Goal: Task Accomplishment & Management: Complete application form

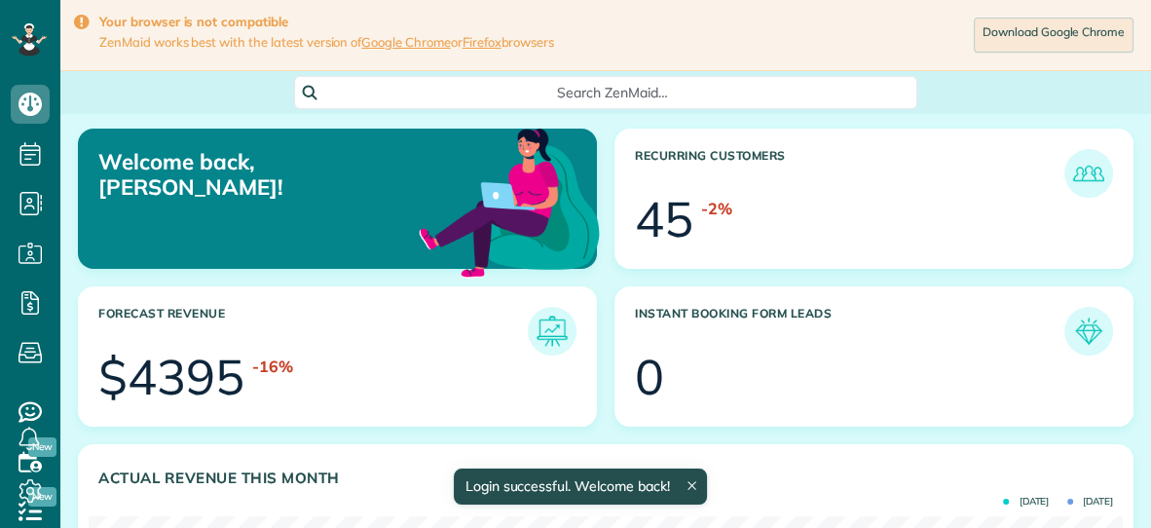
scroll to position [459, 1033]
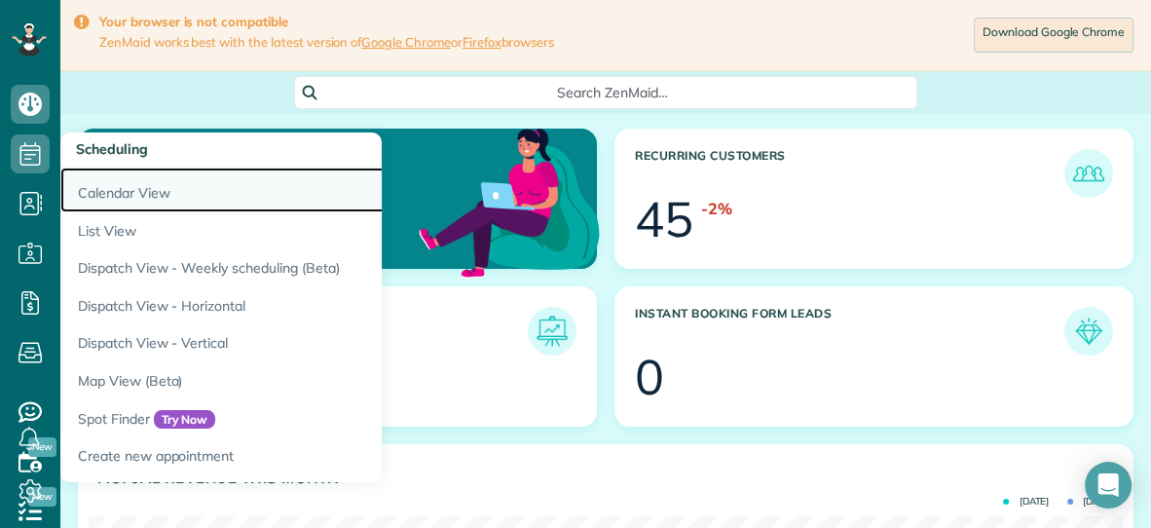
click at [130, 192] on link "Calendar View" at bounding box center [303, 190] width 487 height 45
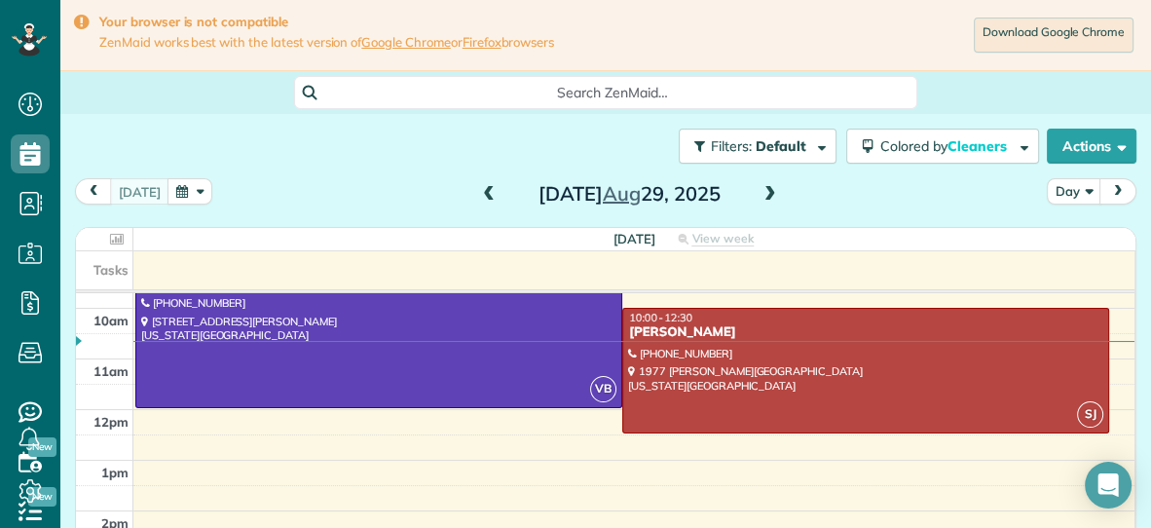
scroll to position [138, 0]
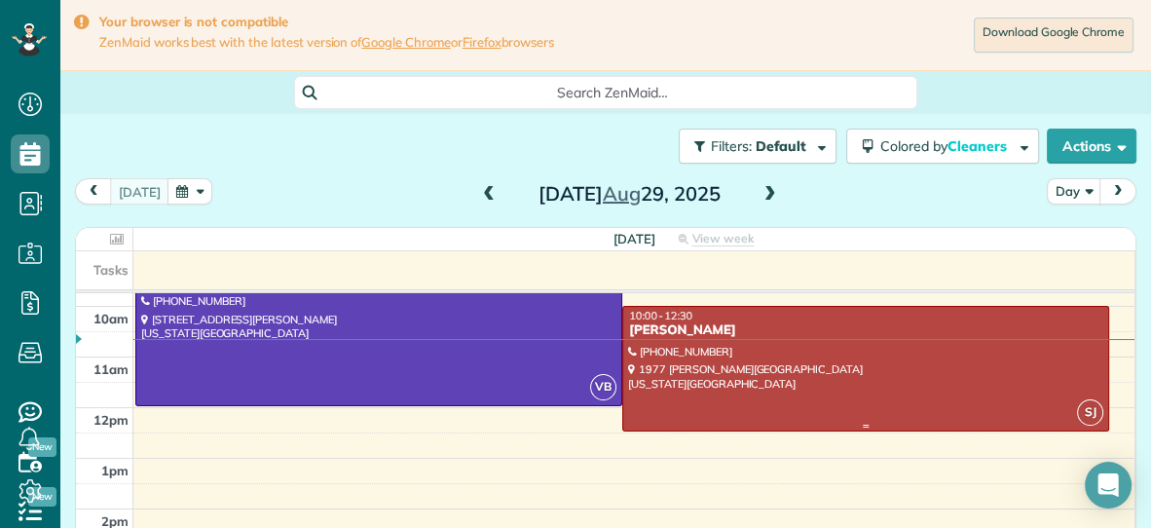
click at [806, 355] on div at bounding box center [865, 369] width 485 height 124
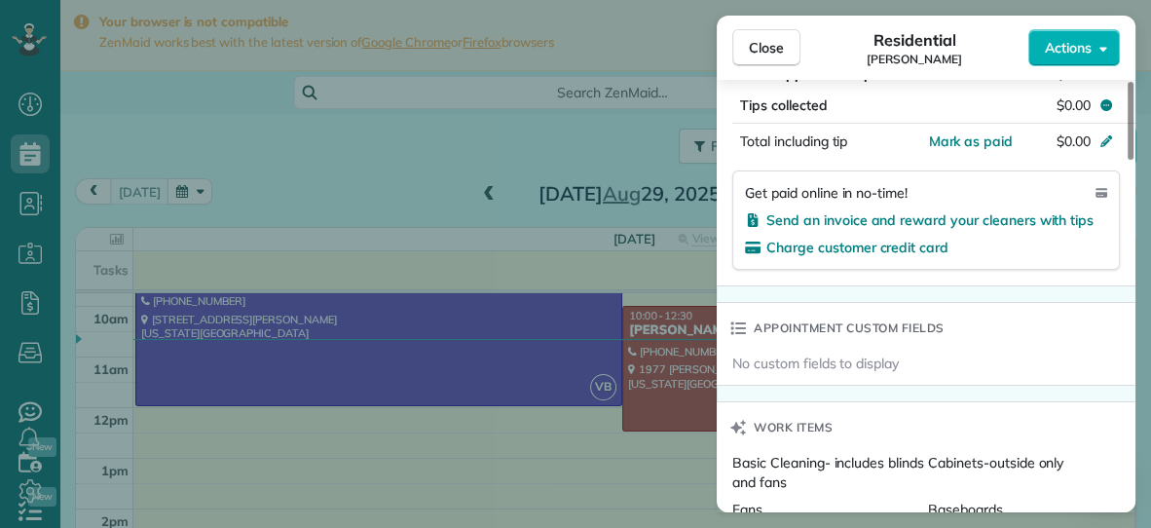
scroll to position [1024, 0]
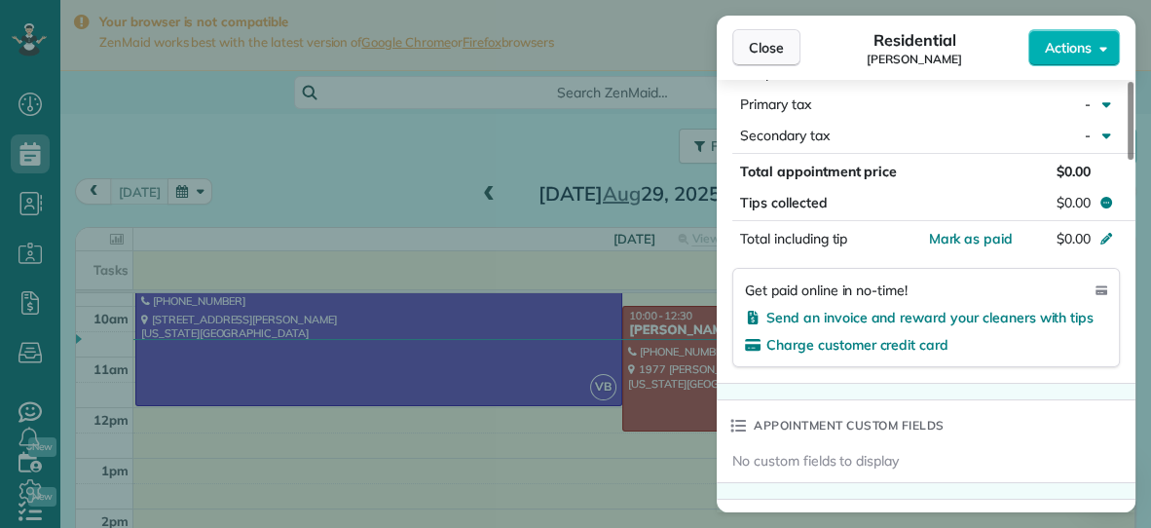
click at [760, 42] on span "Close" at bounding box center [766, 47] width 35 height 19
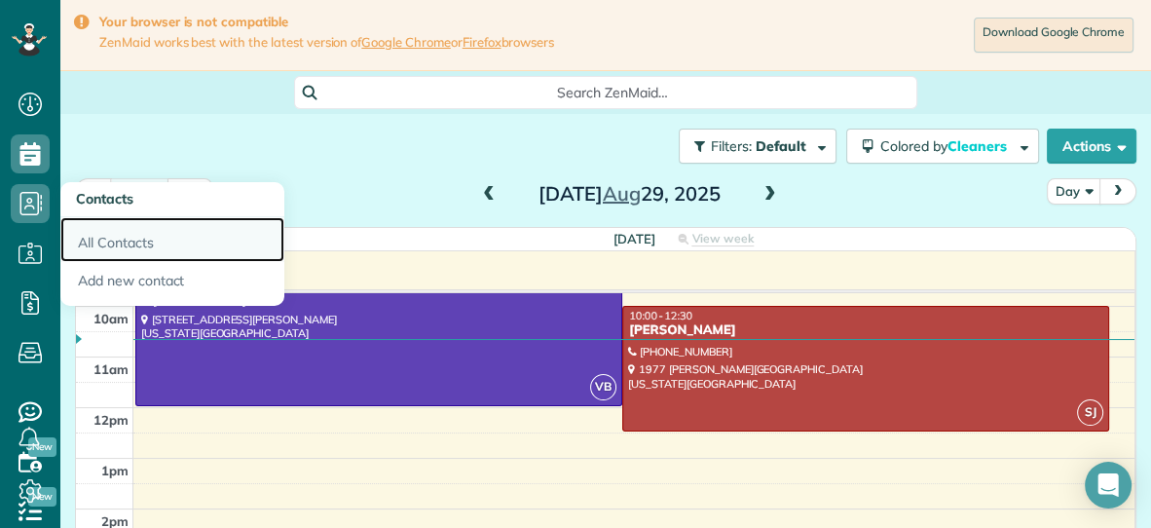
click at [96, 242] on link "All Contacts" at bounding box center [172, 239] width 224 height 45
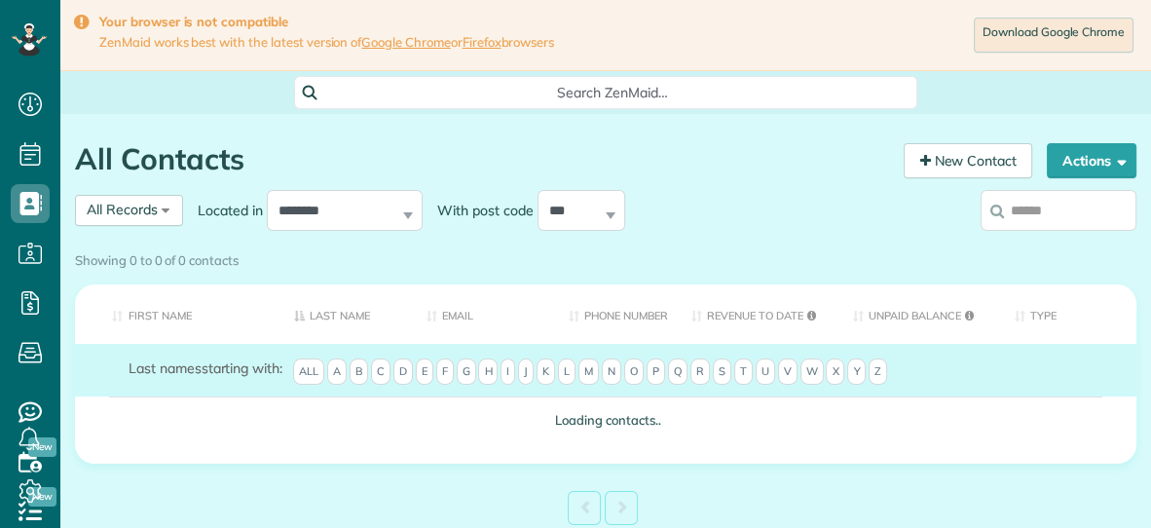
scroll to position [8, 8]
click at [1043, 214] on input "search" at bounding box center [1059, 210] width 156 height 41
click at [1021, 218] on label at bounding box center [1059, 210] width 156 height 51
click at [1021, 218] on input "search" at bounding box center [1059, 210] width 156 height 41
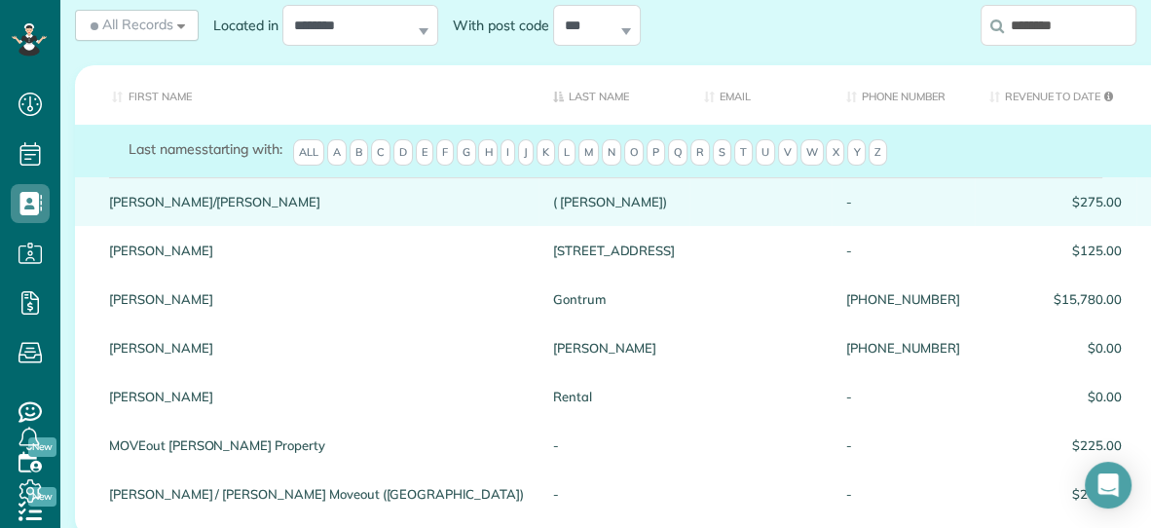
scroll to position [225, 0]
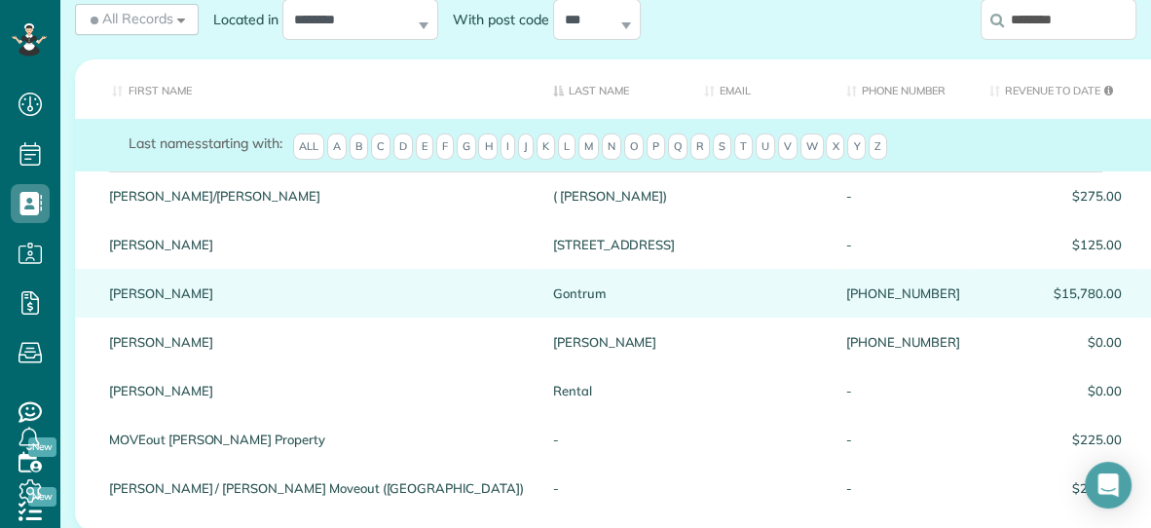
type input "********"
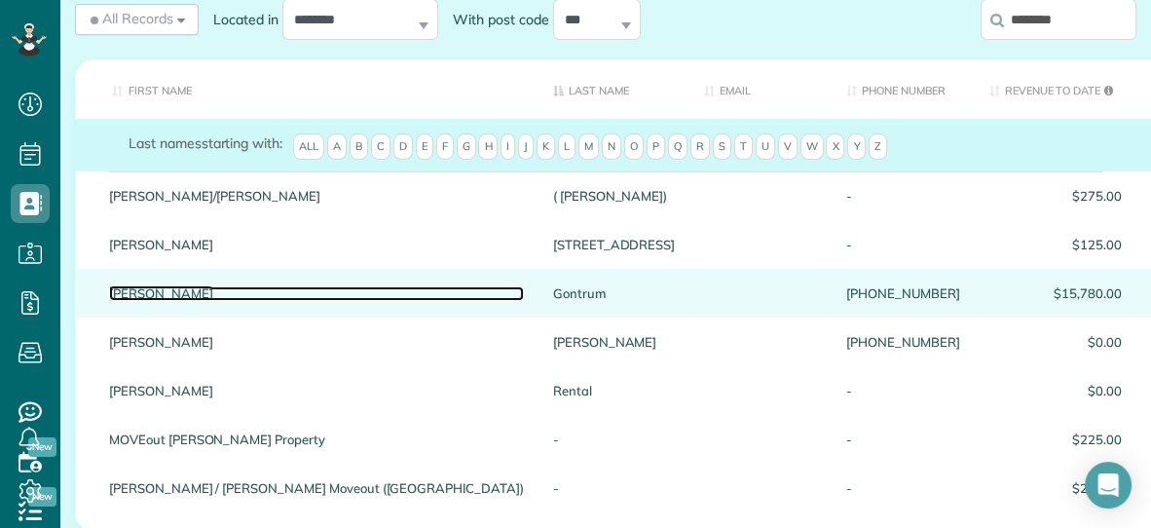
click at [157, 293] on link "Gretchen" at bounding box center [316, 293] width 415 height 14
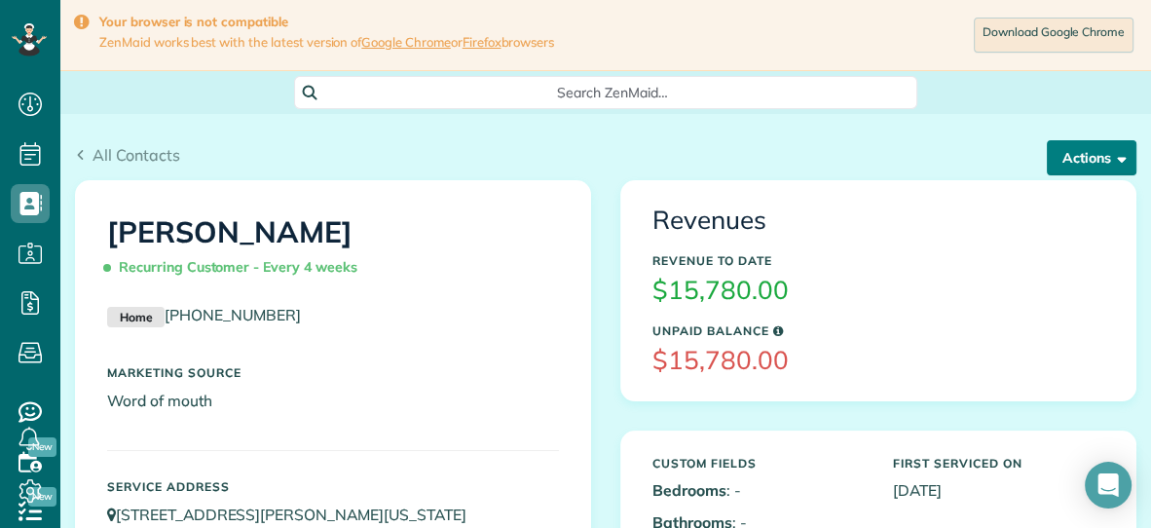
click at [1089, 167] on button "Actions" at bounding box center [1092, 157] width 90 height 35
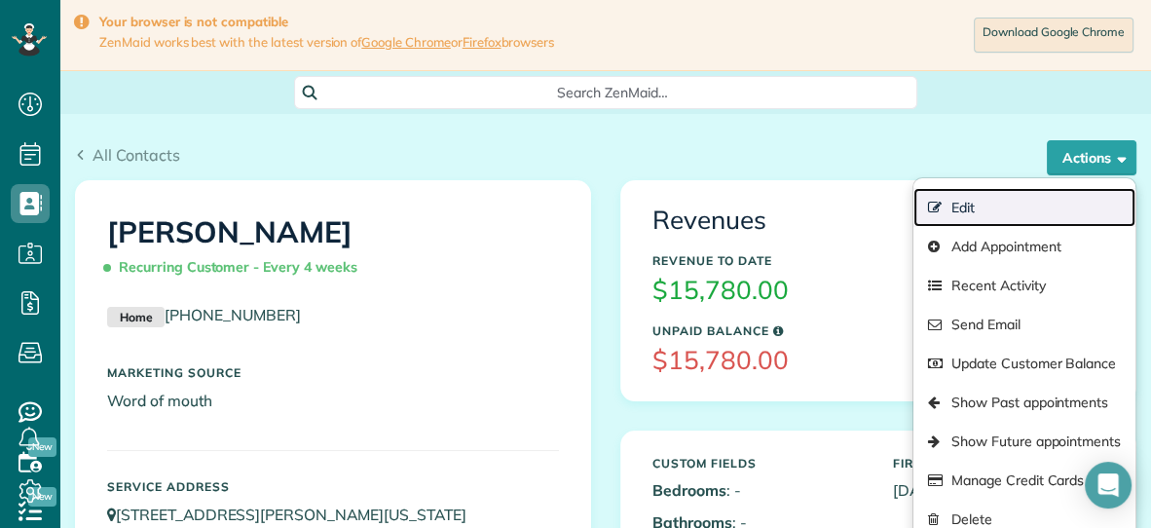
click at [1006, 209] on link "Edit" at bounding box center [1024, 207] width 222 height 39
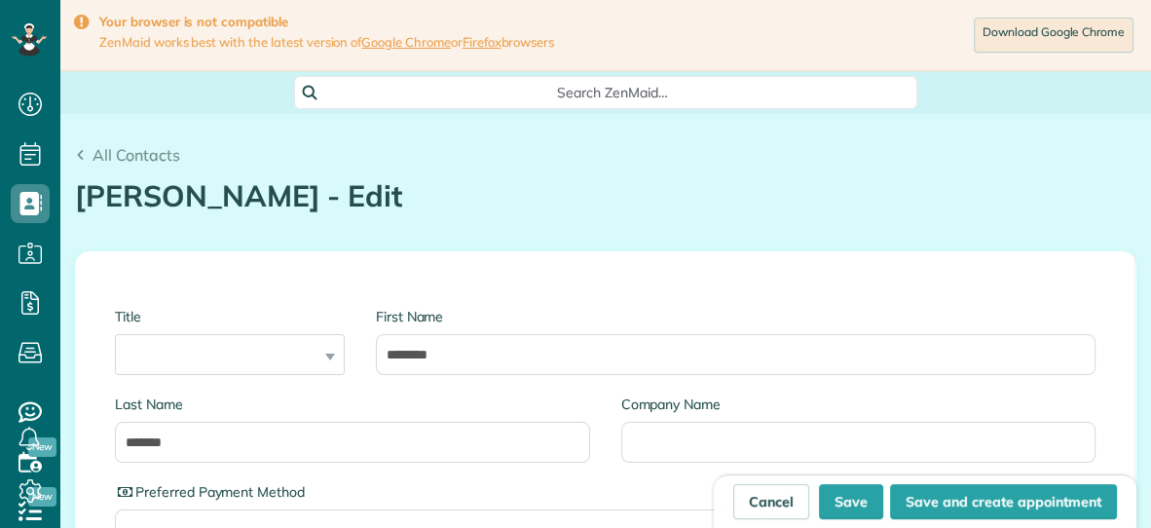
type input "**********"
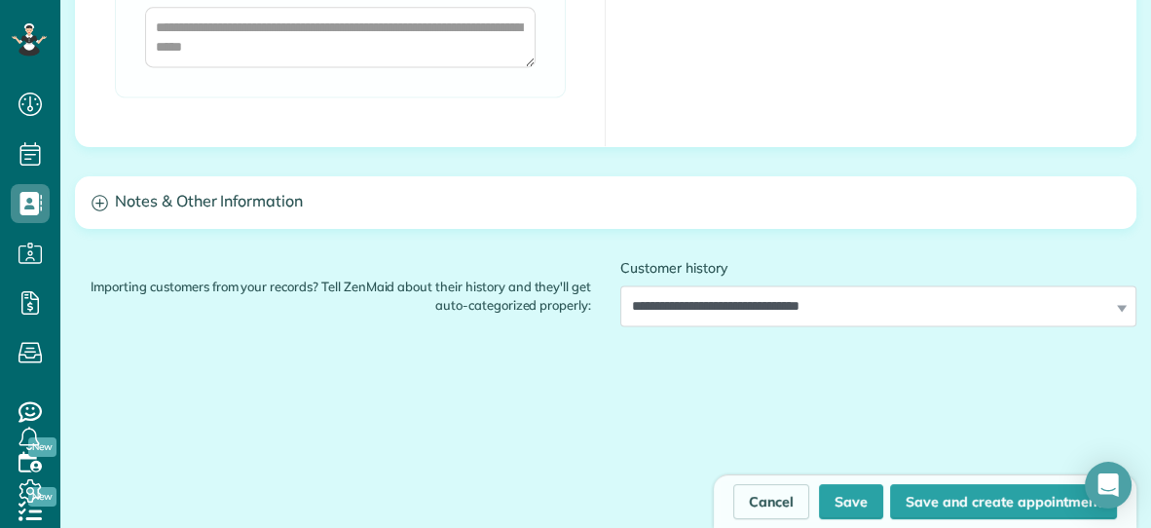
scroll to position [2342, 0]
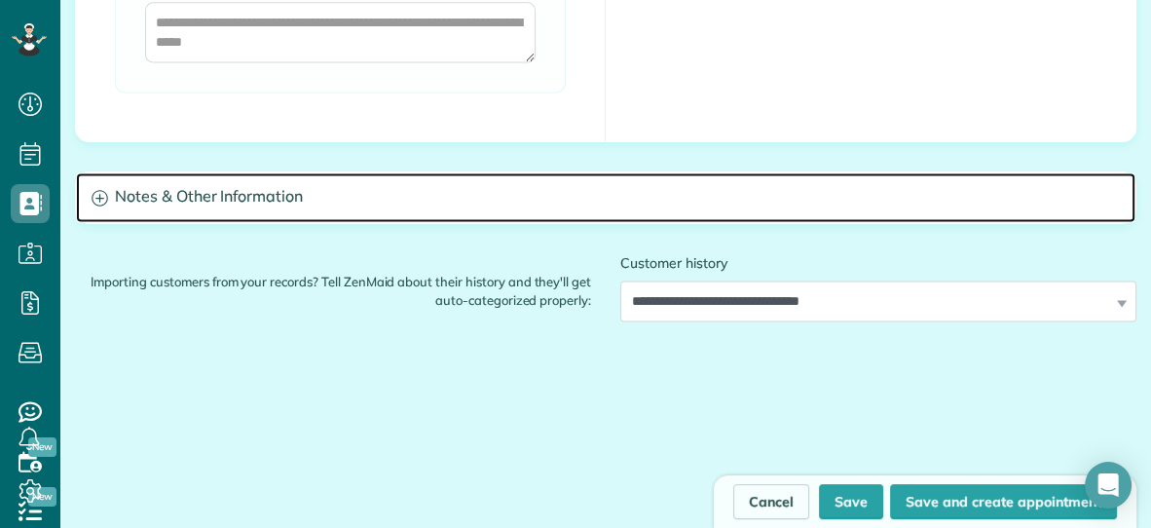
click at [187, 173] on h3 "Notes & Other Information" at bounding box center [606, 197] width 1060 height 50
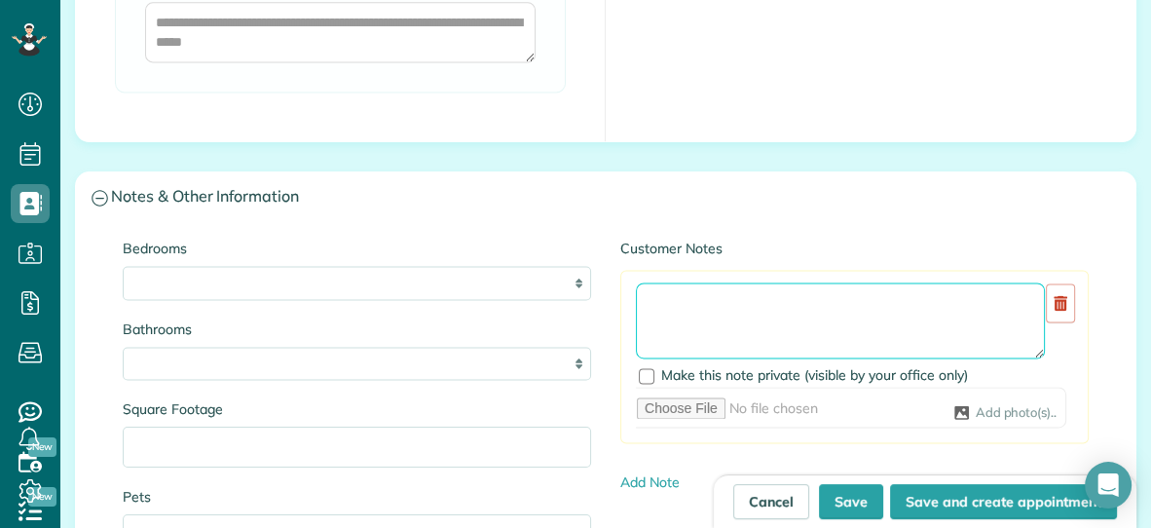
click at [640, 282] on textarea at bounding box center [840, 320] width 409 height 76
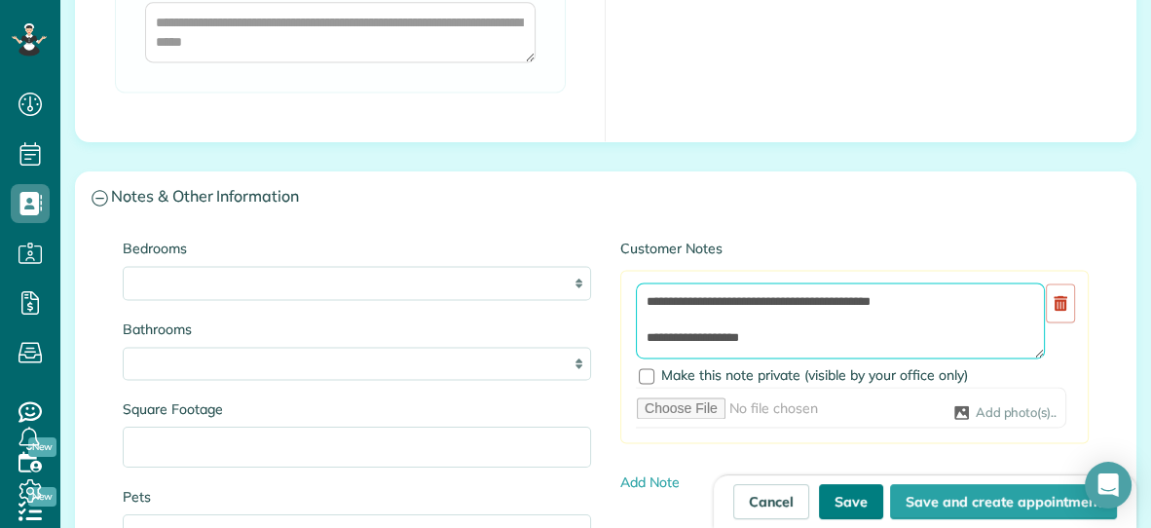
type textarea "**********"
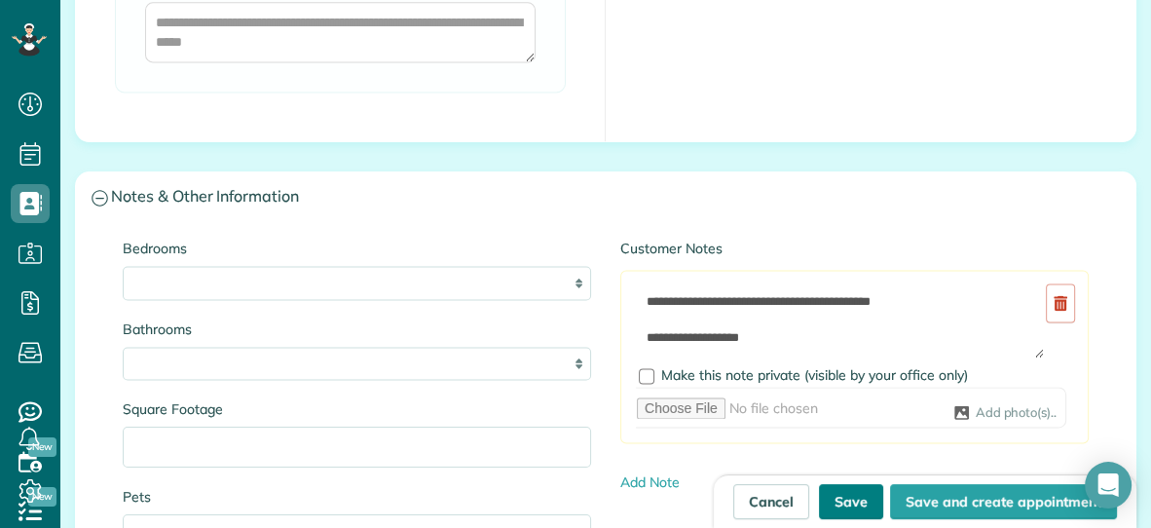
click at [867, 491] on button "Save" at bounding box center [851, 501] width 64 height 35
type input "**********"
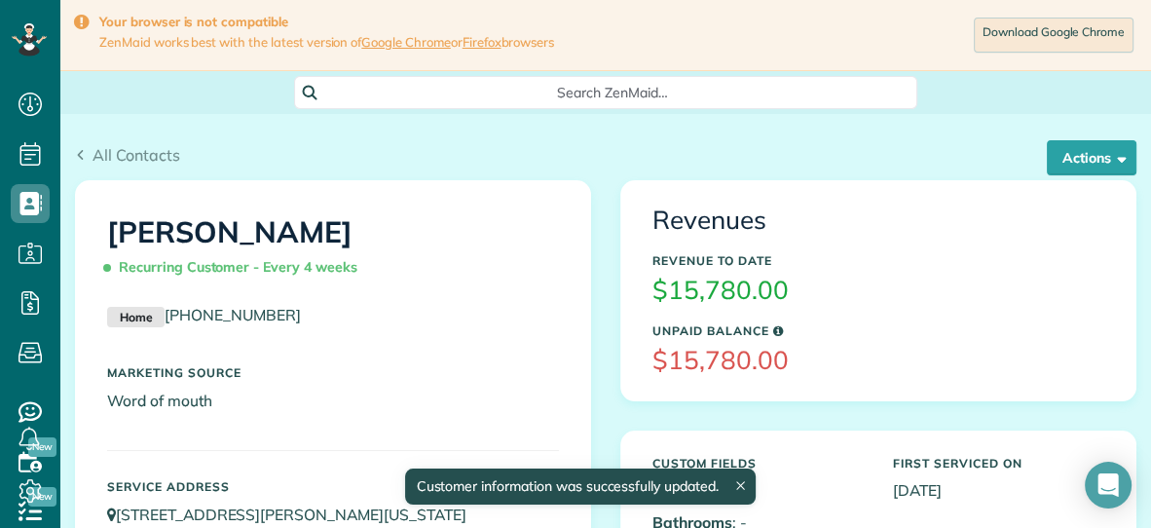
scroll to position [8, 8]
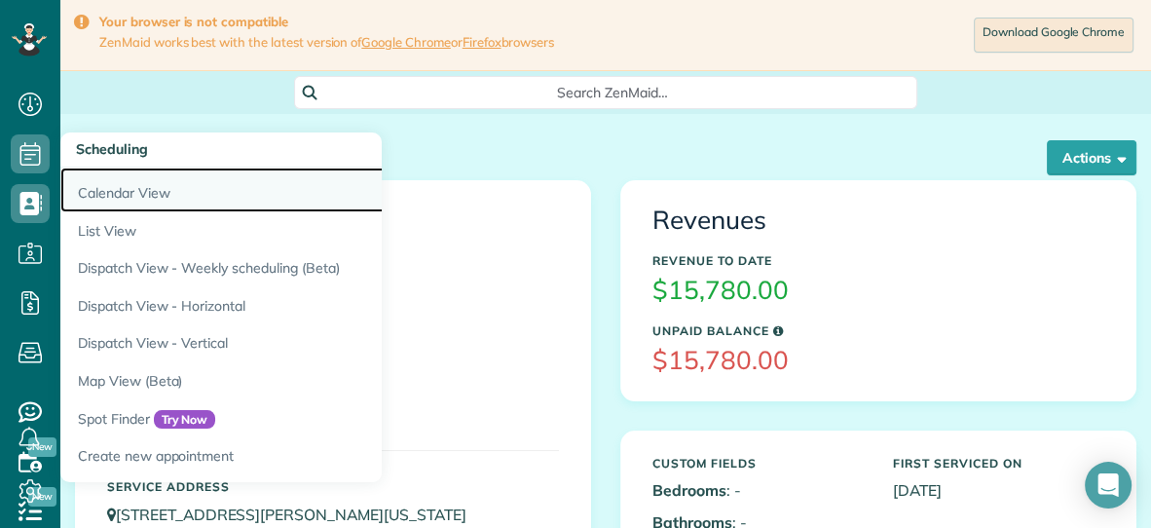
click at [91, 198] on link "Calendar View" at bounding box center [303, 190] width 487 height 45
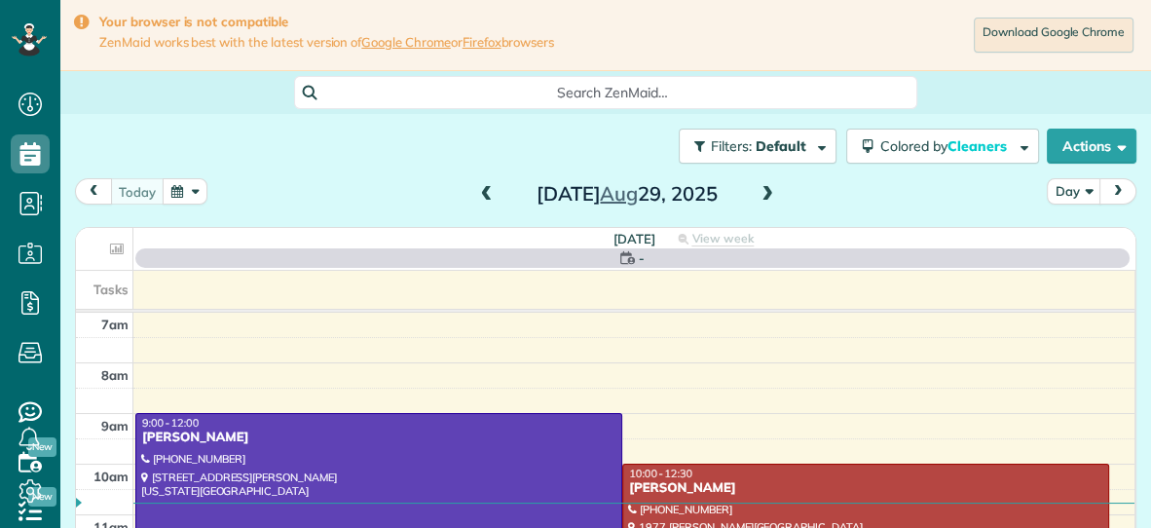
scroll to position [8, 8]
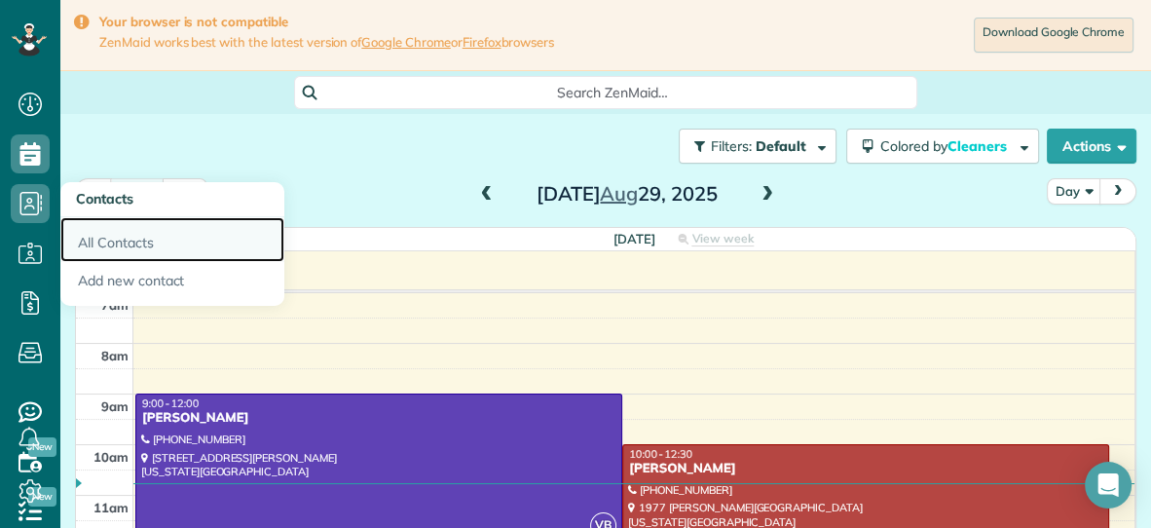
click at [97, 242] on link "All Contacts" at bounding box center [172, 239] width 224 height 45
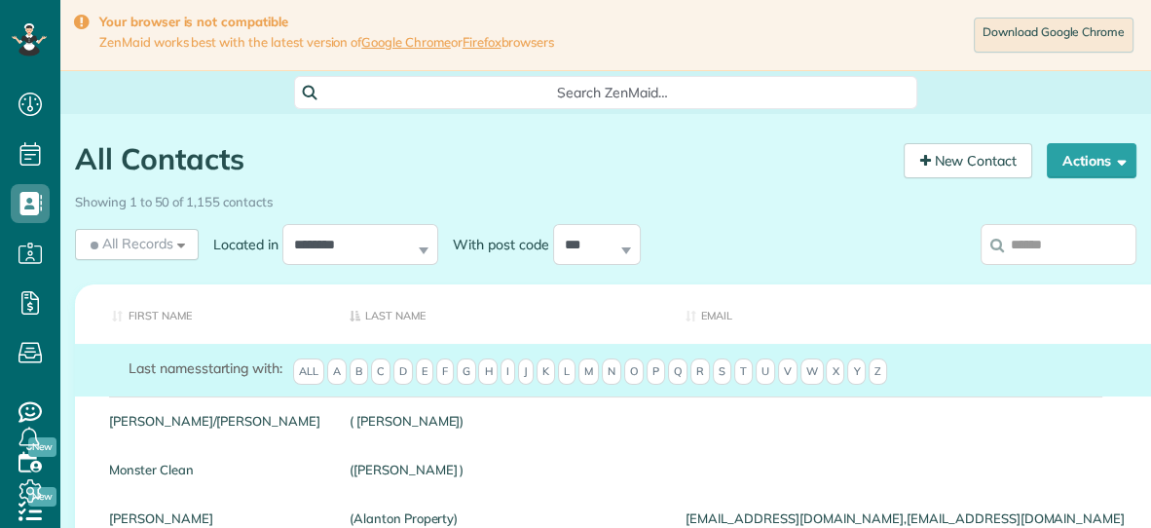
click at [1040, 239] on input "search" at bounding box center [1059, 244] width 156 height 41
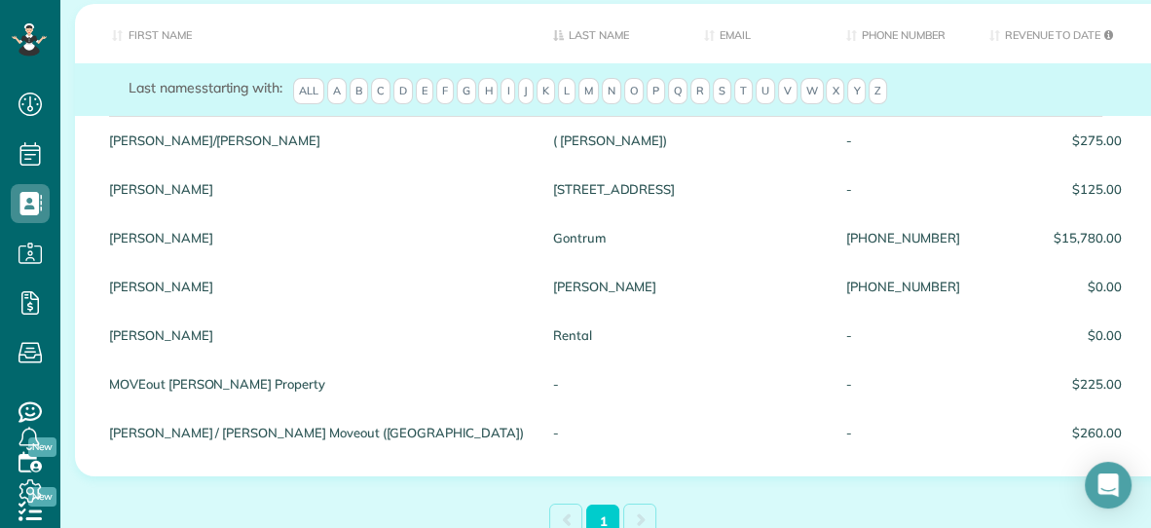
scroll to position [283, 0]
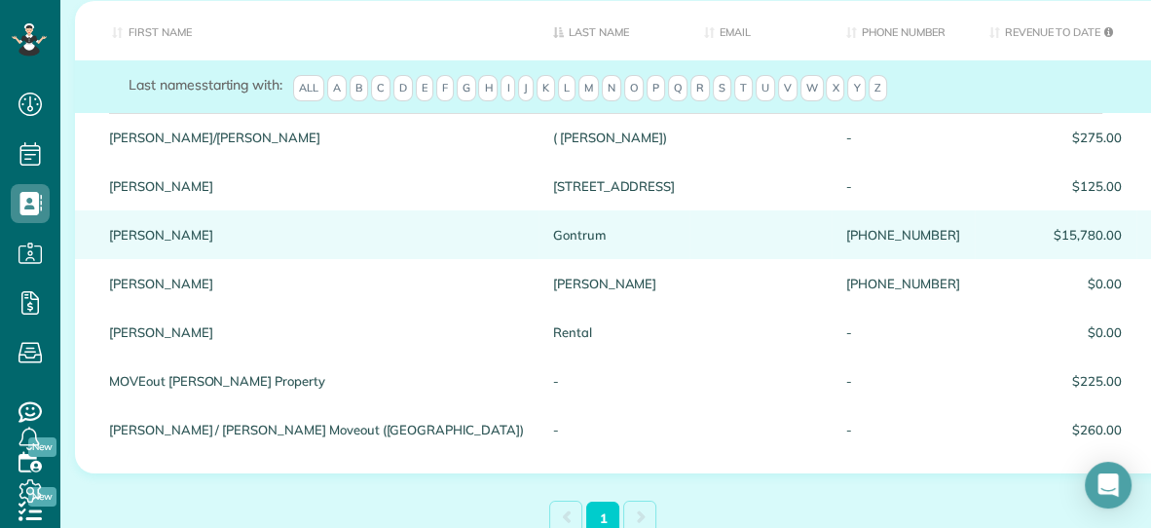
type input "********"
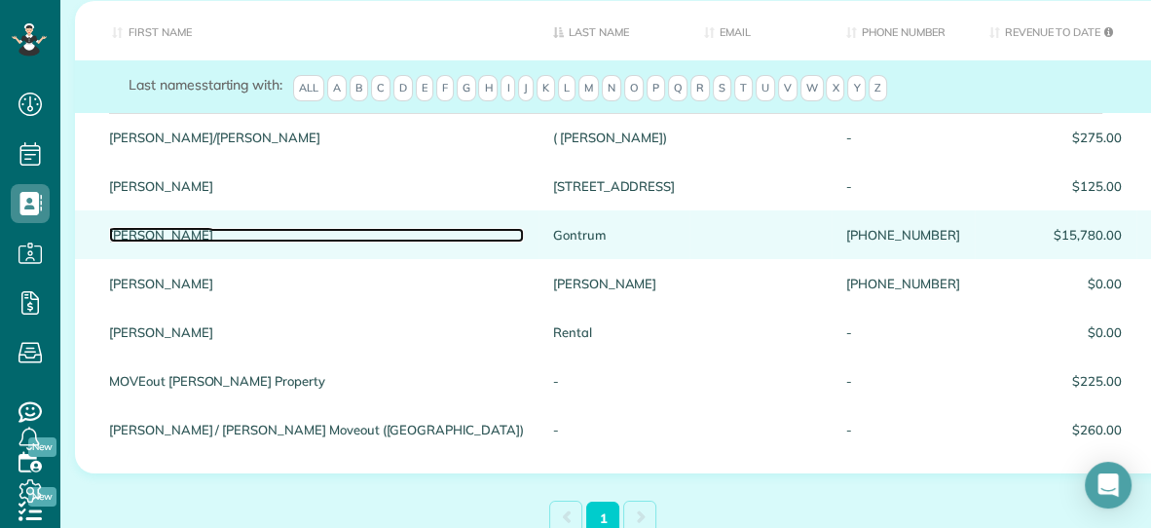
click at [162, 230] on link "Gretchen" at bounding box center [316, 235] width 415 height 14
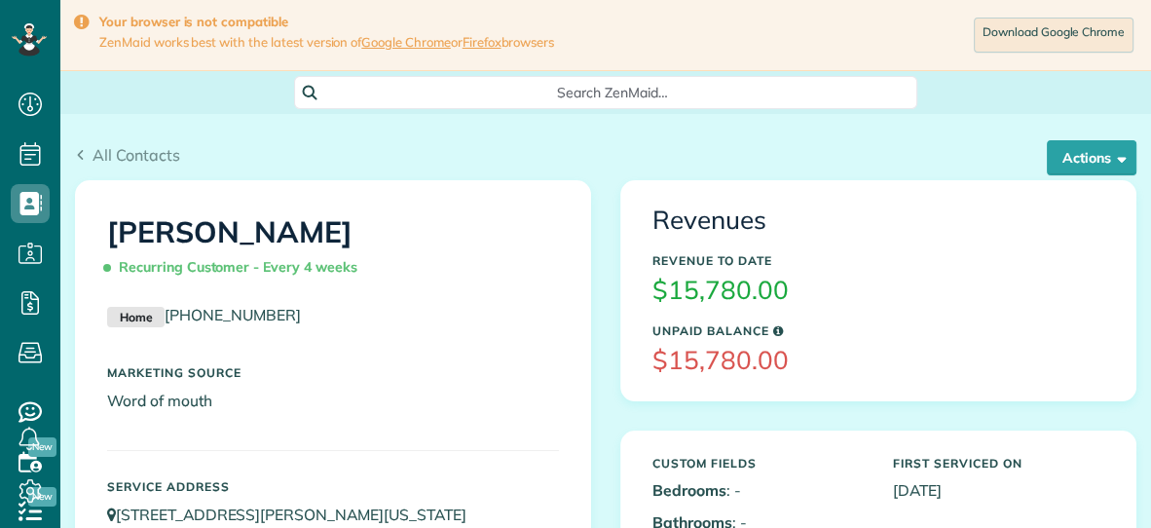
scroll to position [8, 8]
click at [1111, 168] on button "Actions" at bounding box center [1092, 157] width 90 height 35
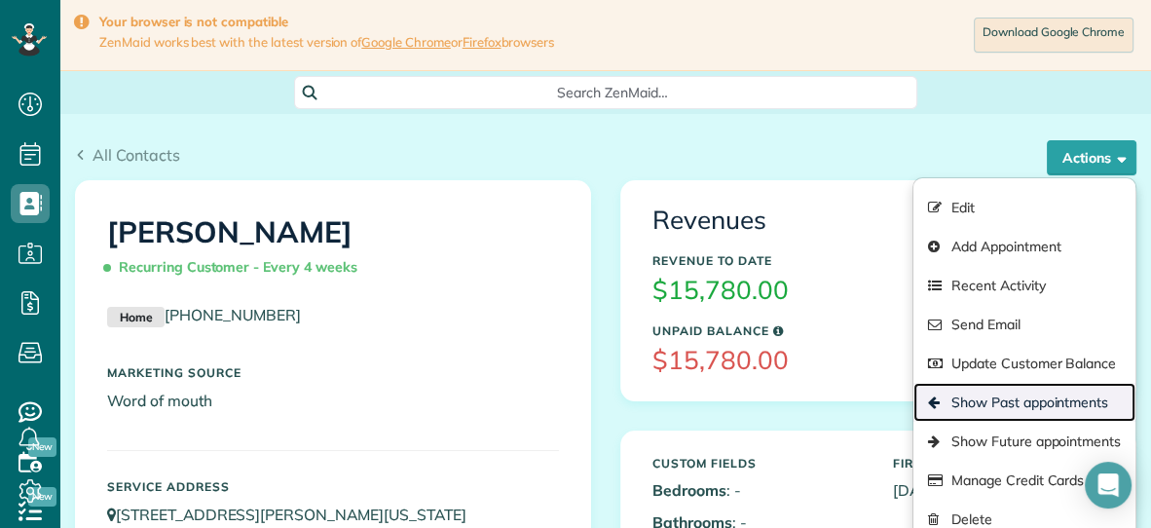
click at [987, 400] on link "Show Past appointments" at bounding box center [1024, 402] width 222 height 39
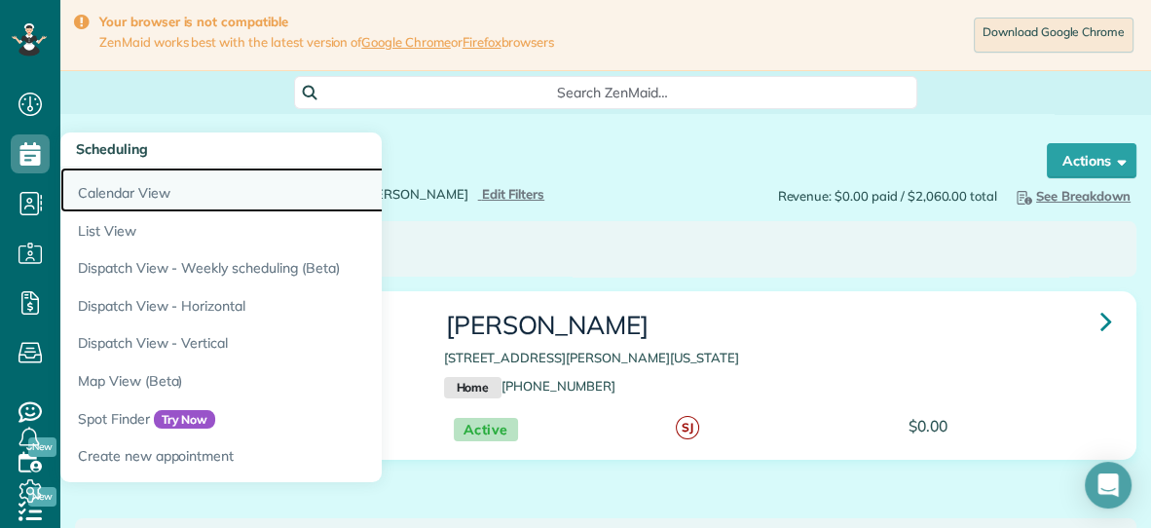
click at [119, 196] on link "Calendar View" at bounding box center [303, 190] width 487 height 45
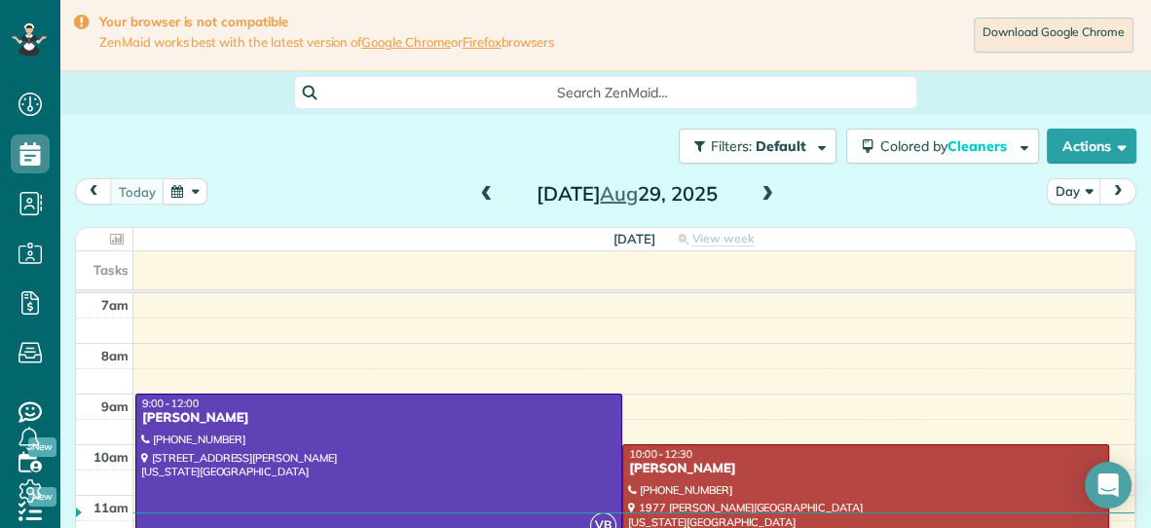
click at [766, 196] on span at bounding box center [767, 195] width 21 height 18
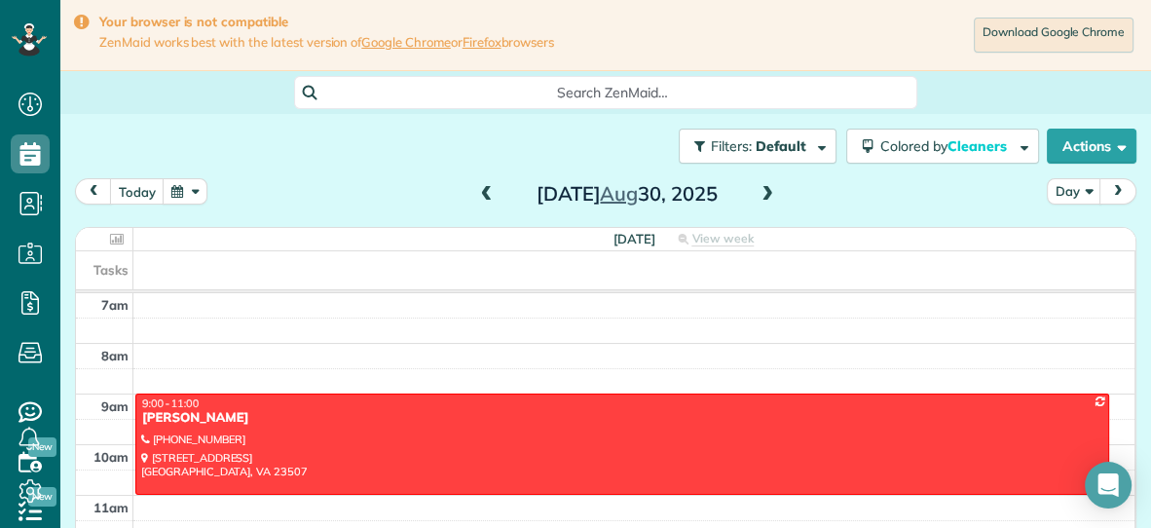
scroll to position [82, 0]
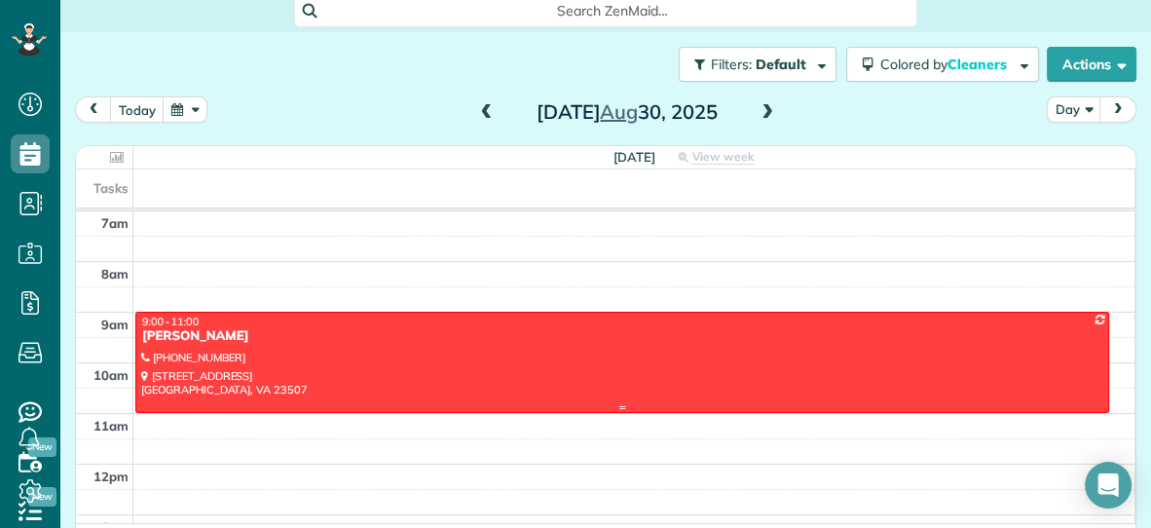
click at [683, 380] on div at bounding box center [622, 362] width 972 height 98
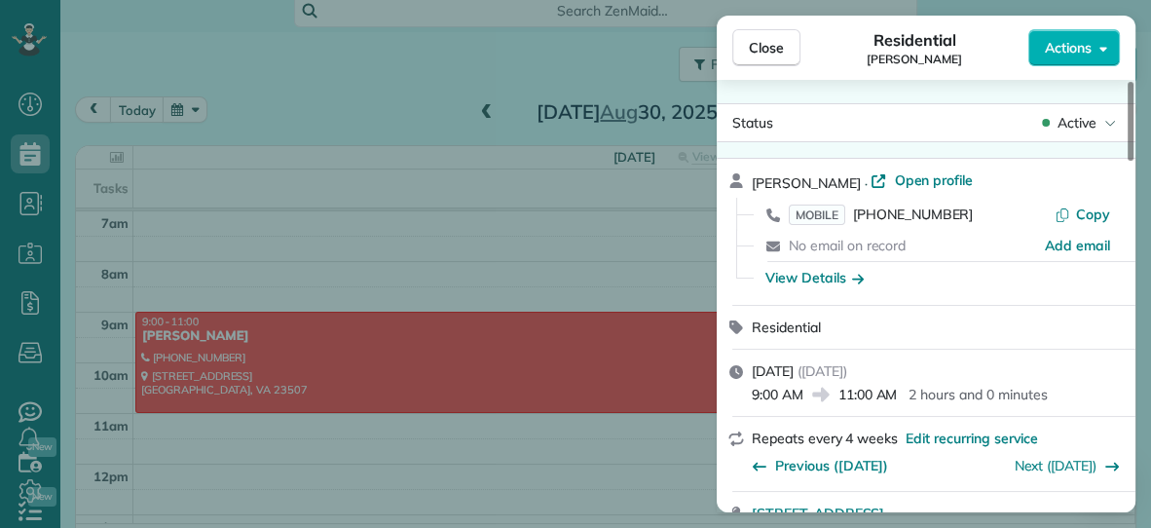
click at [1083, 51] on span "Actions" at bounding box center [1068, 47] width 47 height 19
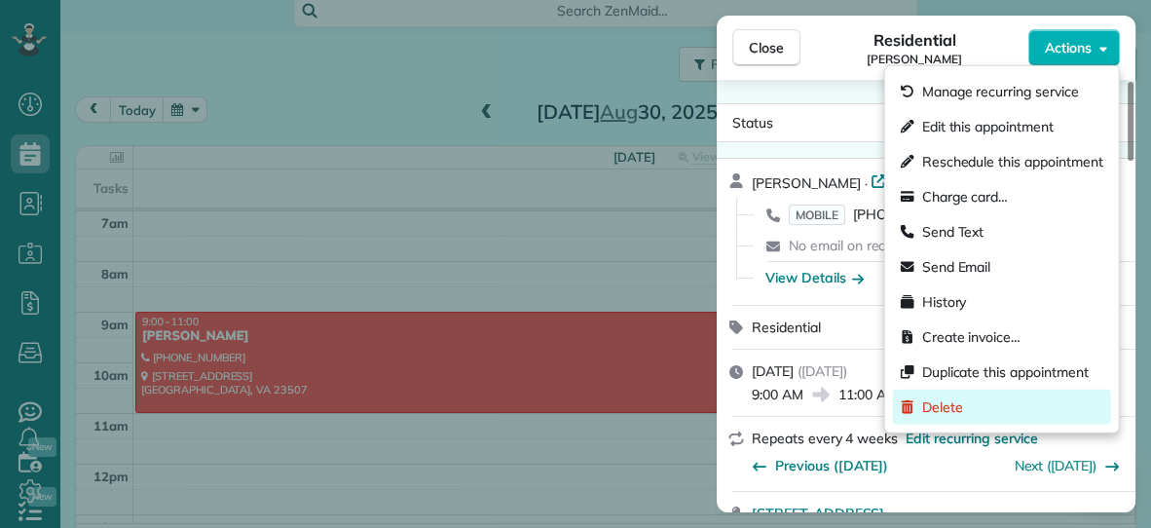
click at [947, 407] on span "Delete" at bounding box center [942, 406] width 41 height 19
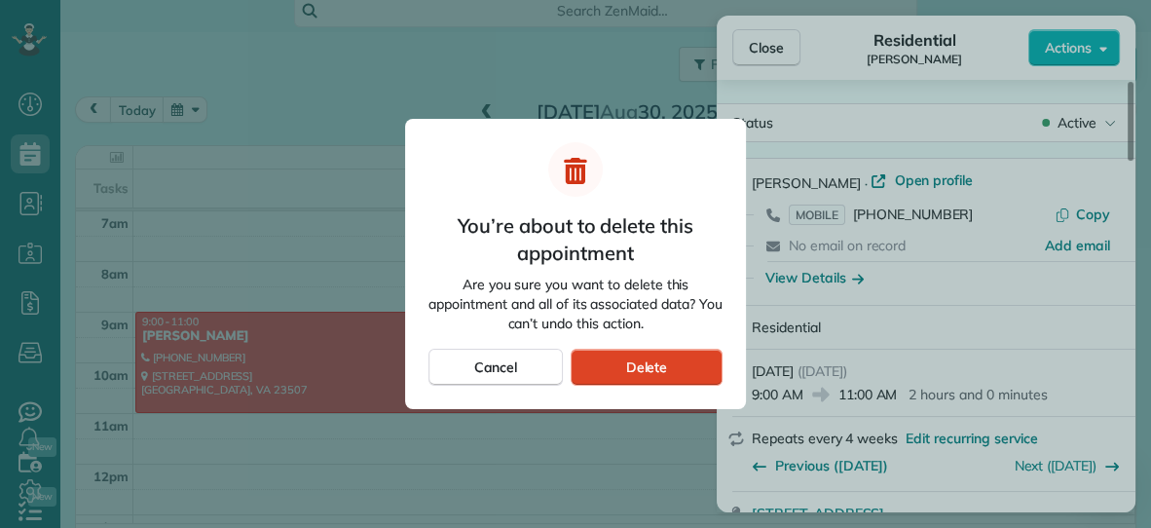
click at [700, 368] on div "Delete" at bounding box center [647, 367] width 152 height 37
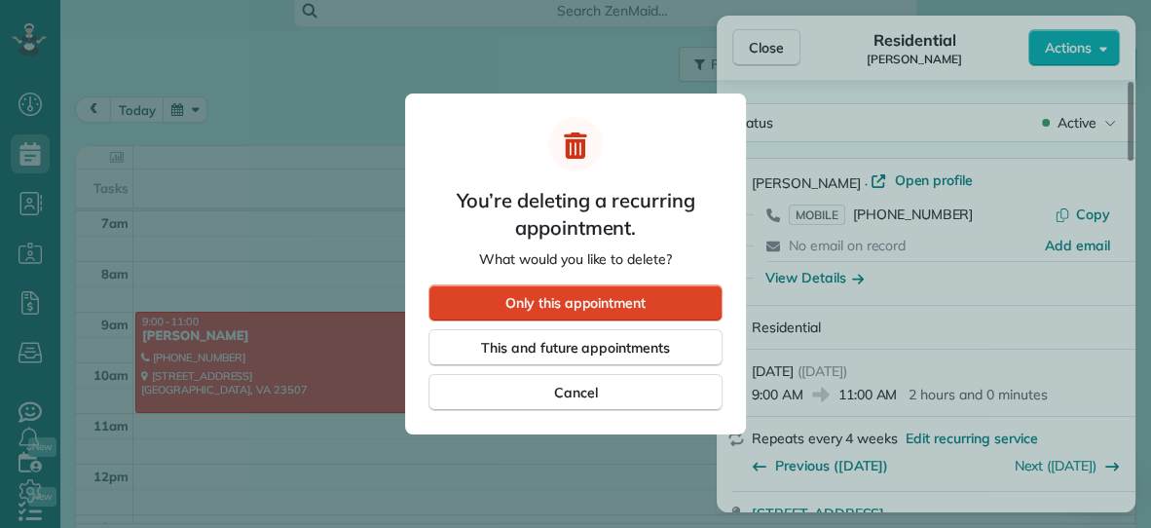
click at [657, 315] on div "Only this appointment" at bounding box center [575, 302] width 294 height 37
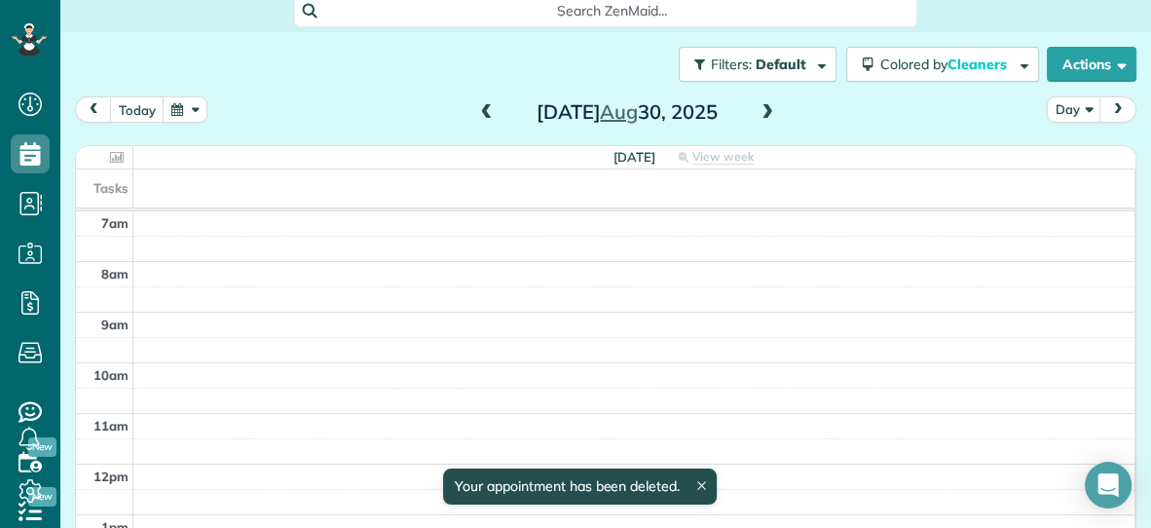
click at [175, 112] on button "button" at bounding box center [185, 109] width 45 height 26
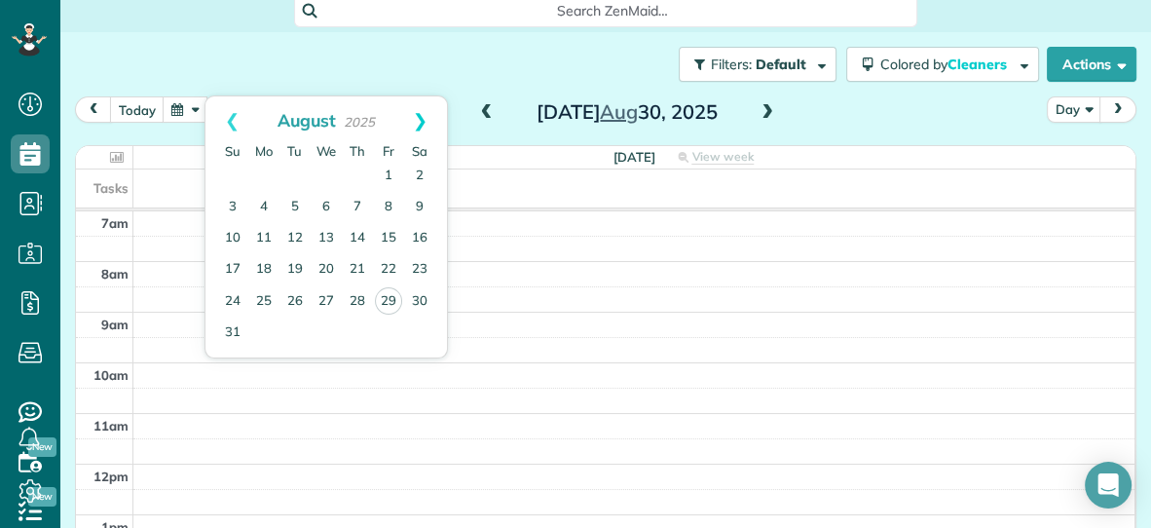
click at [416, 115] on link "Next" at bounding box center [420, 120] width 54 height 49
click at [423, 120] on link "Next" at bounding box center [420, 120] width 54 height 49
click at [263, 205] on link "6" at bounding box center [263, 207] width 31 height 31
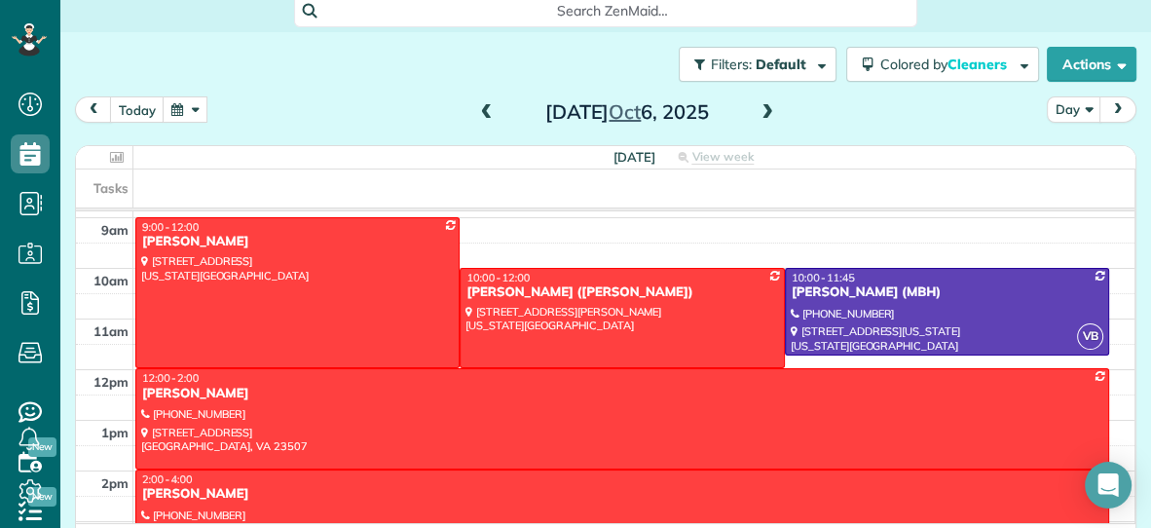
scroll to position [93, 0]
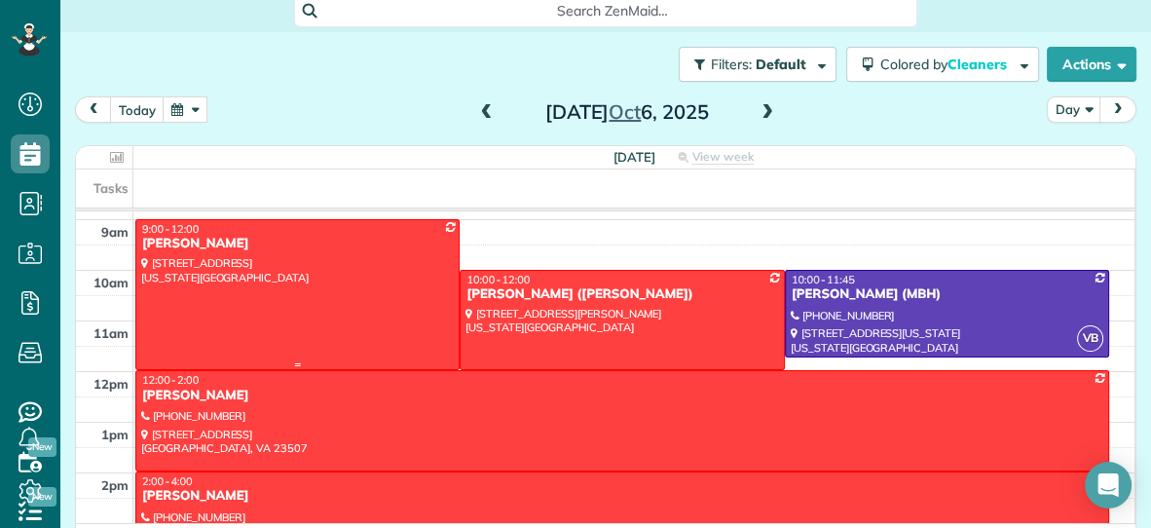
click at [273, 238] on div "Ashley Wade" at bounding box center [297, 244] width 313 height 17
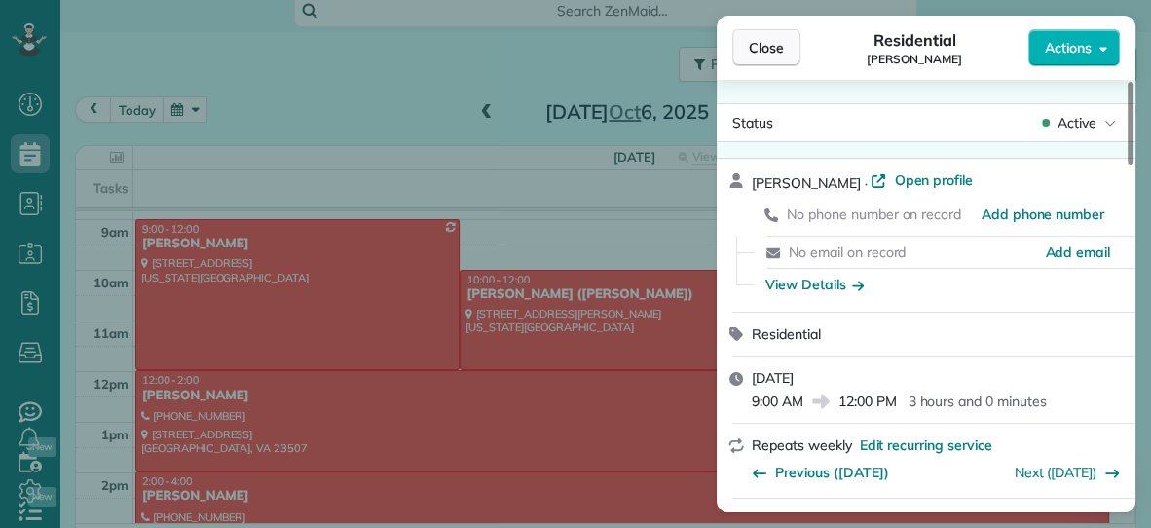
click at [756, 42] on span "Close" at bounding box center [766, 47] width 35 height 19
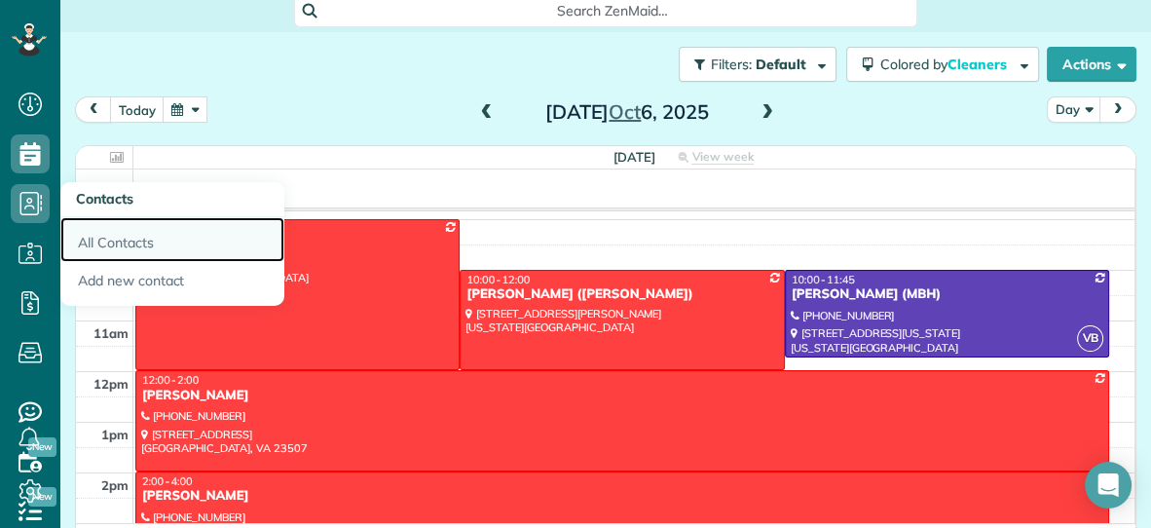
click at [125, 245] on link "All Contacts" at bounding box center [172, 239] width 224 height 45
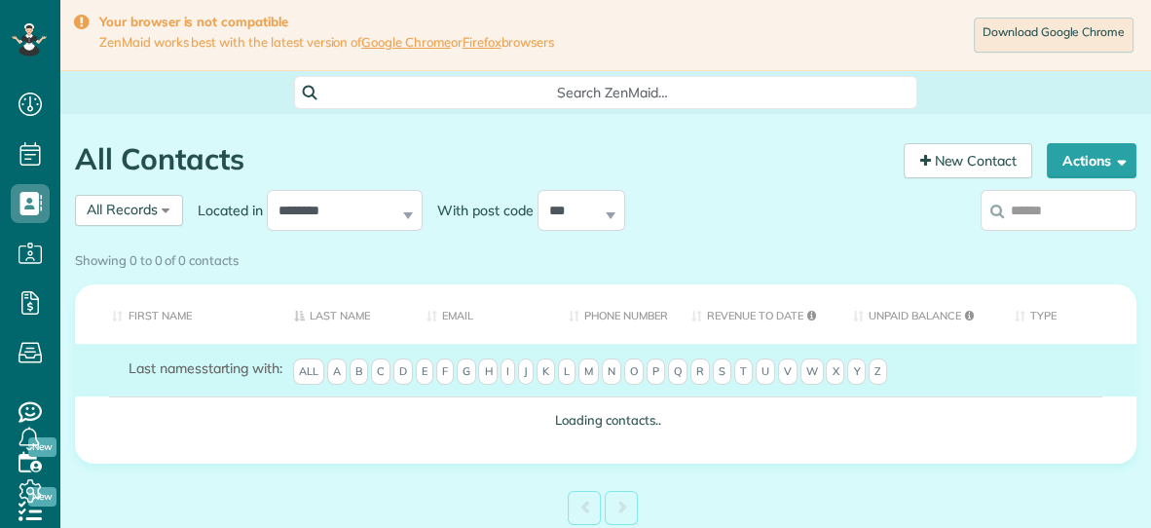
scroll to position [8, 8]
type input "*"
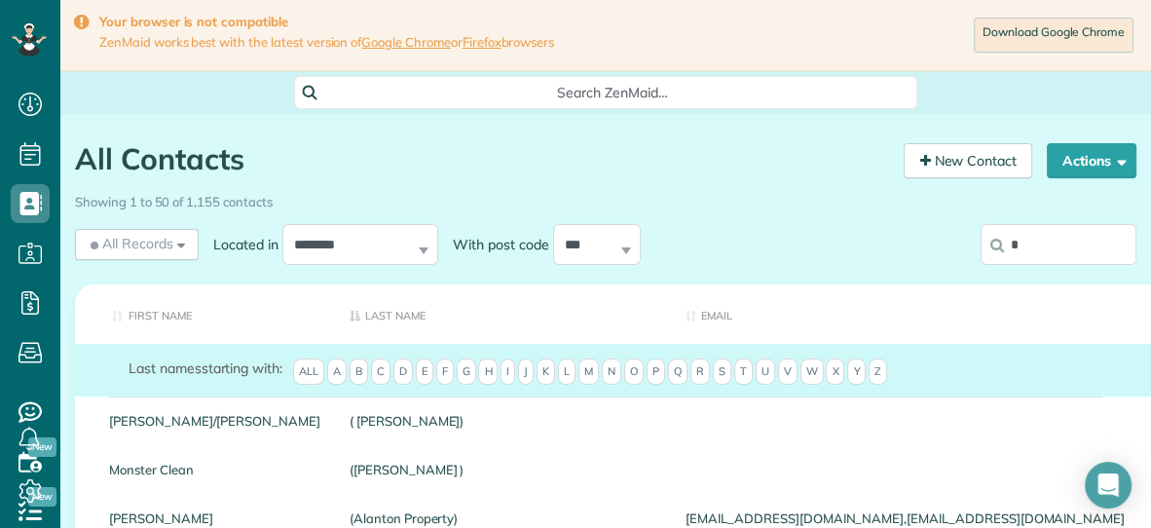
click at [1047, 251] on input "*" at bounding box center [1059, 244] width 156 height 41
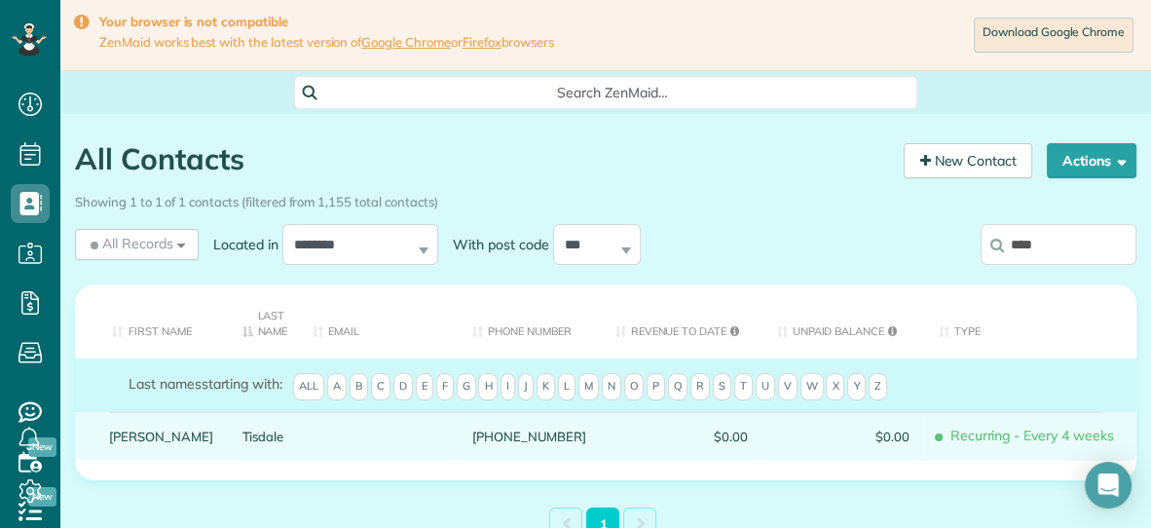
type input "****"
click at [242, 440] on link "Tisdale" at bounding box center [263, 436] width 42 height 14
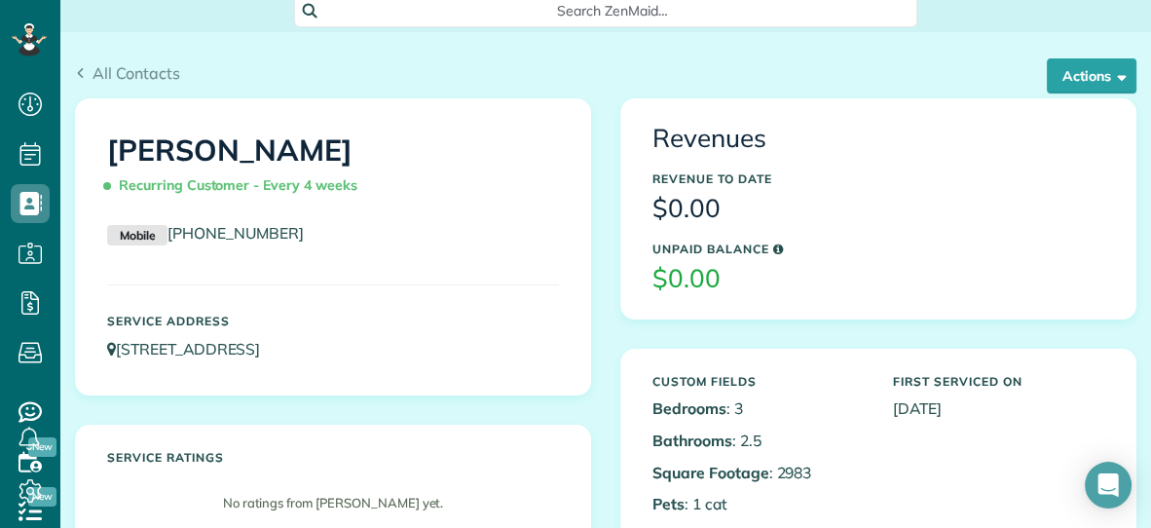
scroll to position [87, 0]
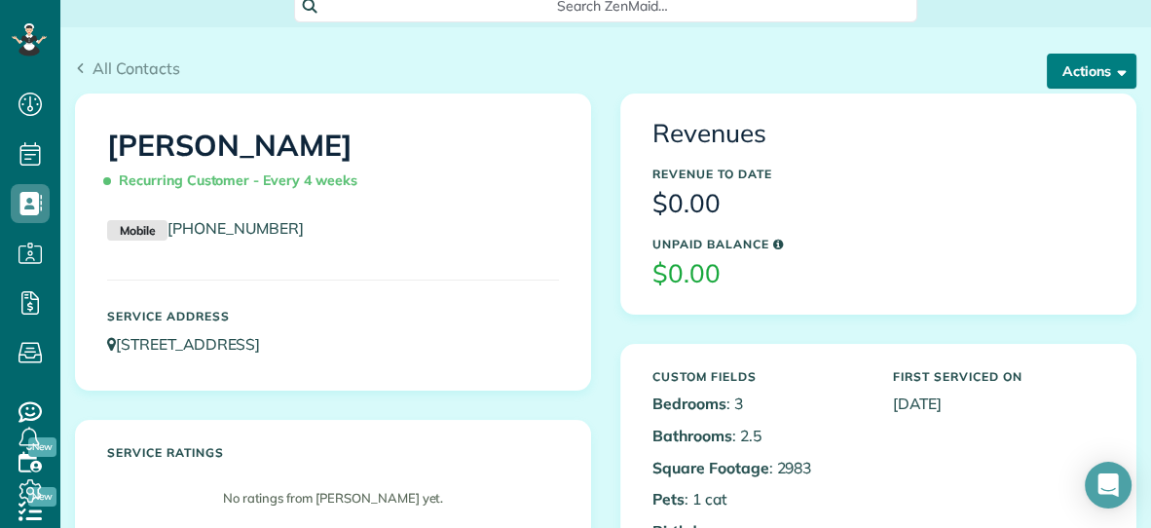
click at [1079, 64] on button "Actions" at bounding box center [1092, 71] width 90 height 35
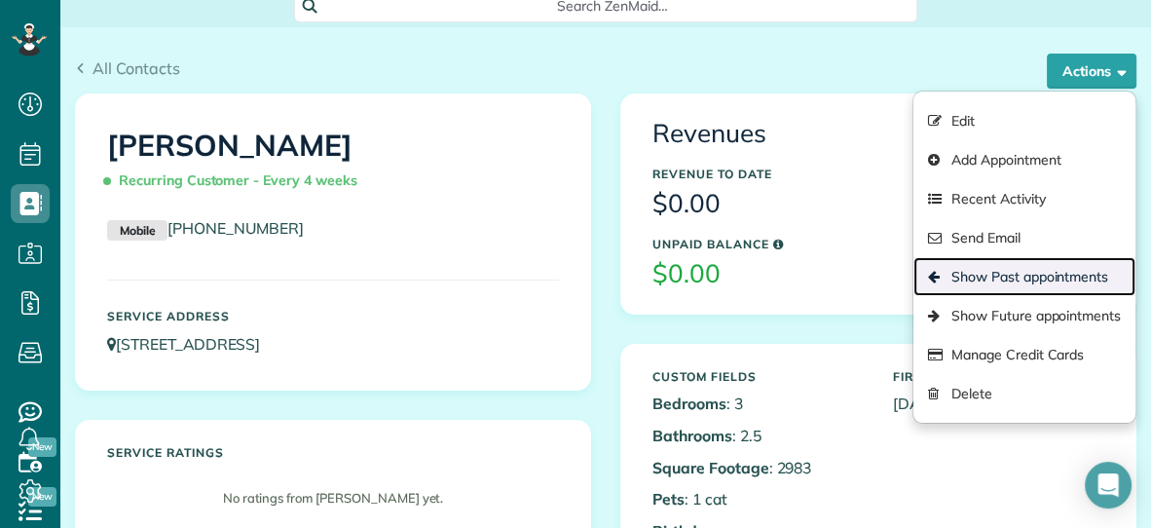
click at [985, 283] on link "Show Past appointments" at bounding box center [1024, 276] width 222 height 39
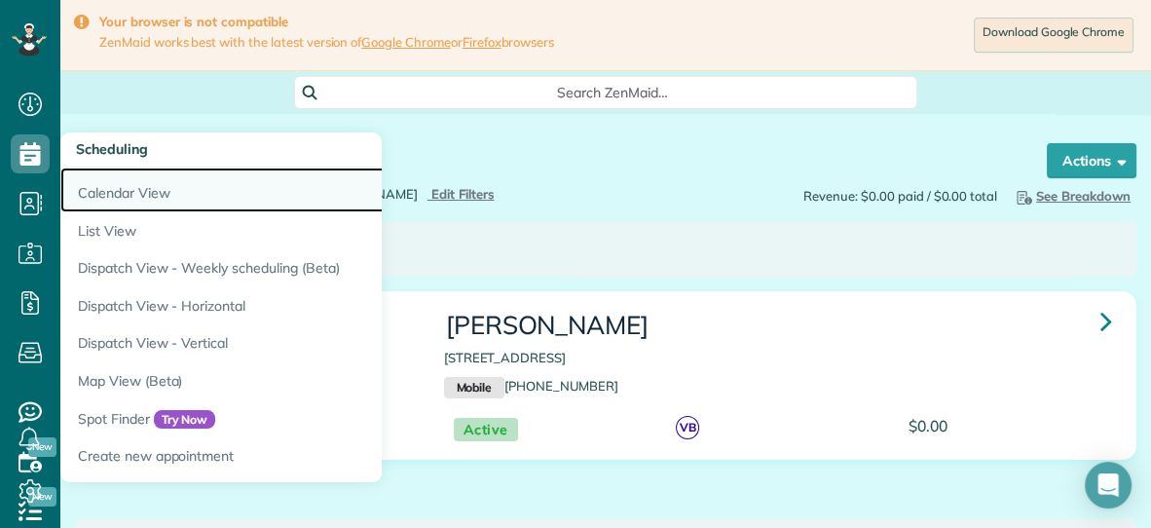
click at [87, 187] on link "Calendar View" at bounding box center [303, 190] width 487 height 45
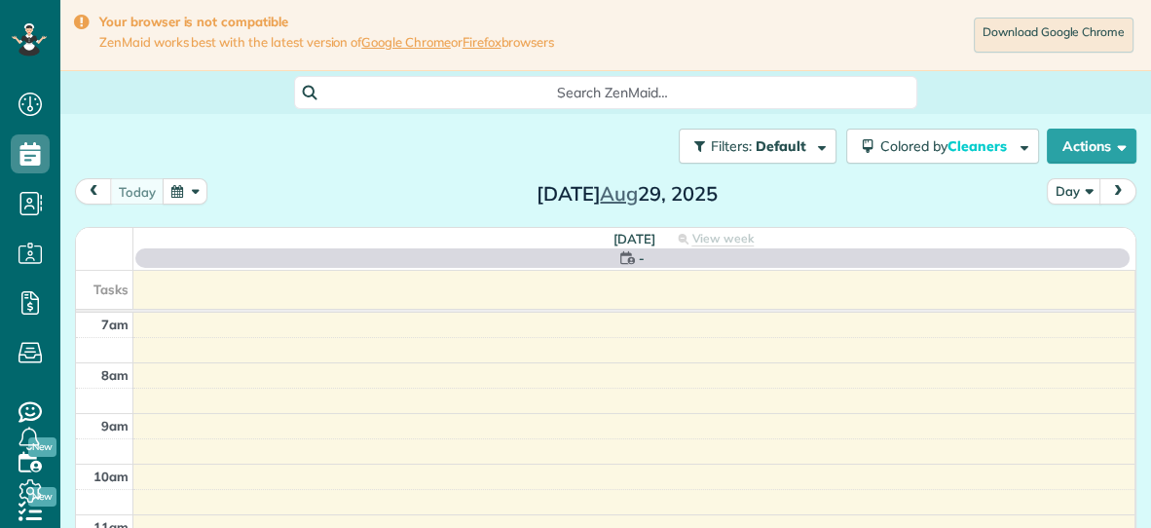
scroll to position [8, 8]
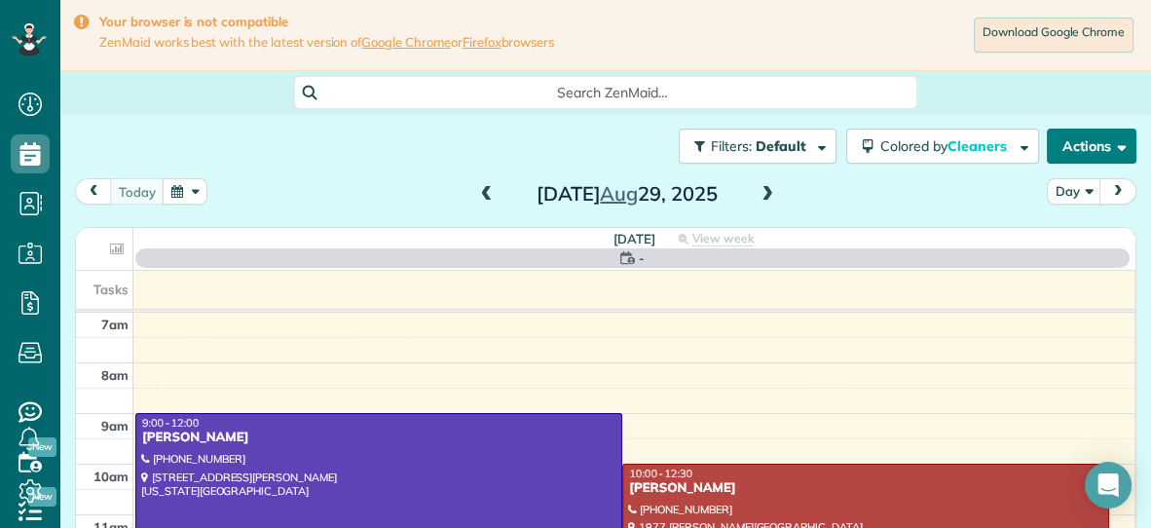
click at [1071, 140] on button "Actions" at bounding box center [1092, 146] width 90 height 35
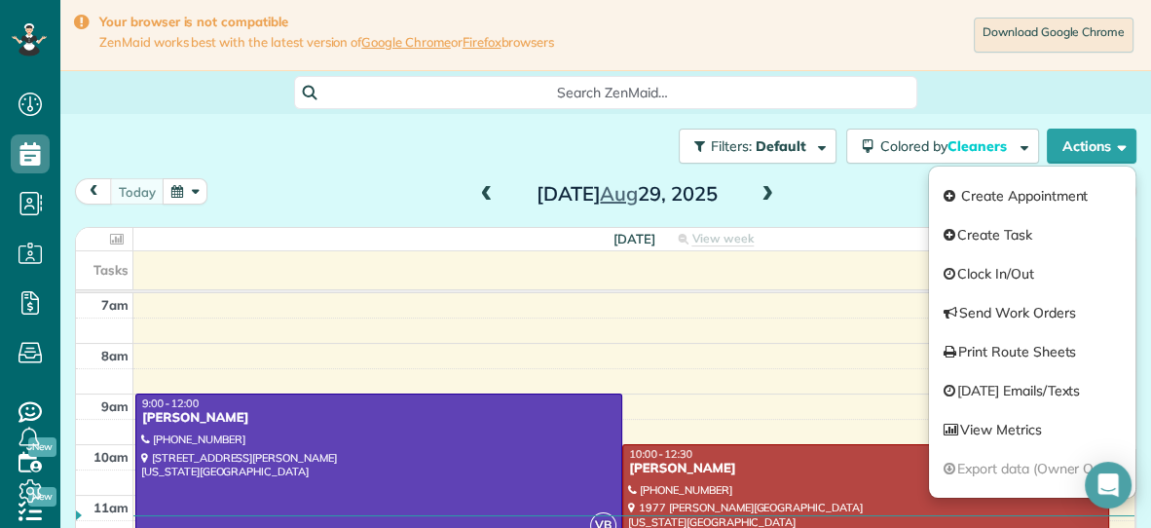
click at [171, 194] on button "button" at bounding box center [185, 191] width 45 height 26
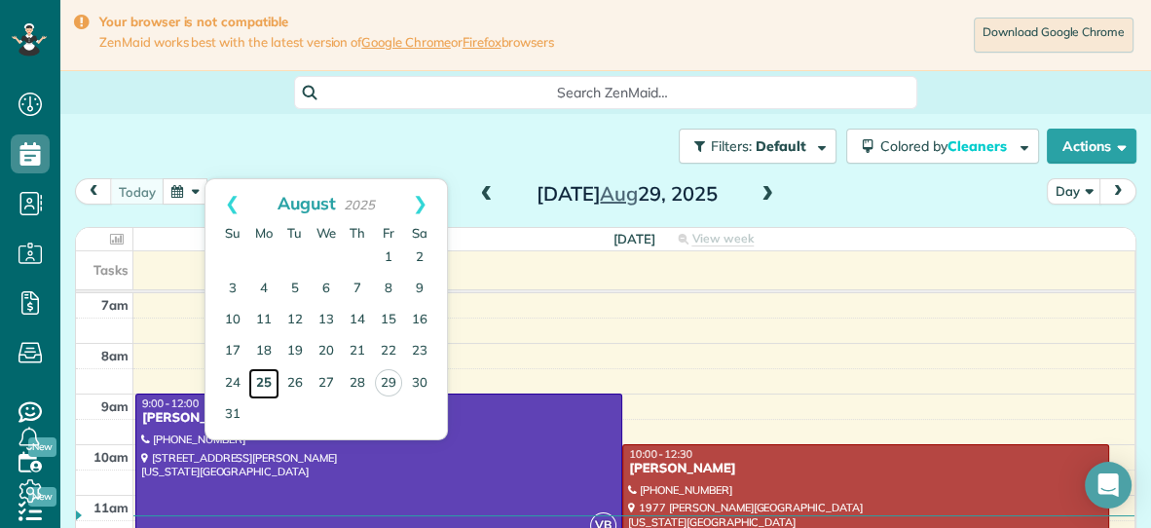
click at [266, 382] on link "25" at bounding box center [263, 383] width 31 height 31
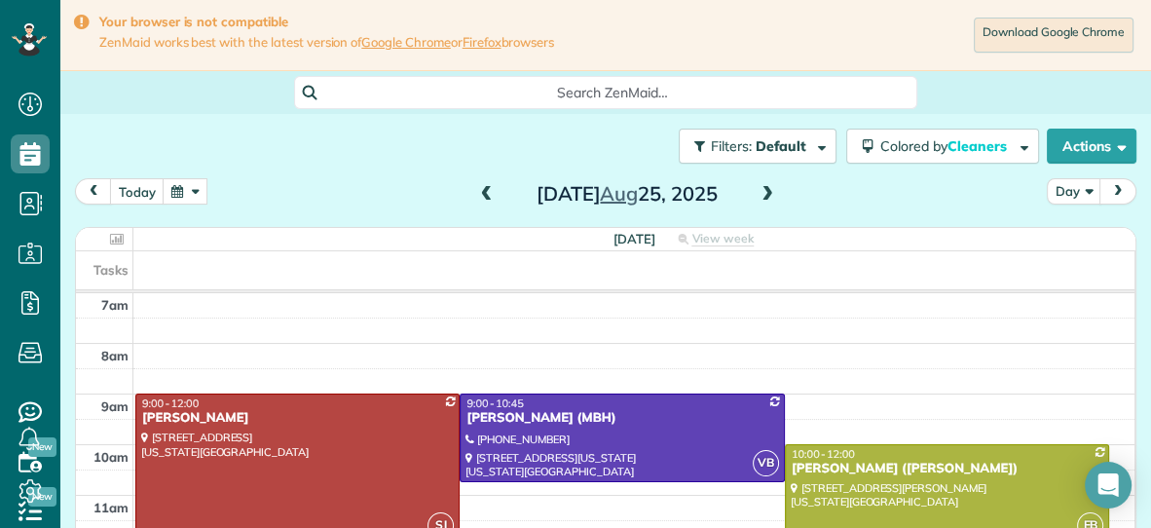
click at [174, 188] on button "button" at bounding box center [185, 191] width 45 height 26
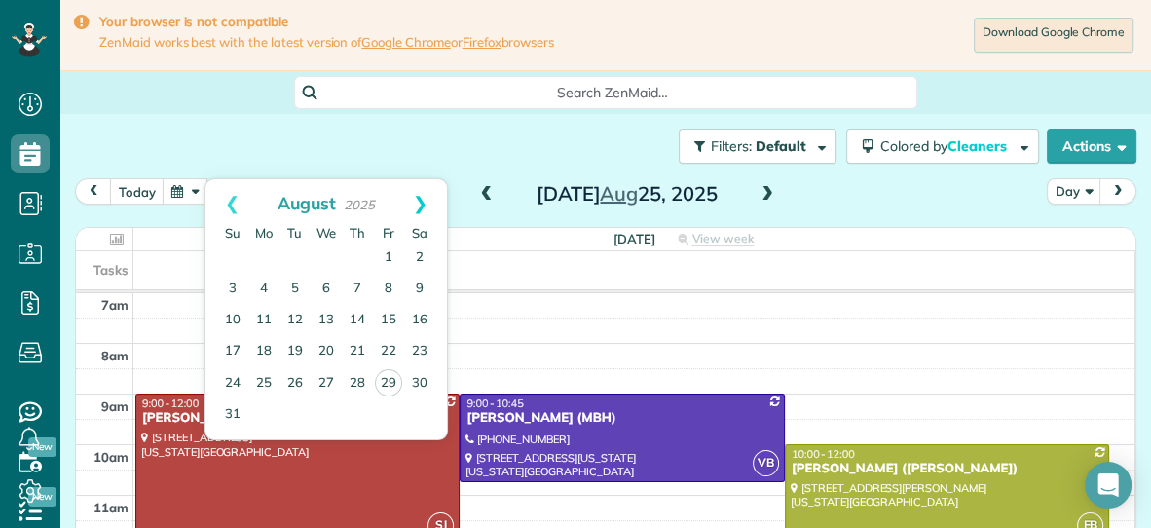
click at [423, 204] on link "Next" at bounding box center [420, 203] width 54 height 49
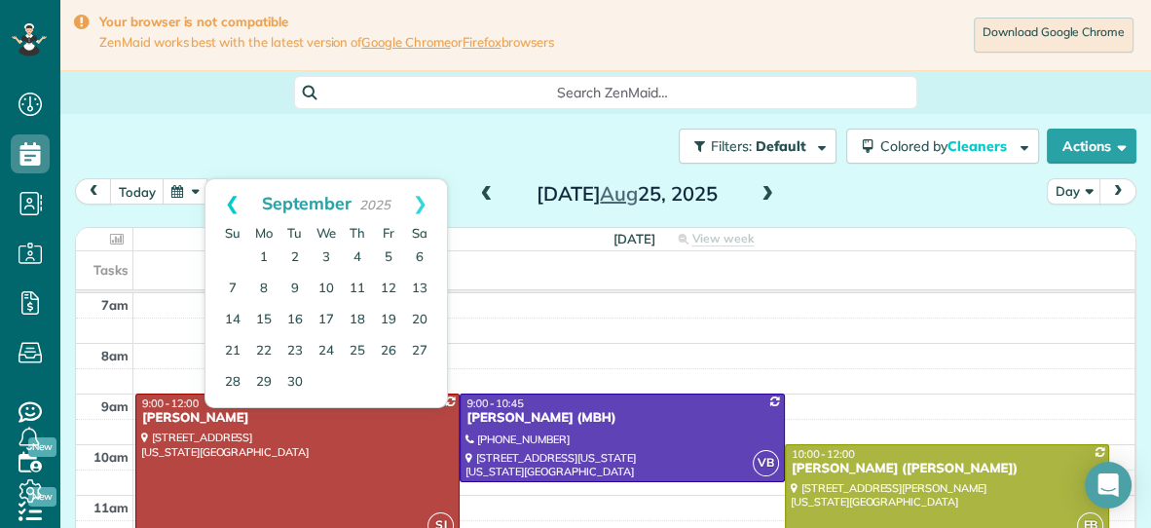
click at [227, 205] on link "Prev" at bounding box center [232, 203] width 54 height 49
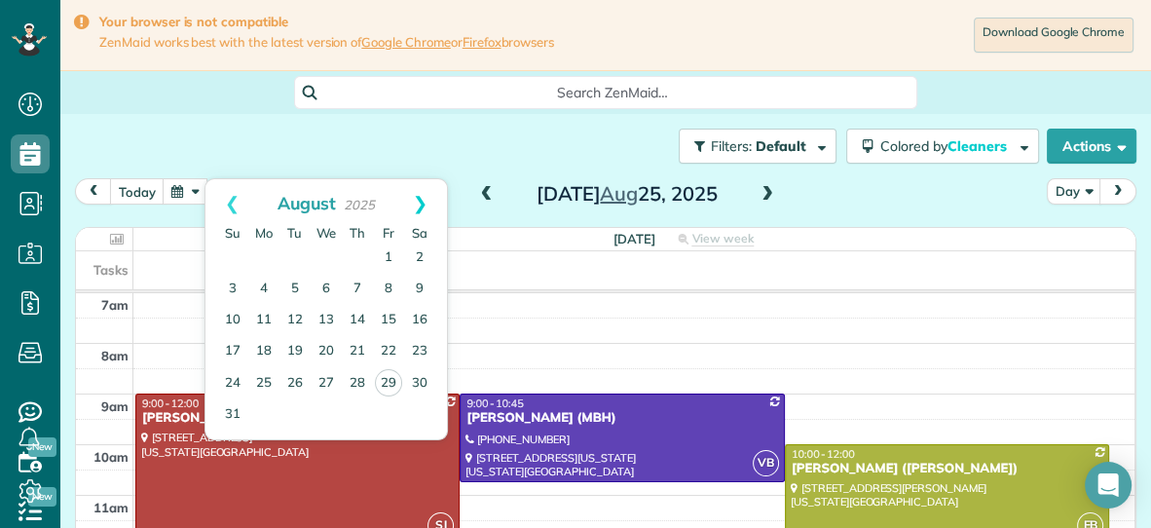
click at [426, 204] on link "Next" at bounding box center [420, 203] width 54 height 49
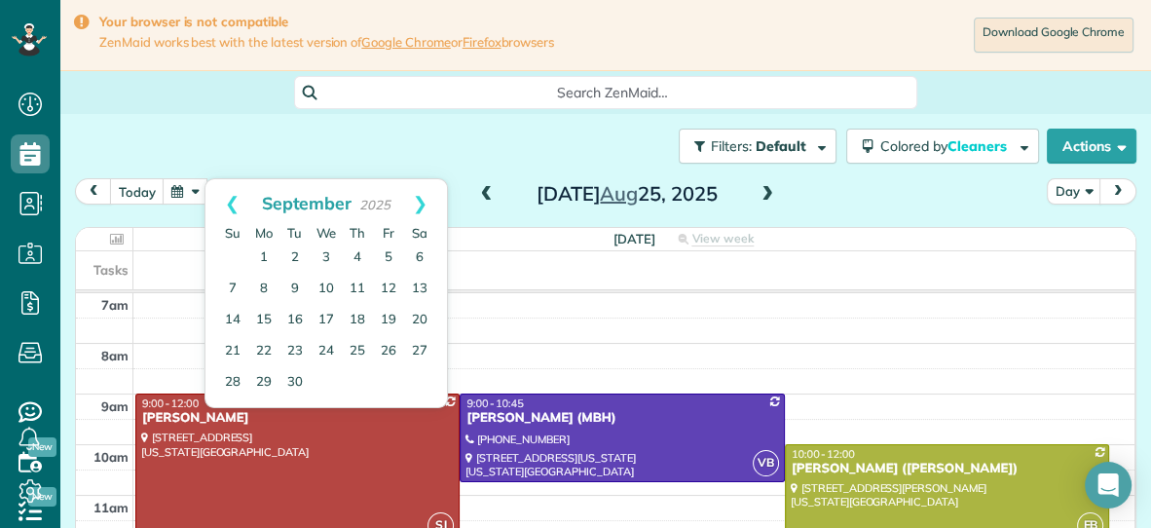
click at [176, 207] on div "today Day Monday Aug 25, 2025" at bounding box center [606, 196] width 1062 height 36
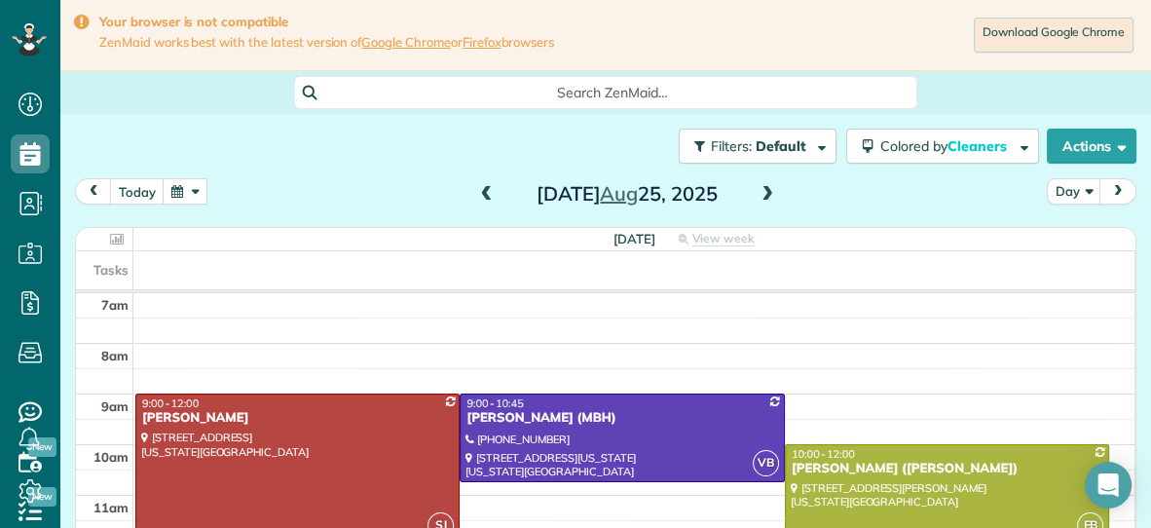
click at [183, 200] on button "button" at bounding box center [185, 191] width 45 height 26
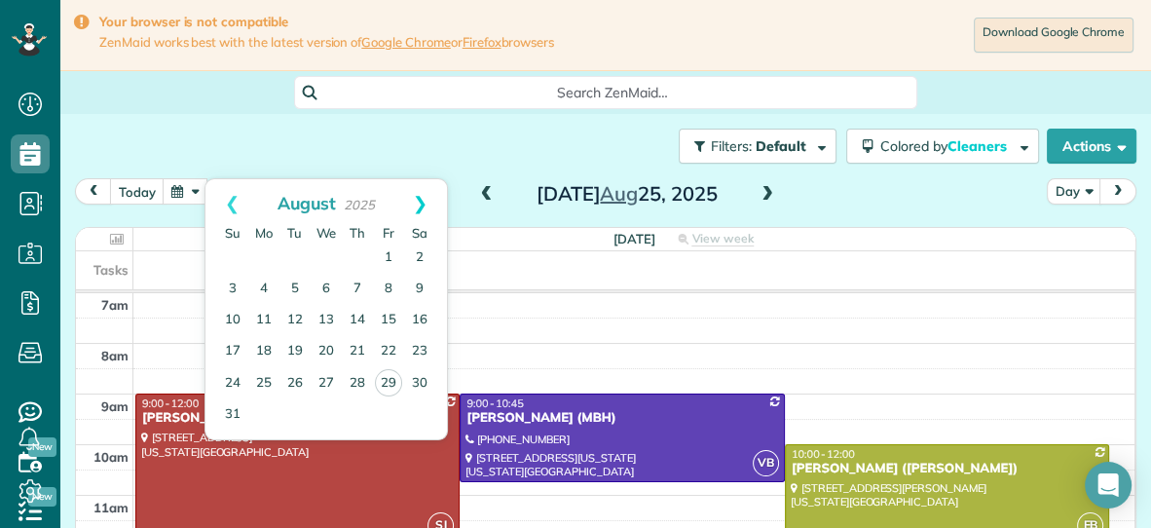
click at [415, 206] on link "Next" at bounding box center [420, 203] width 54 height 49
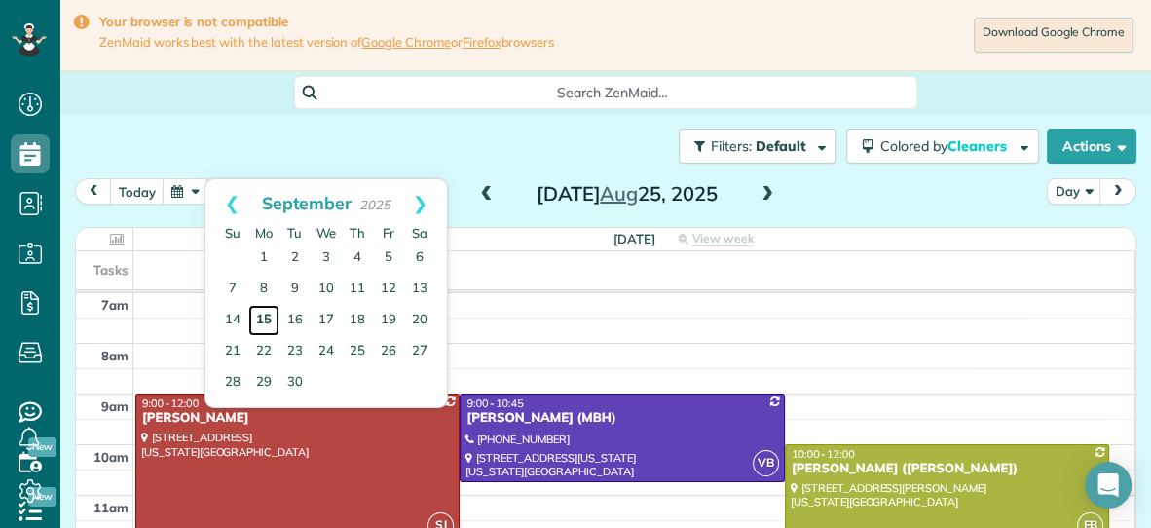
click at [264, 316] on link "15" at bounding box center [263, 320] width 31 height 31
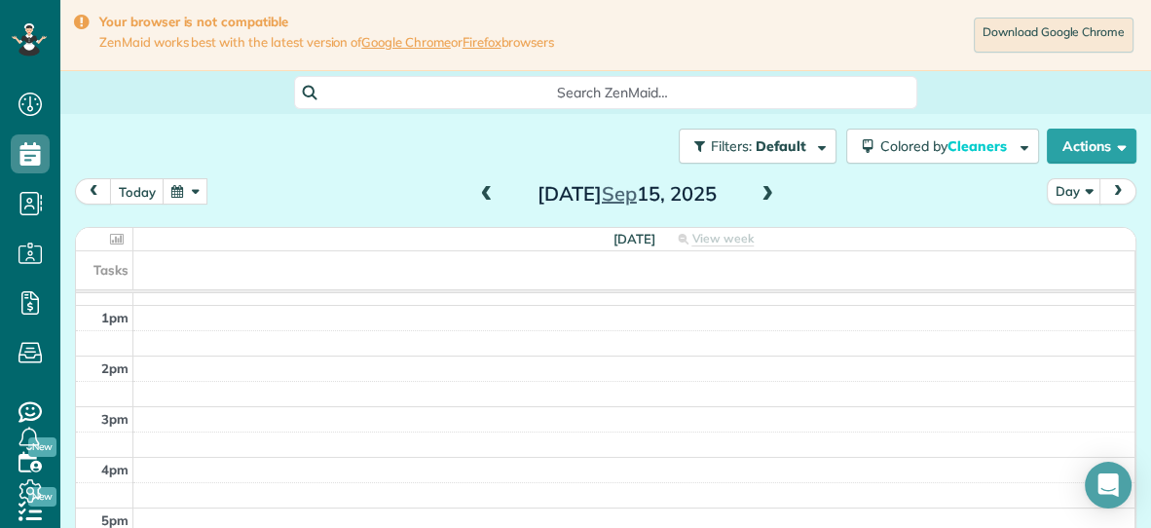
scroll to position [0, 0]
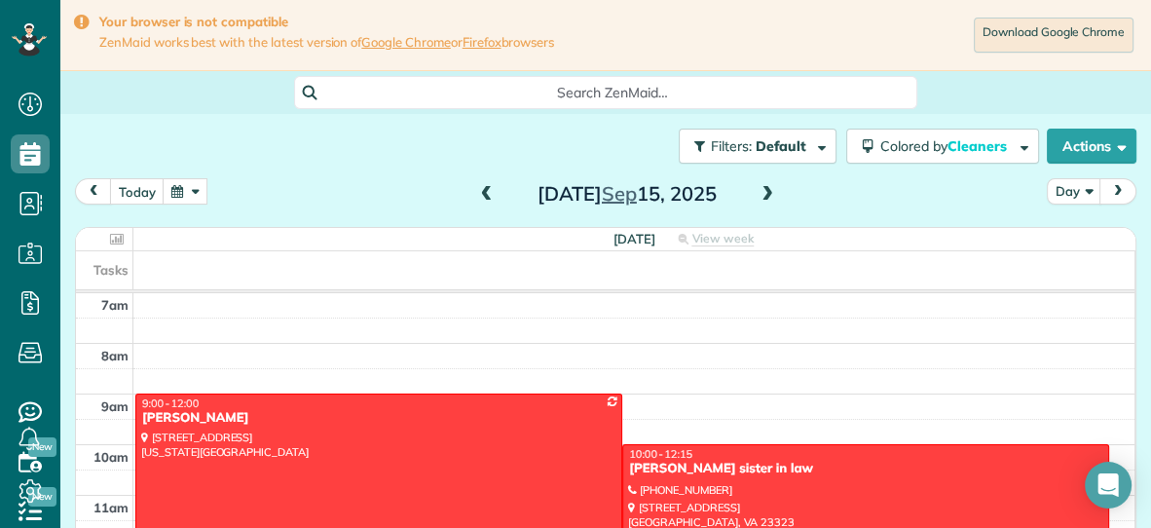
click at [489, 189] on span at bounding box center [486, 195] width 21 height 18
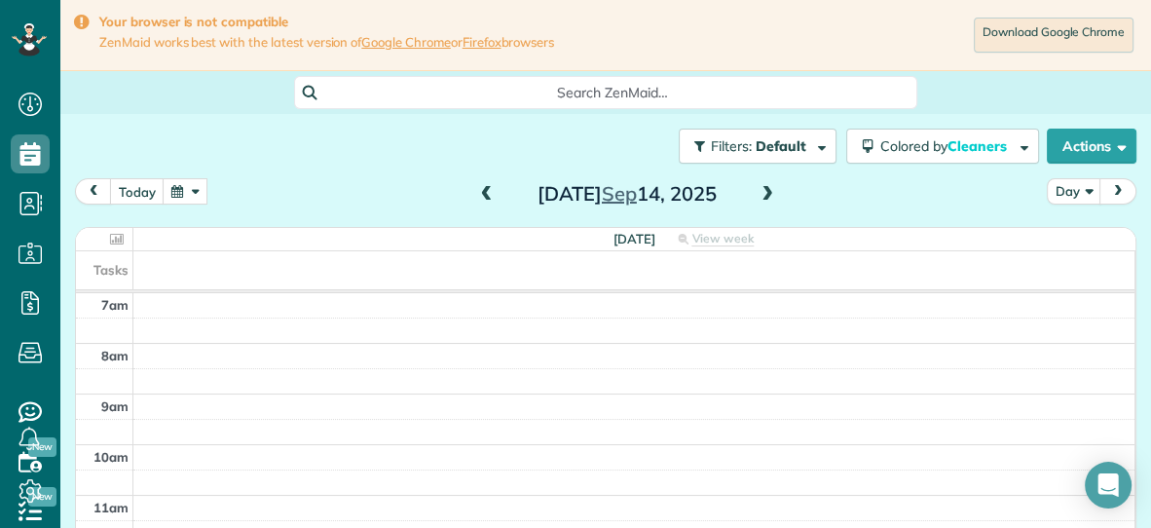
click at [489, 189] on span at bounding box center [486, 195] width 21 height 18
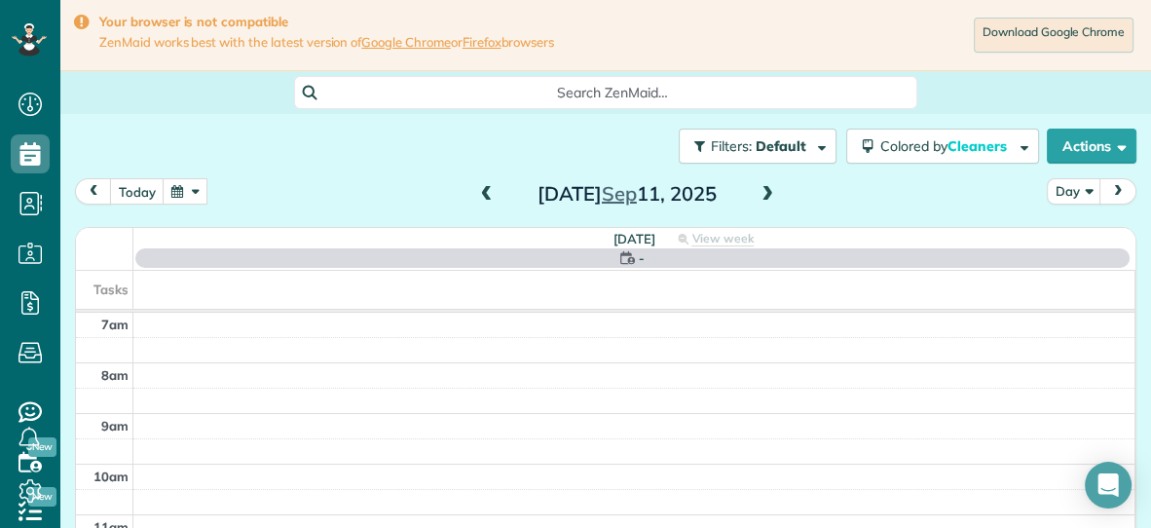
click at [489, 189] on span at bounding box center [486, 195] width 21 height 18
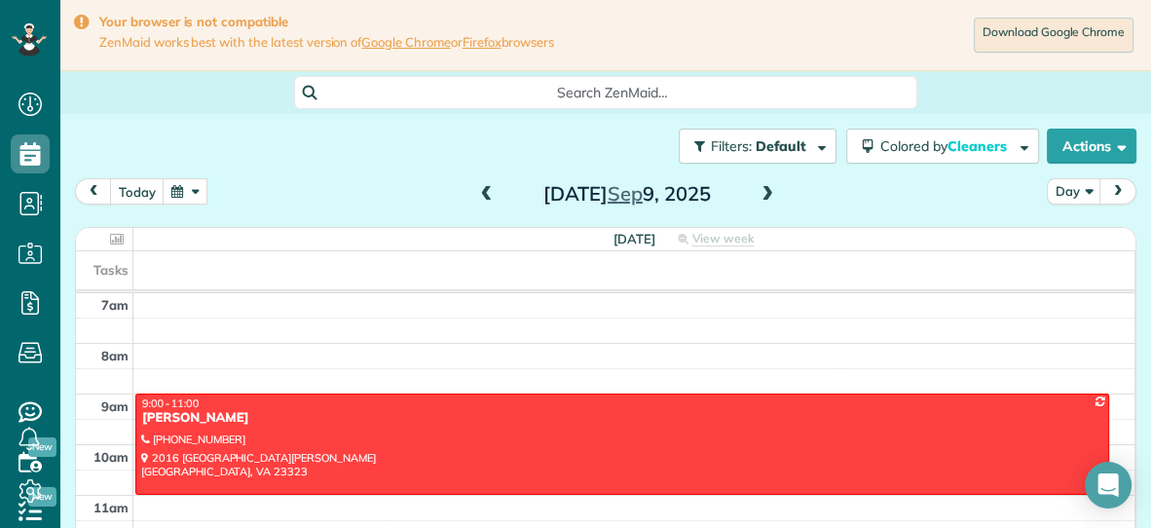
click at [489, 189] on span at bounding box center [486, 195] width 21 height 18
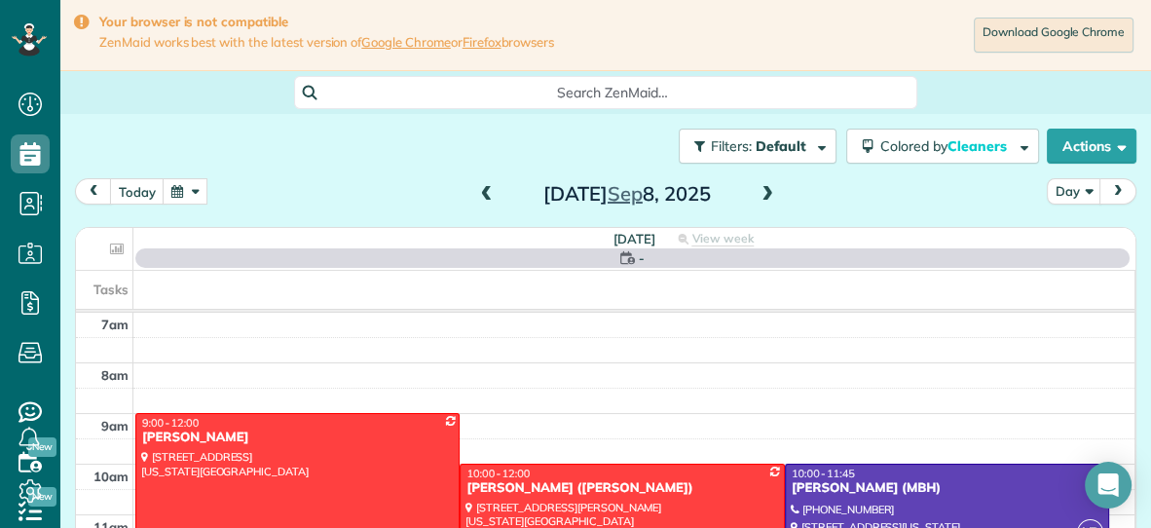
click at [489, 189] on span at bounding box center [486, 195] width 21 height 18
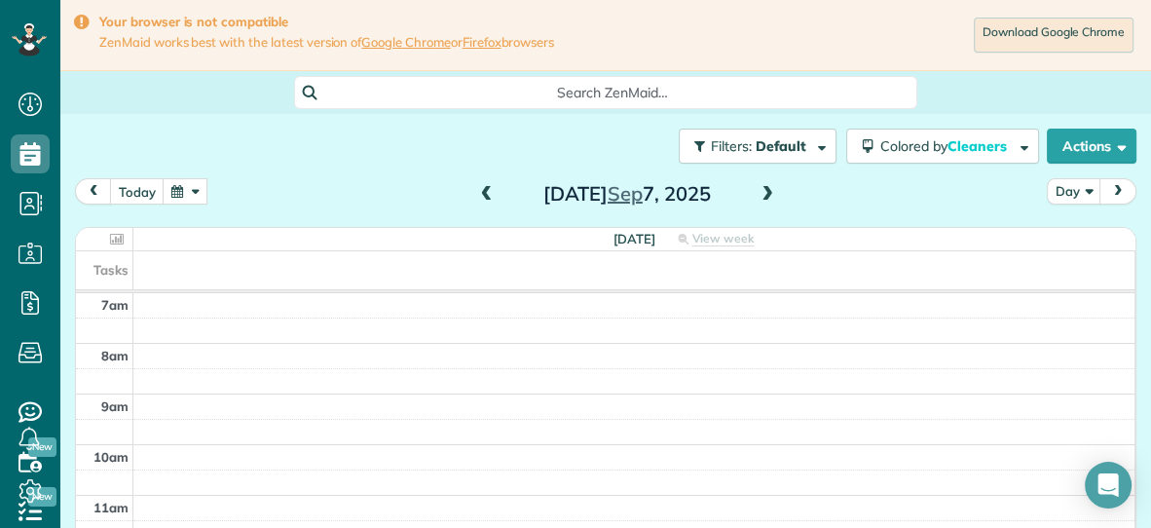
click at [489, 189] on span at bounding box center [486, 195] width 21 height 18
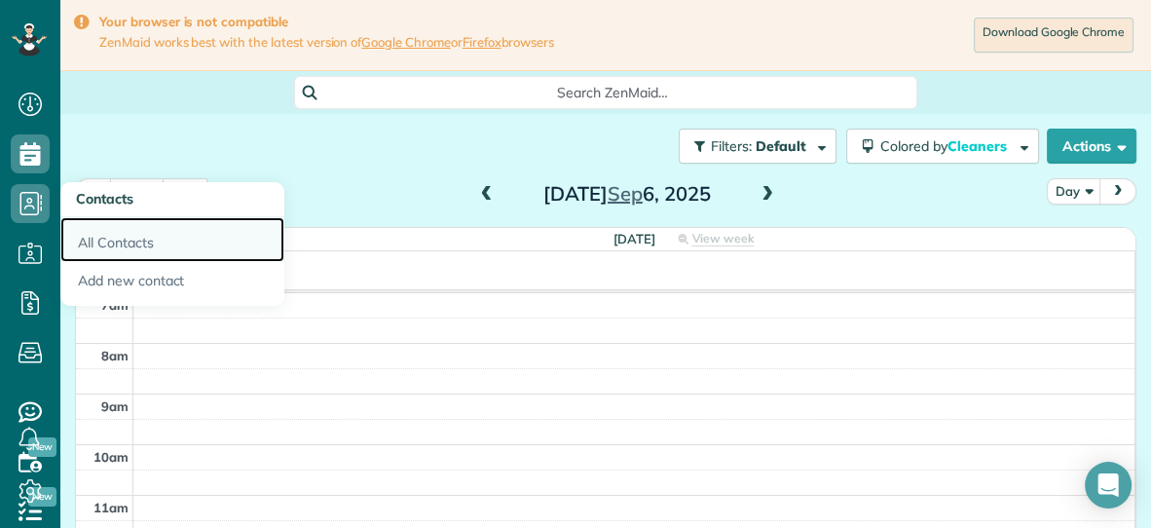
click at [104, 244] on link "All Contacts" at bounding box center [172, 239] width 224 height 45
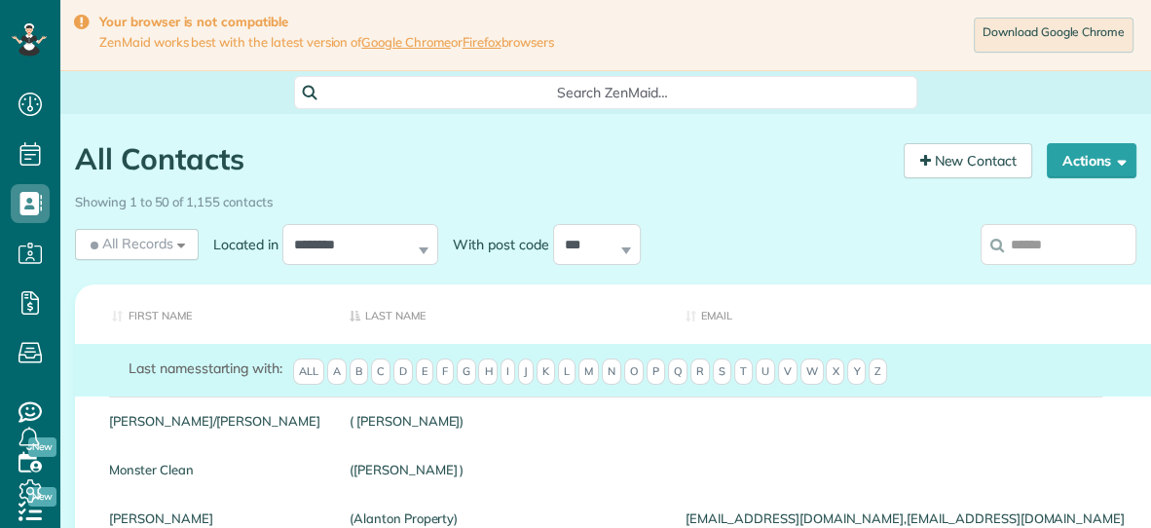
scroll to position [8, 8]
click at [1054, 248] on input "search" at bounding box center [1059, 244] width 156 height 41
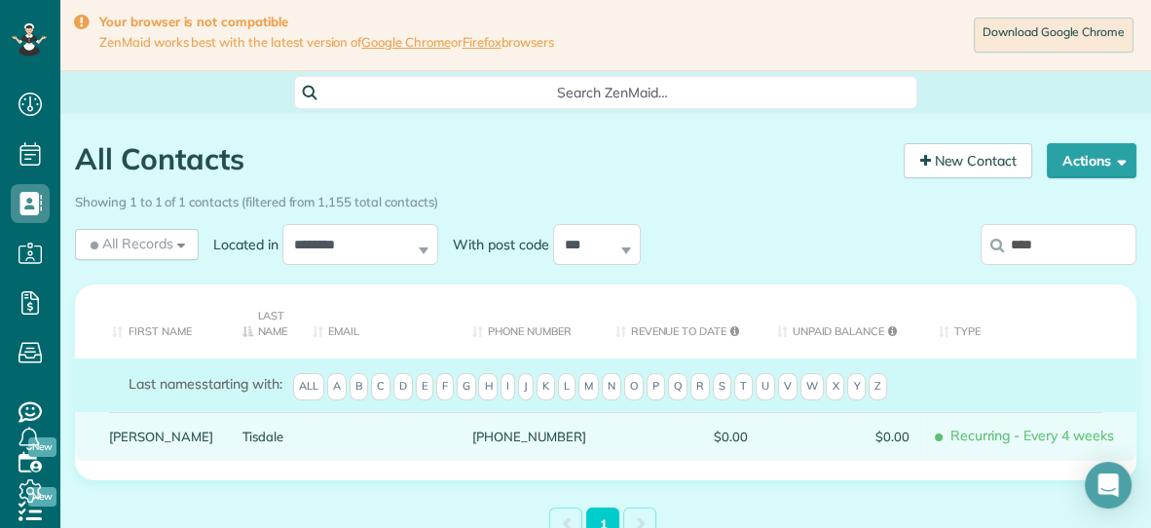
type input "****"
click at [242, 429] on link "Tisdale" at bounding box center [263, 436] width 42 height 14
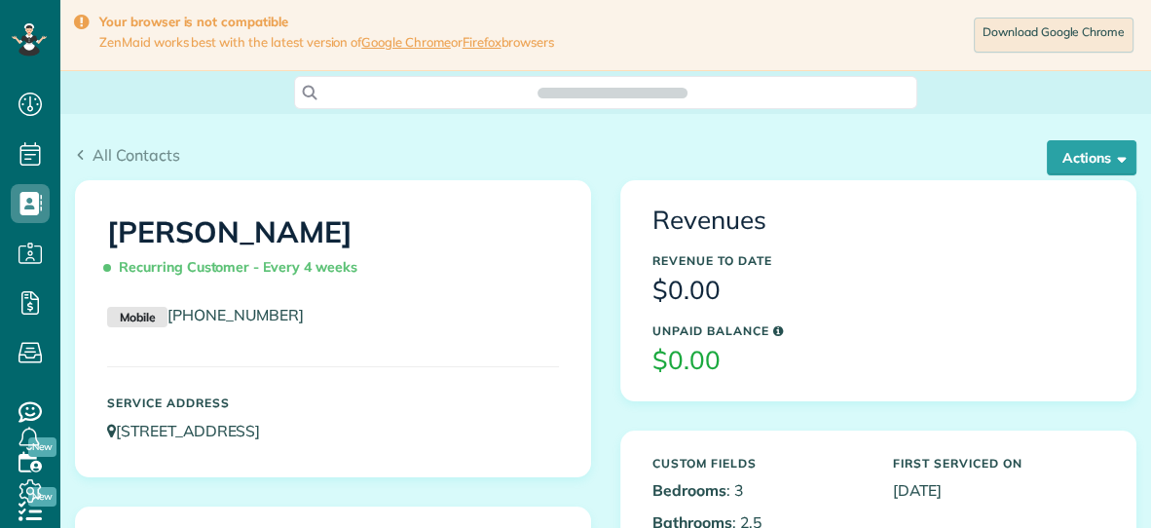
scroll to position [8, 8]
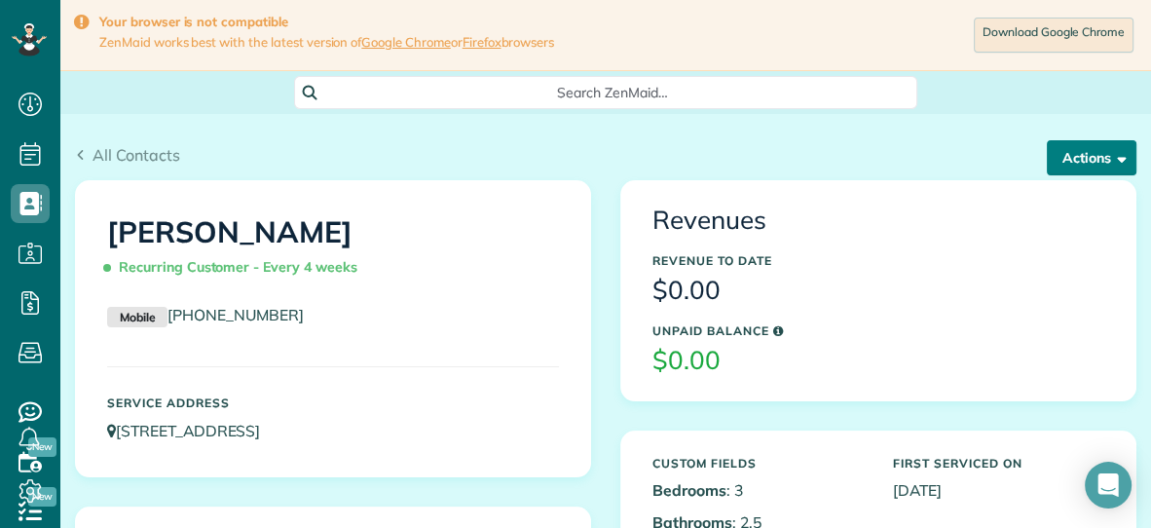
click at [1073, 163] on button "Actions" at bounding box center [1092, 157] width 90 height 35
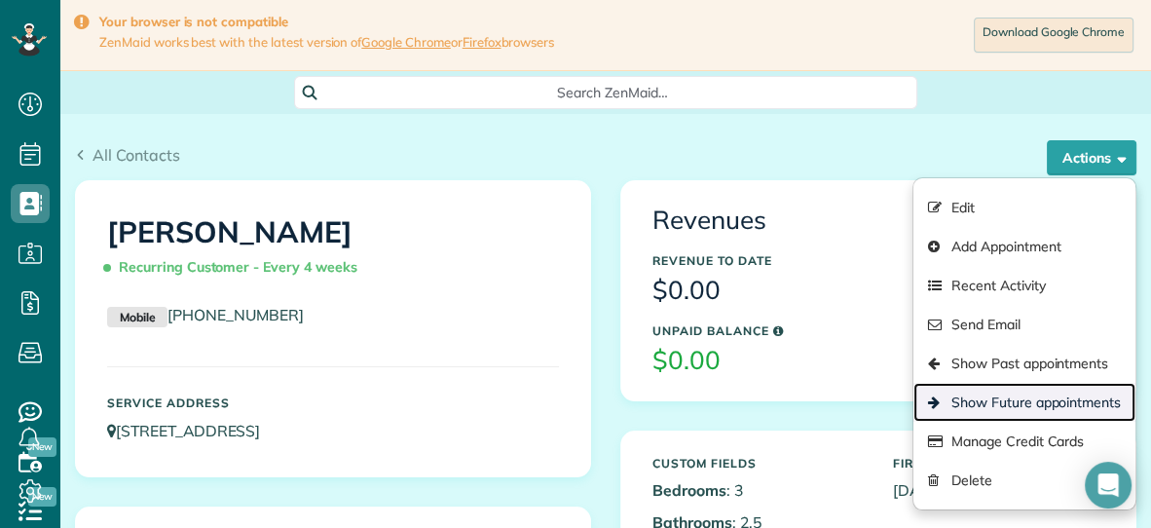
click at [975, 401] on link "Show Future appointments" at bounding box center [1024, 402] width 222 height 39
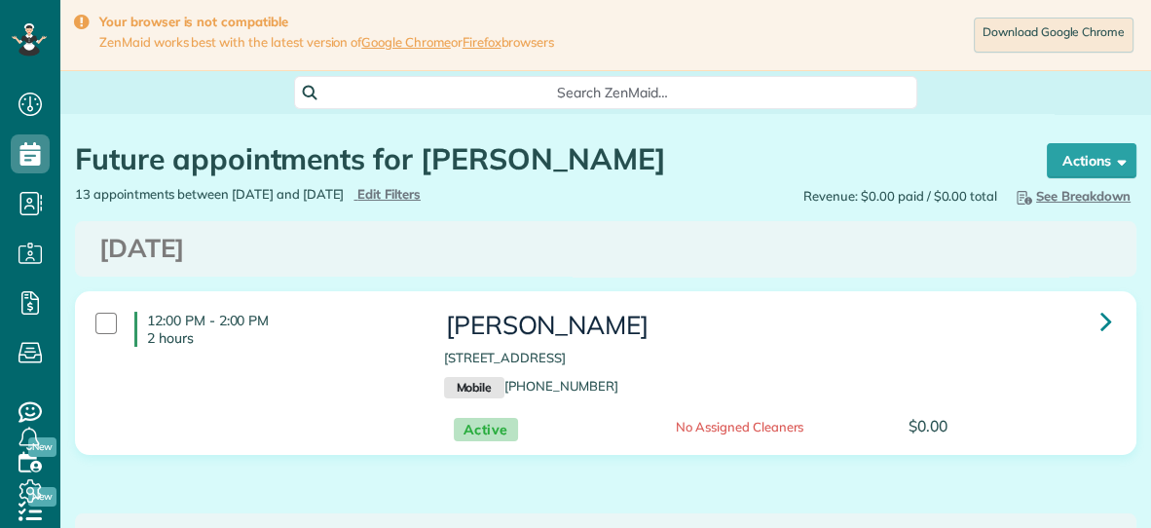
scroll to position [8, 8]
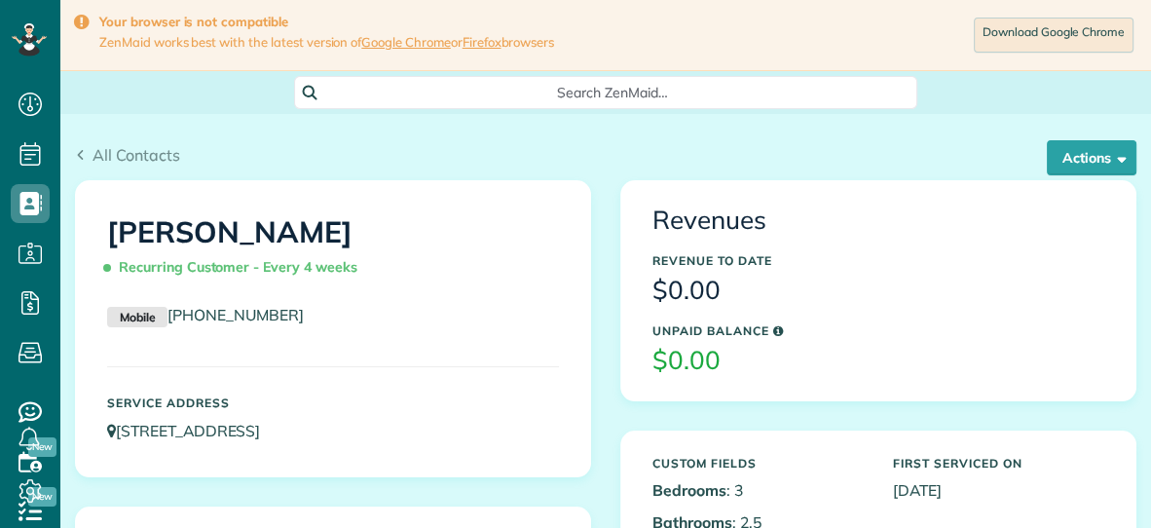
scroll to position [8, 8]
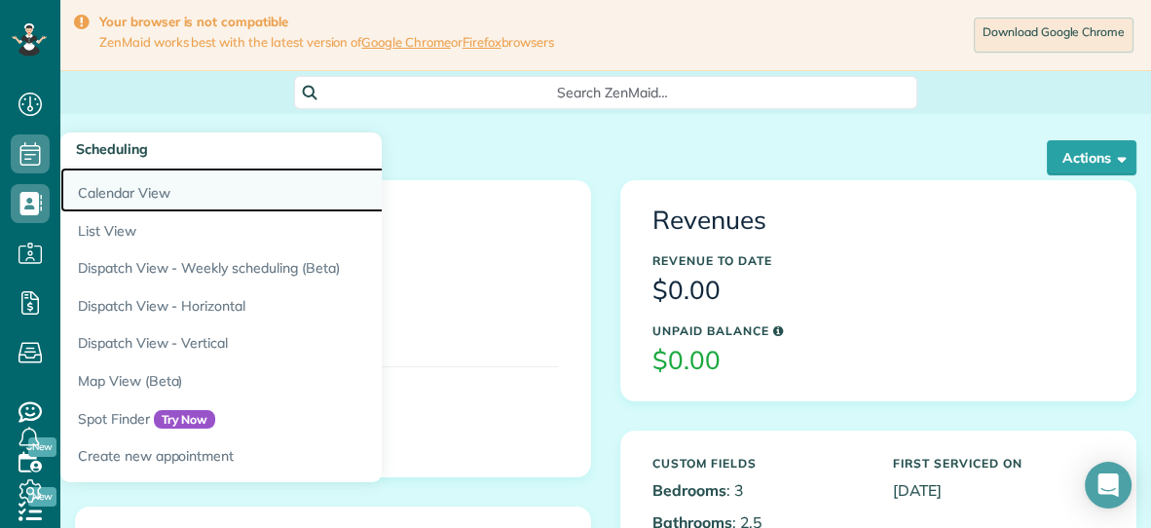
click at [87, 181] on link "Calendar View" at bounding box center [303, 190] width 487 height 45
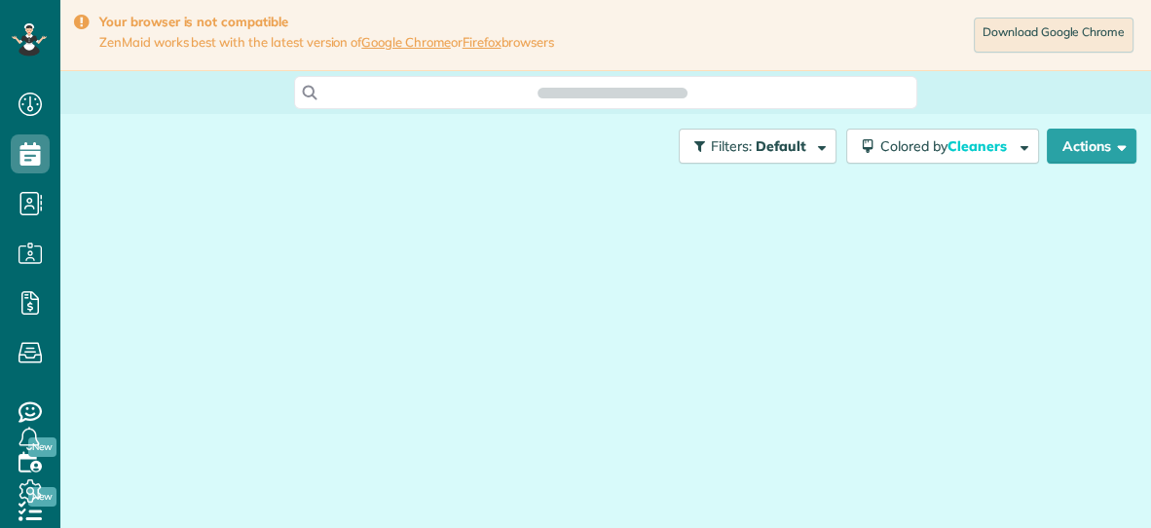
scroll to position [8, 8]
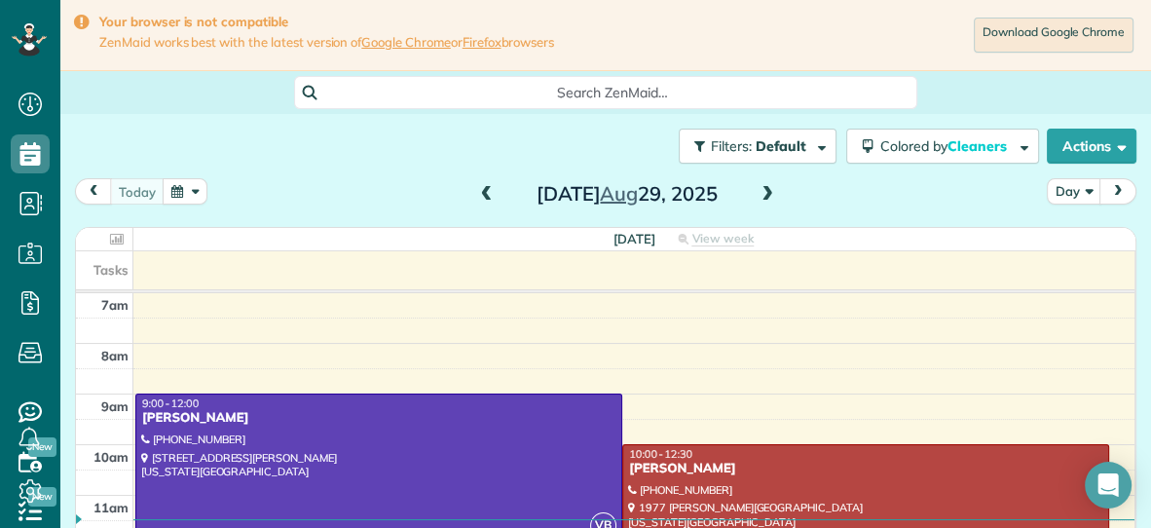
click at [185, 189] on button "button" at bounding box center [185, 191] width 45 height 26
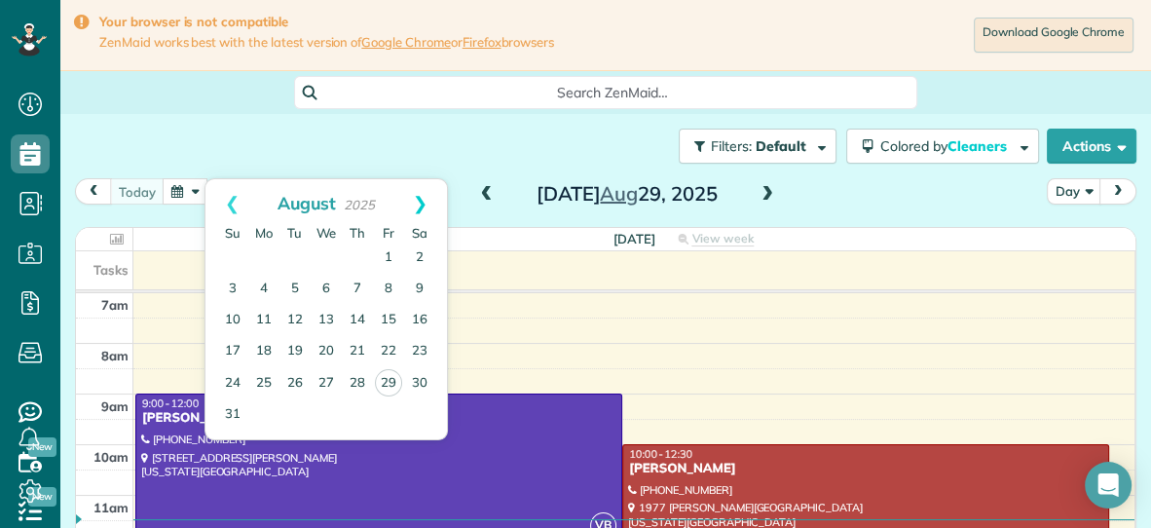
click at [423, 200] on link "Next" at bounding box center [420, 203] width 54 height 49
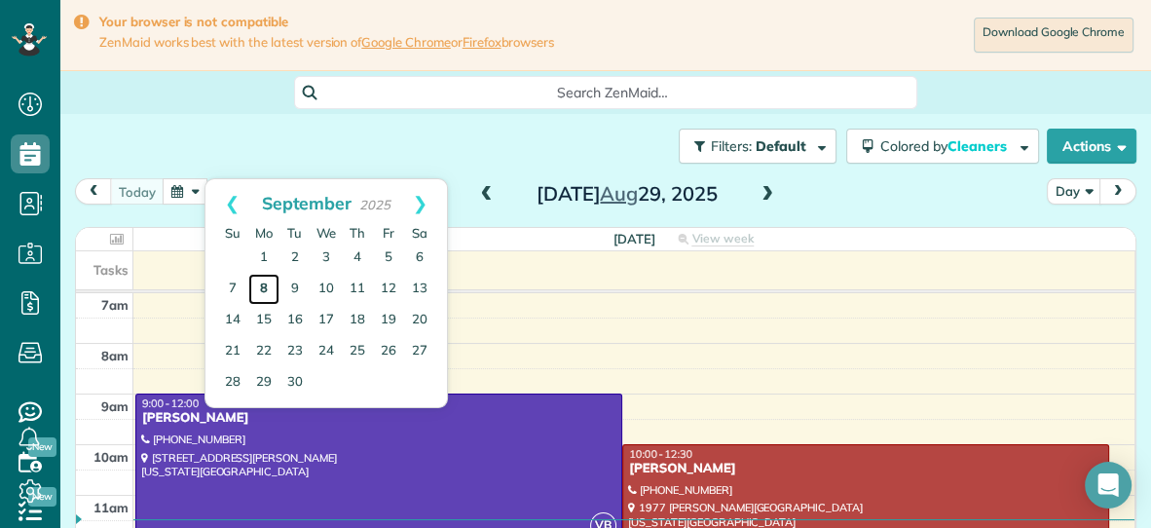
click at [266, 288] on link "8" at bounding box center [263, 289] width 31 height 31
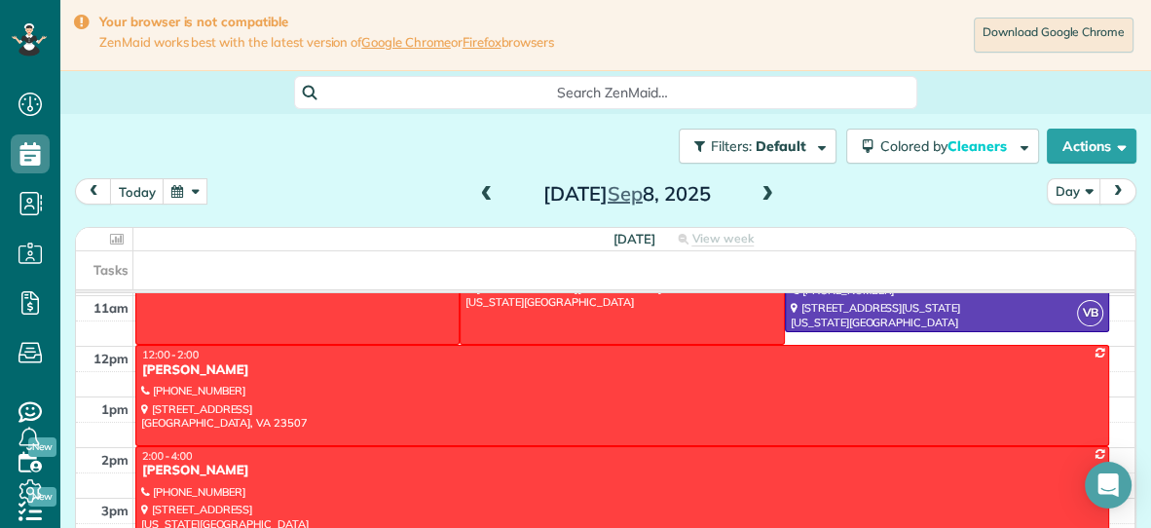
scroll to position [201, 0]
click at [469, 381] on div at bounding box center [622, 394] width 972 height 98
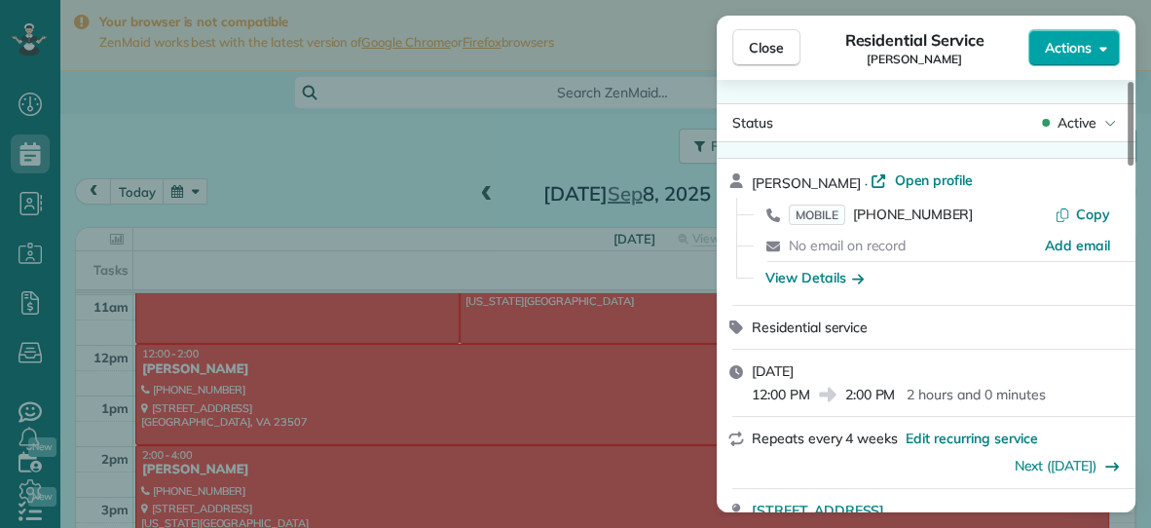
click at [1065, 55] on span "Actions" at bounding box center [1068, 47] width 47 height 19
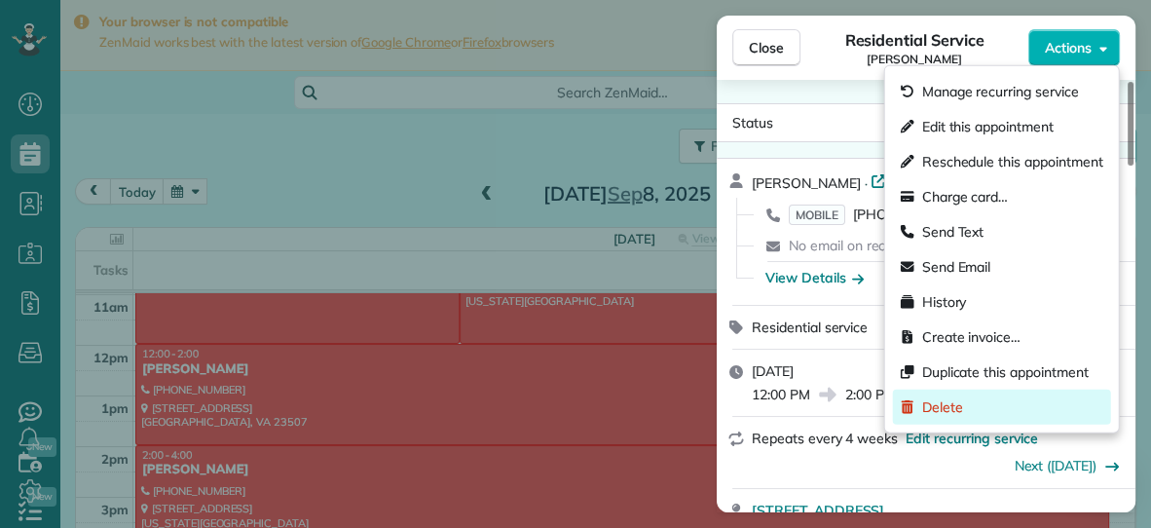
click at [944, 408] on span "Delete" at bounding box center [942, 406] width 41 height 19
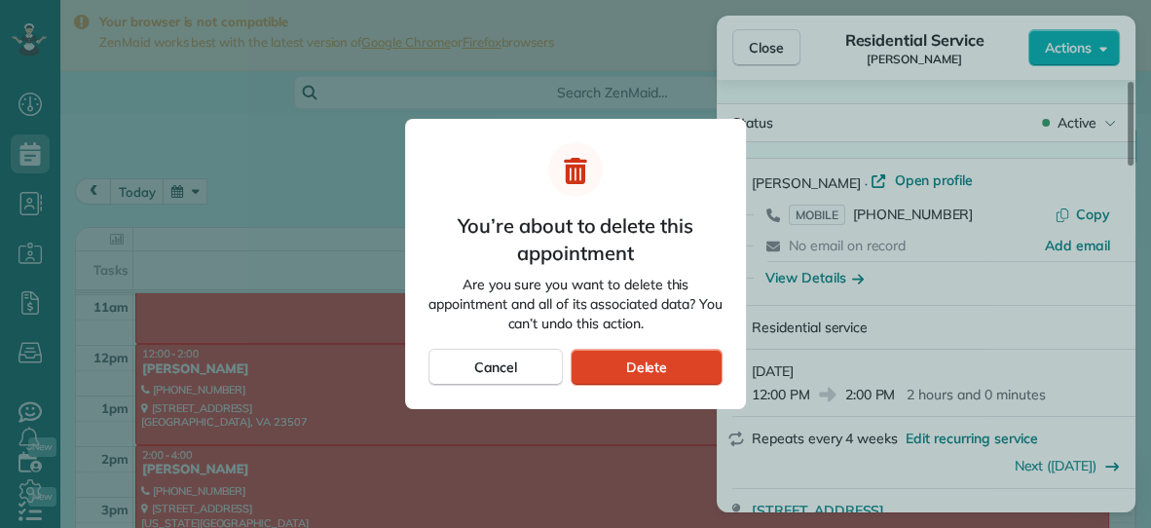
click at [628, 367] on span "Delete" at bounding box center [646, 366] width 42 height 19
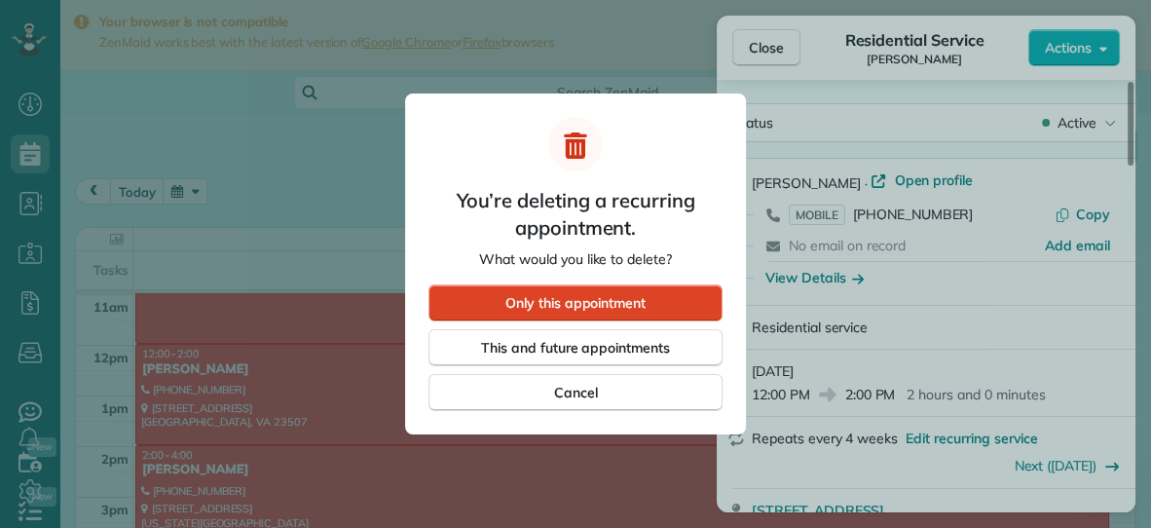
click at [637, 311] on span "Only this appointment" at bounding box center [575, 302] width 140 height 19
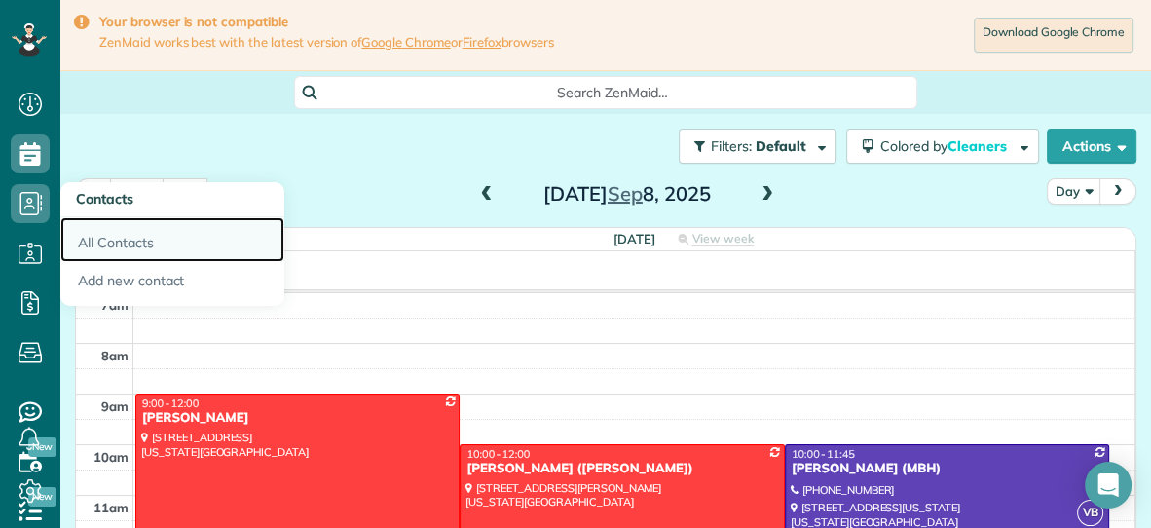
click at [107, 248] on link "All Contacts" at bounding box center [172, 239] width 224 height 45
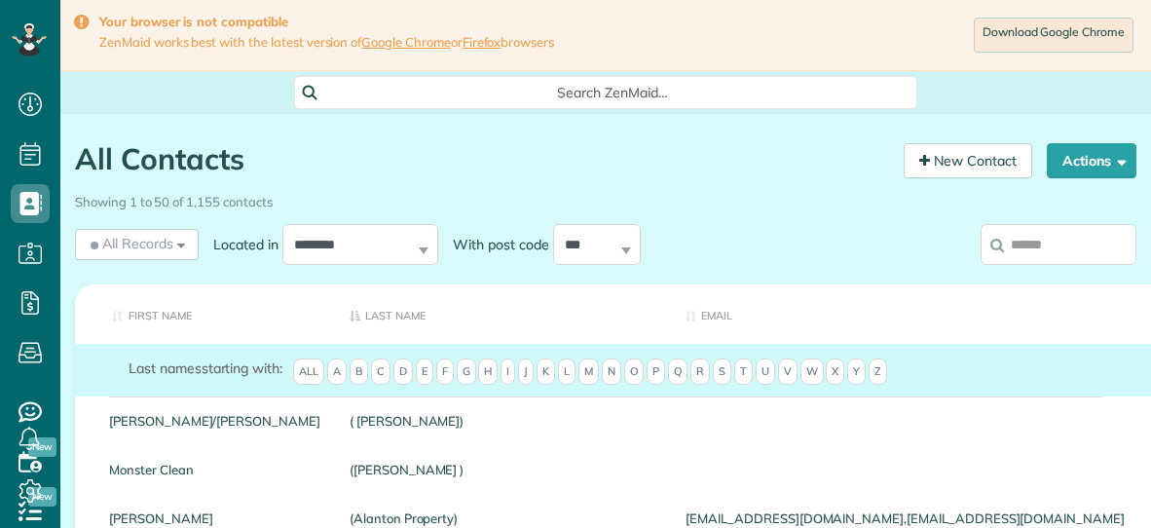
click at [1052, 249] on input "search" at bounding box center [1059, 244] width 156 height 41
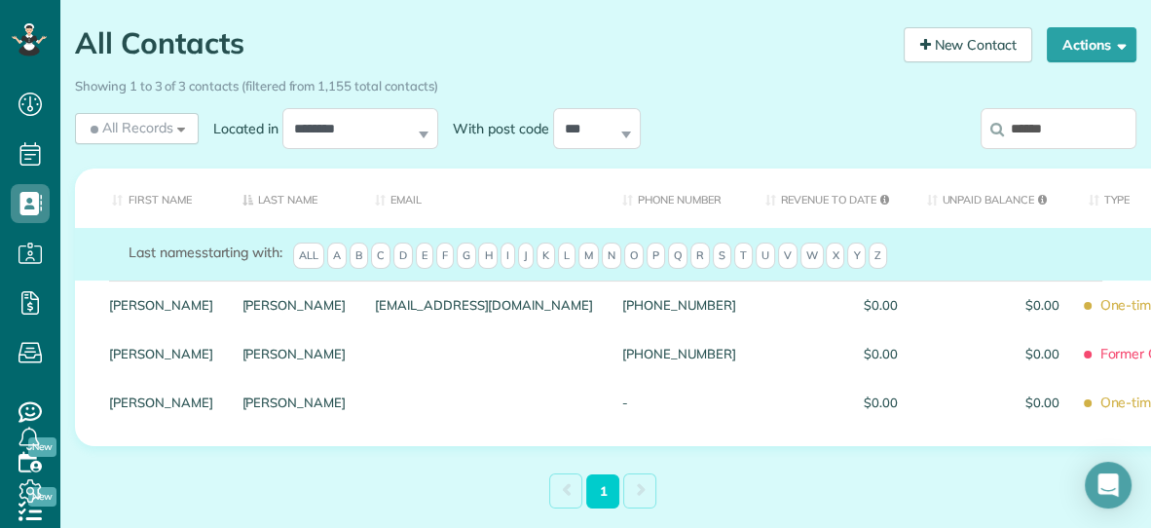
scroll to position [125, 0]
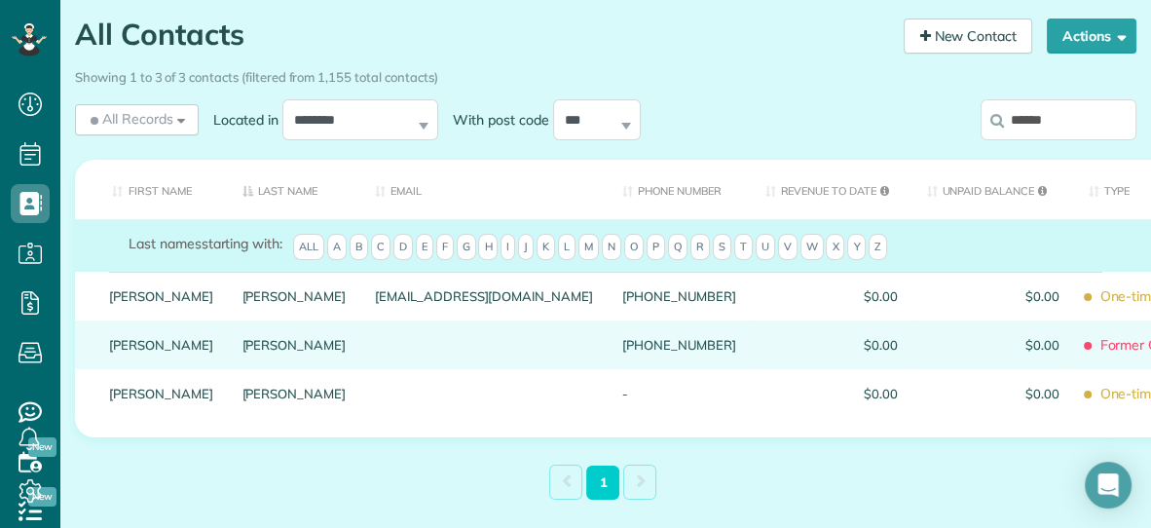
type input "******"
click at [242, 352] on link "Murphy" at bounding box center [294, 345] width 104 height 14
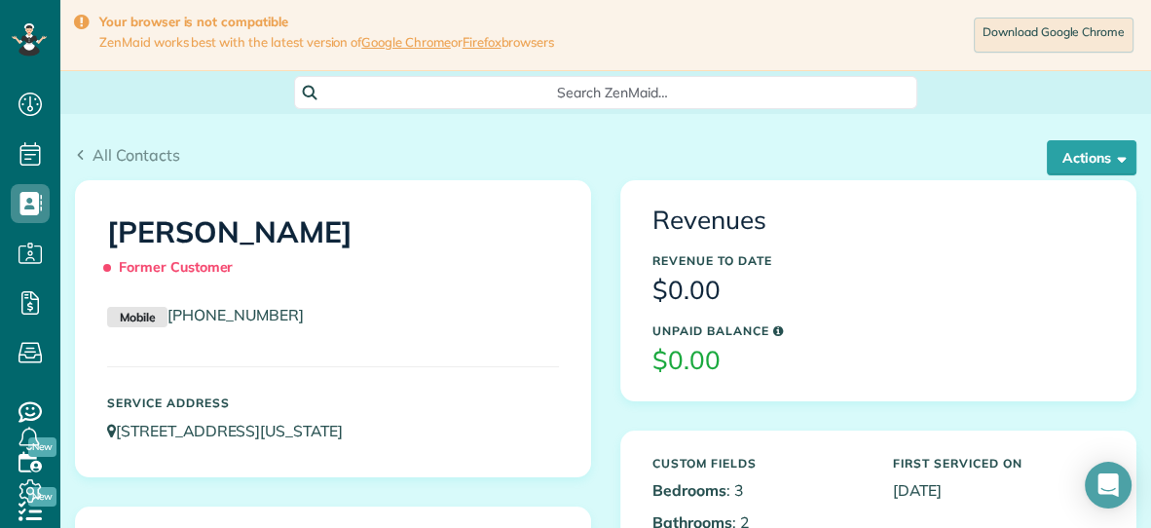
scroll to position [8, 8]
click at [1081, 163] on button "Actions" at bounding box center [1092, 157] width 90 height 35
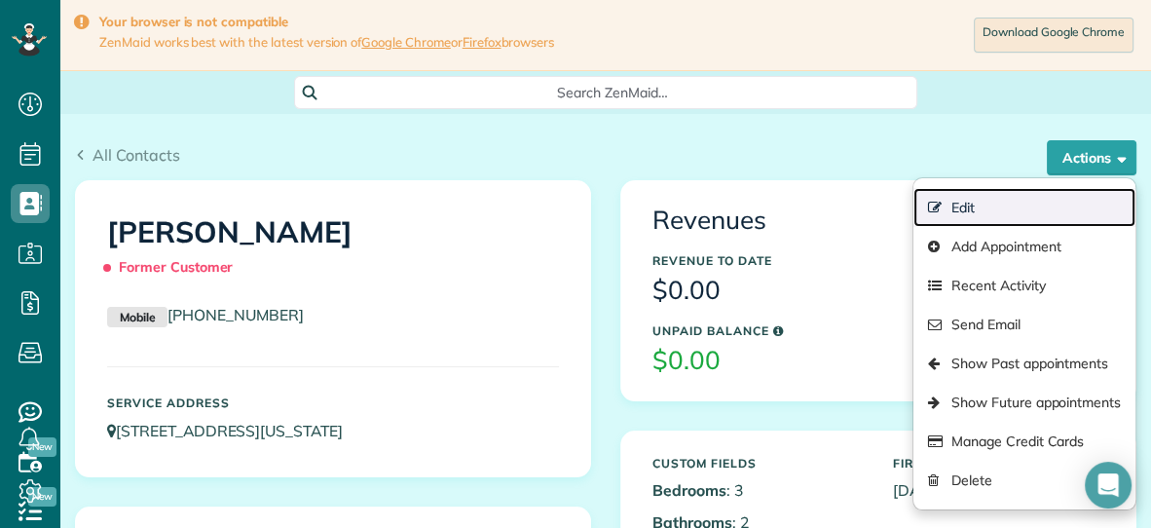
click at [995, 208] on link "Edit" at bounding box center [1024, 207] width 222 height 39
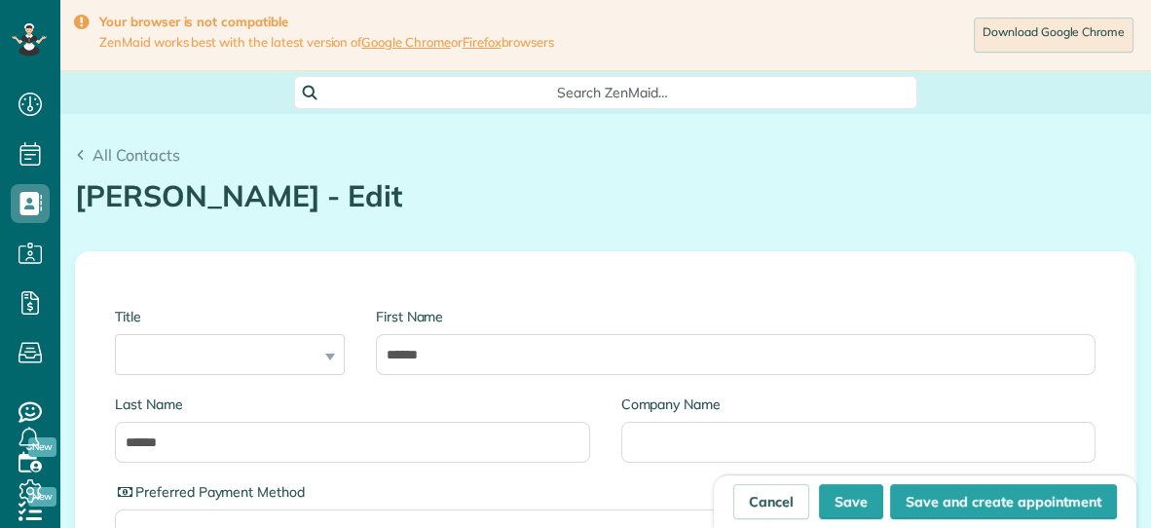
scroll to position [8, 8]
type input "**********"
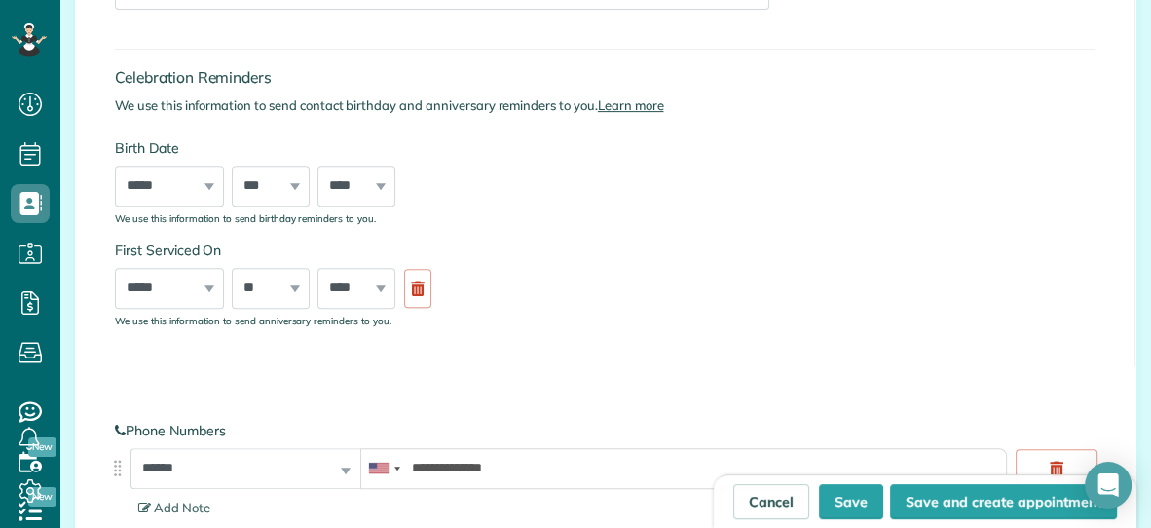
scroll to position [0, 0]
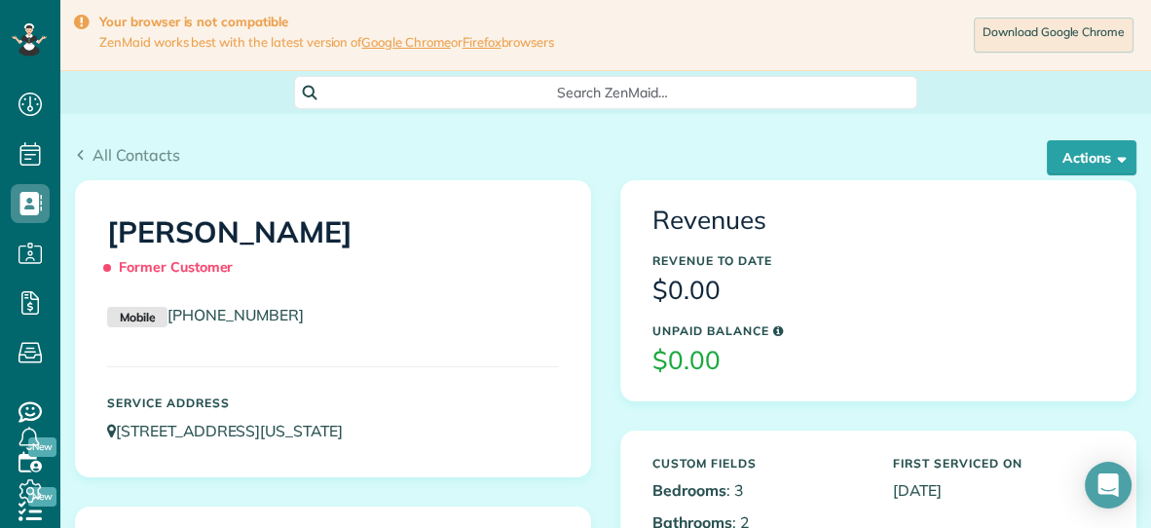
scroll to position [8, 8]
click at [1057, 161] on button "Actions" at bounding box center [1092, 157] width 90 height 35
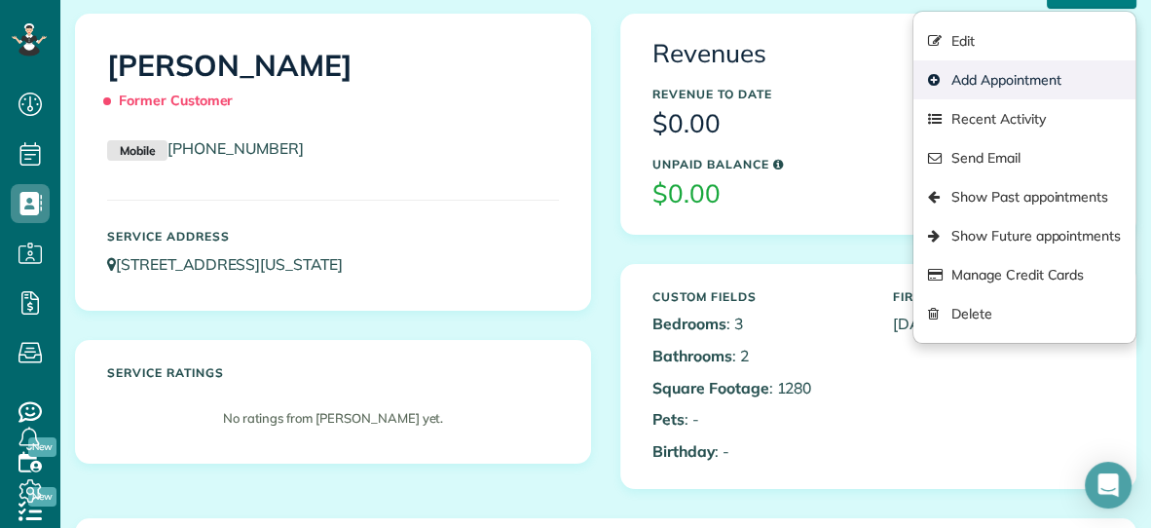
scroll to position [170, 0]
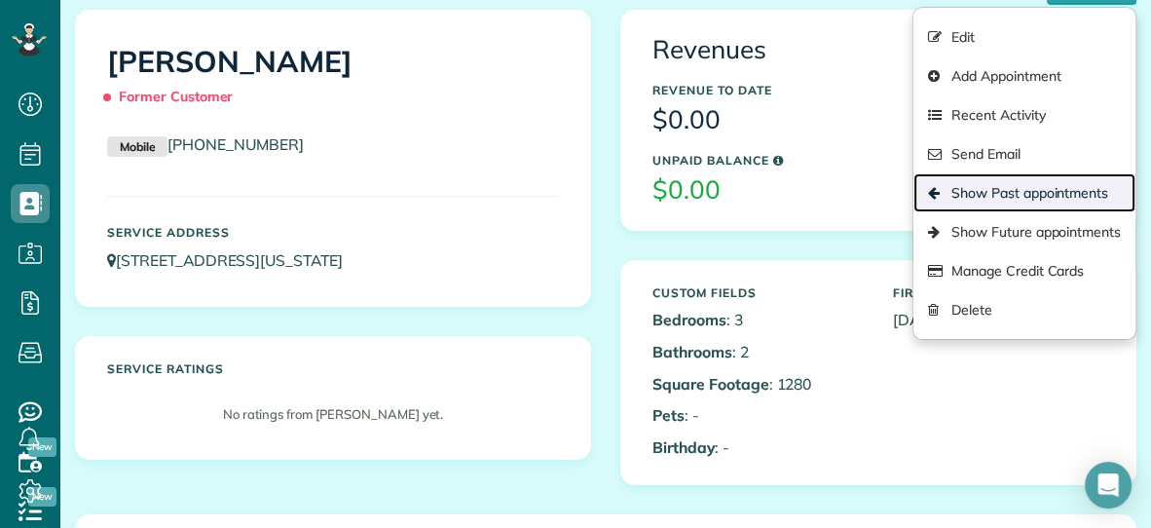
click at [1023, 193] on link "Show Past appointments" at bounding box center [1024, 192] width 222 height 39
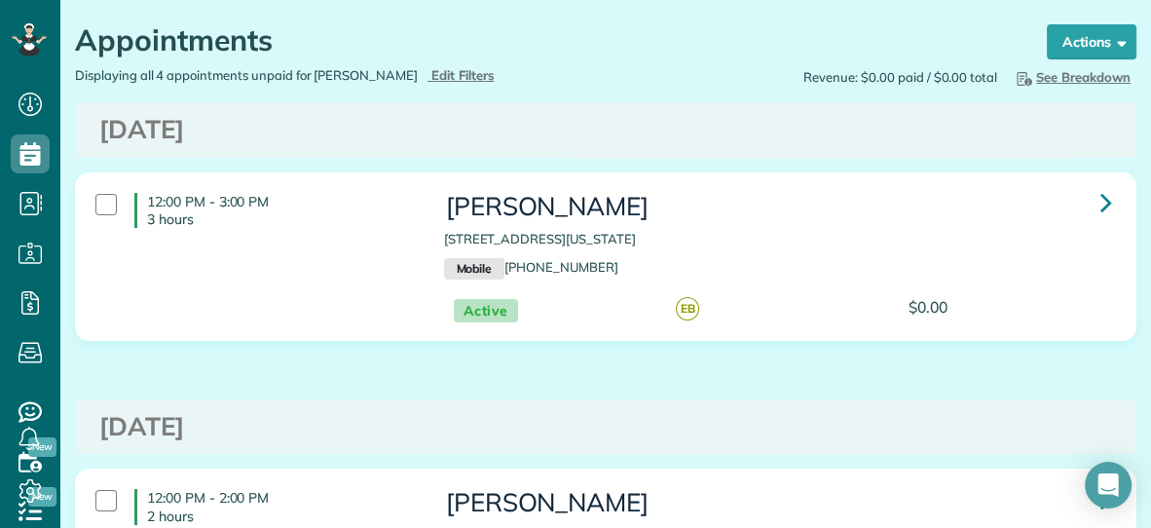
scroll to position [125, 0]
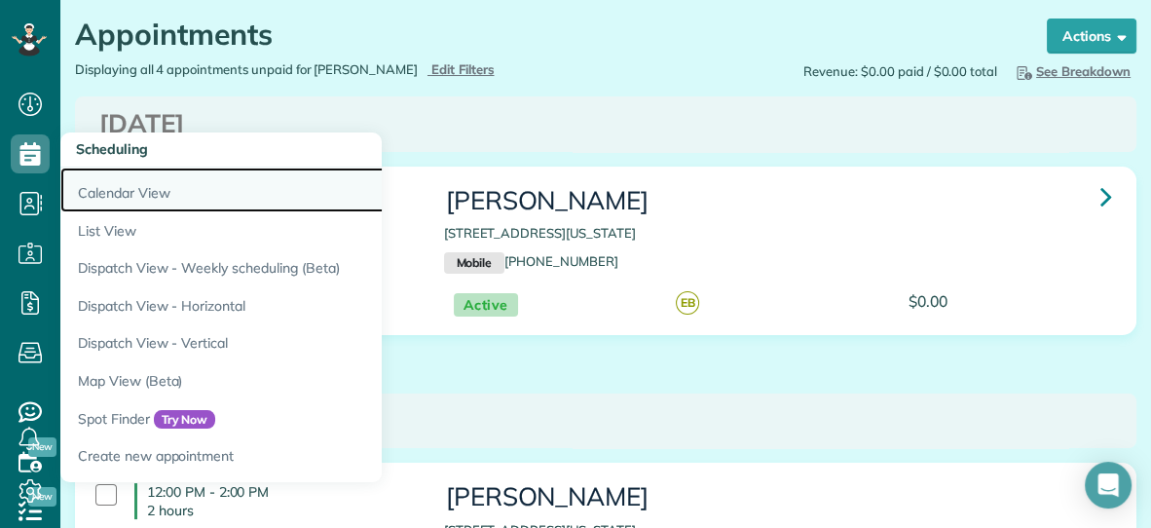
click at [128, 187] on link "Calendar View" at bounding box center [303, 190] width 487 height 45
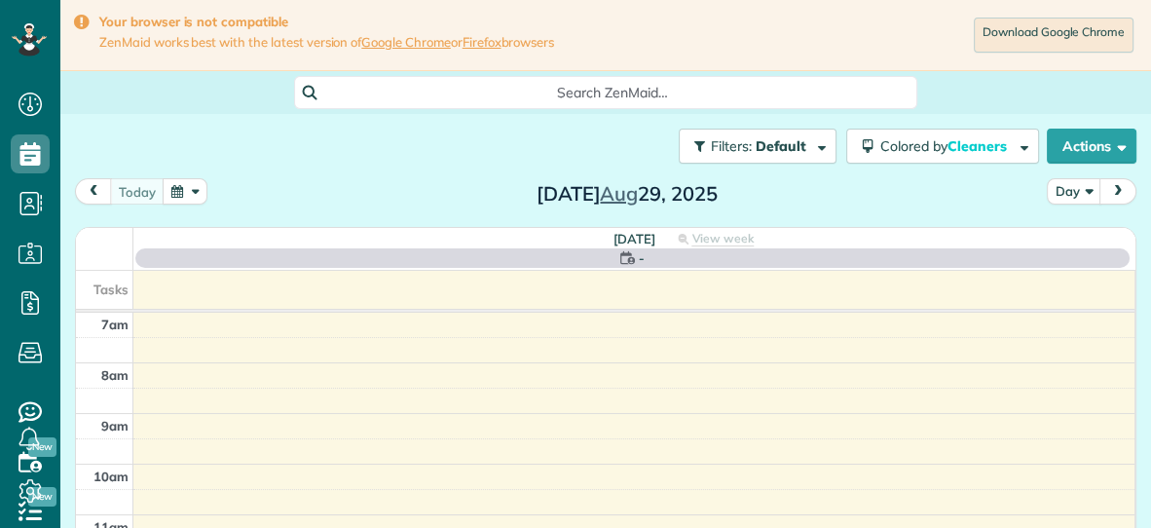
scroll to position [8, 8]
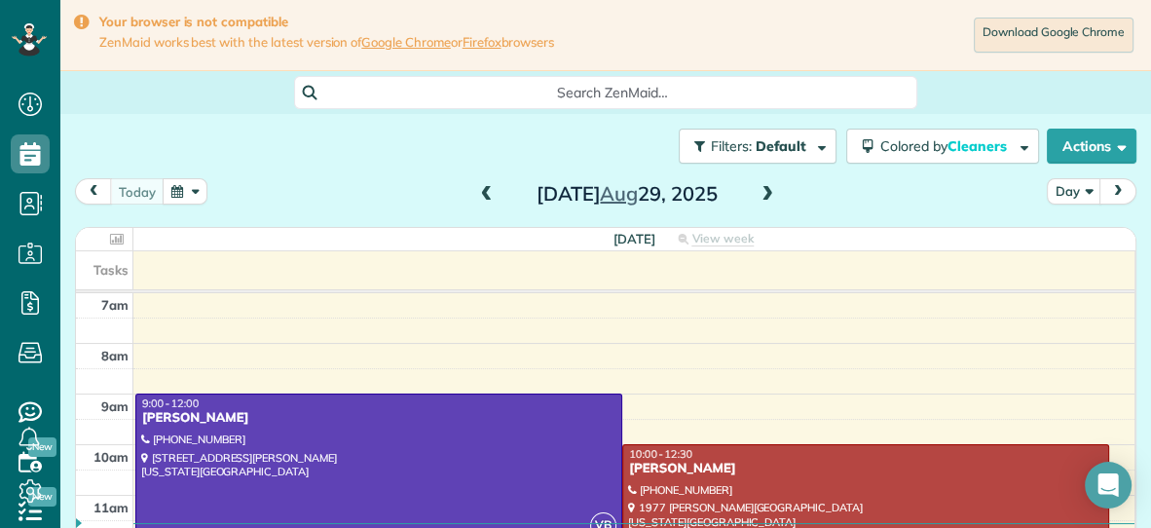
click at [767, 193] on span at bounding box center [767, 195] width 21 height 18
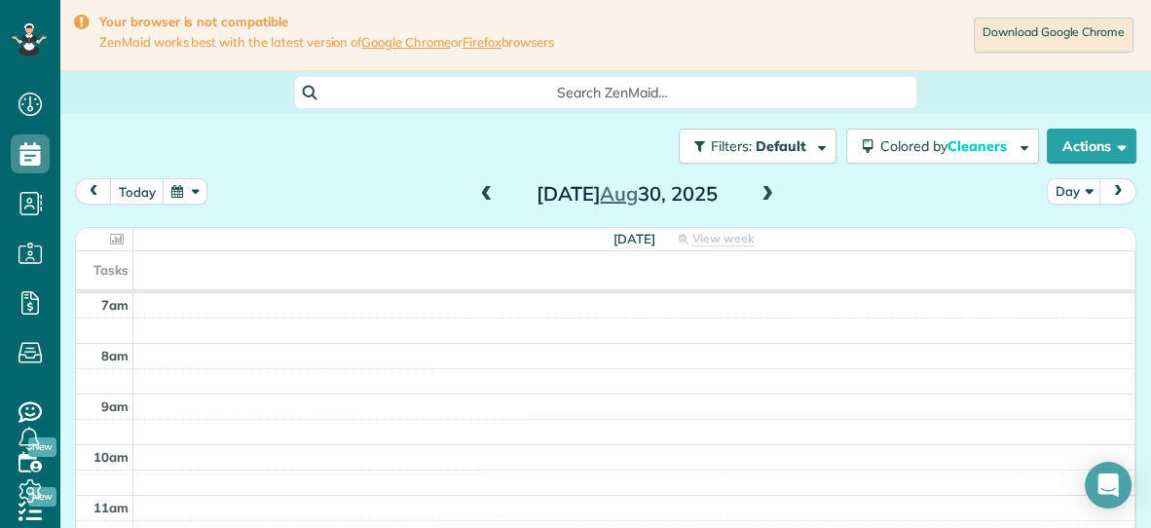
click at [181, 189] on button "button" at bounding box center [185, 191] width 45 height 26
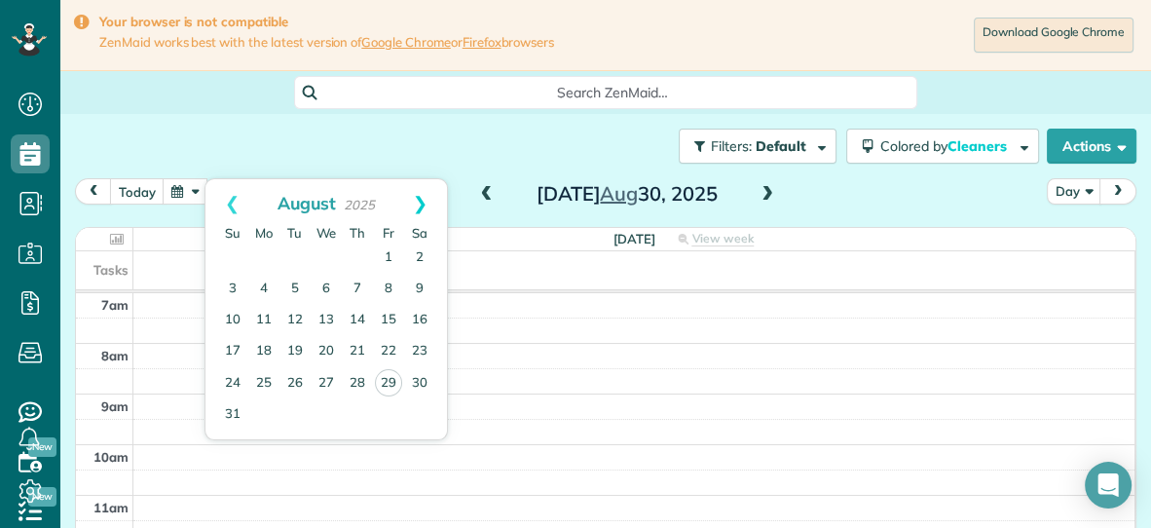
click at [419, 205] on link "Next" at bounding box center [420, 203] width 54 height 49
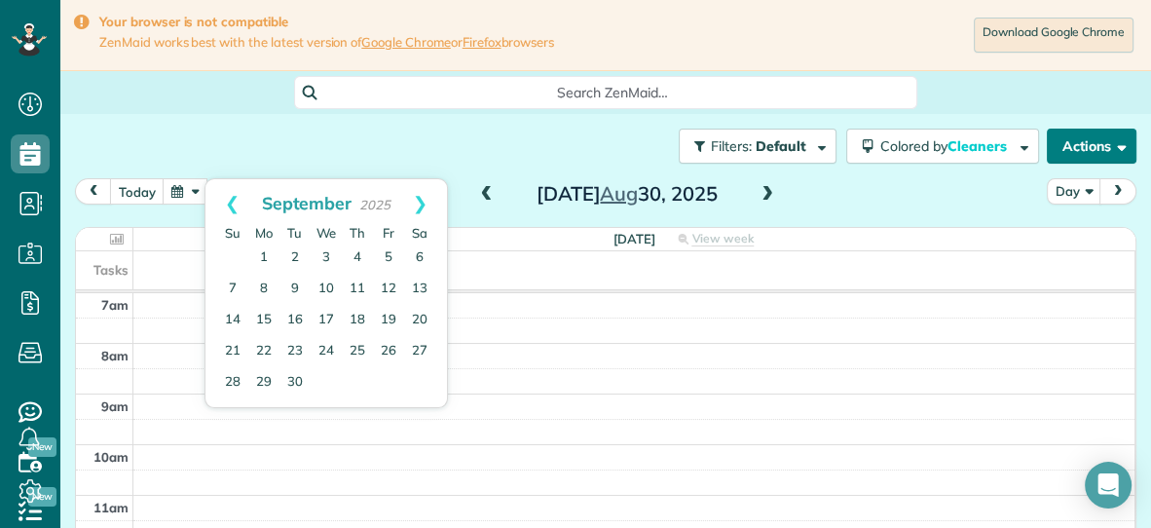
click at [1079, 139] on button "Actions" at bounding box center [1092, 146] width 90 height 35
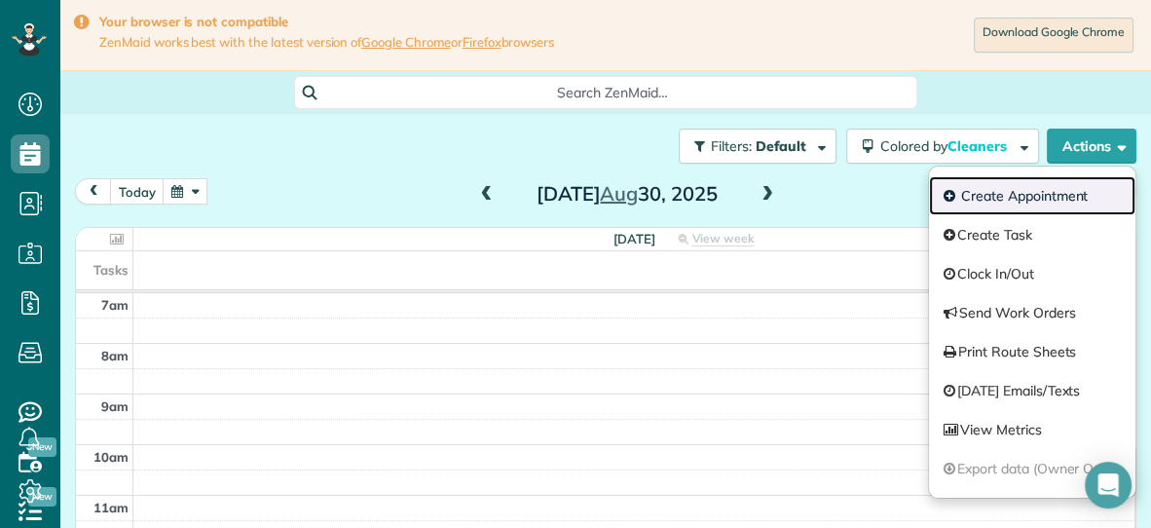
click at [1033, 199] on link "Create Appointment" at bounding box center [1032, 195] width 206 height 39
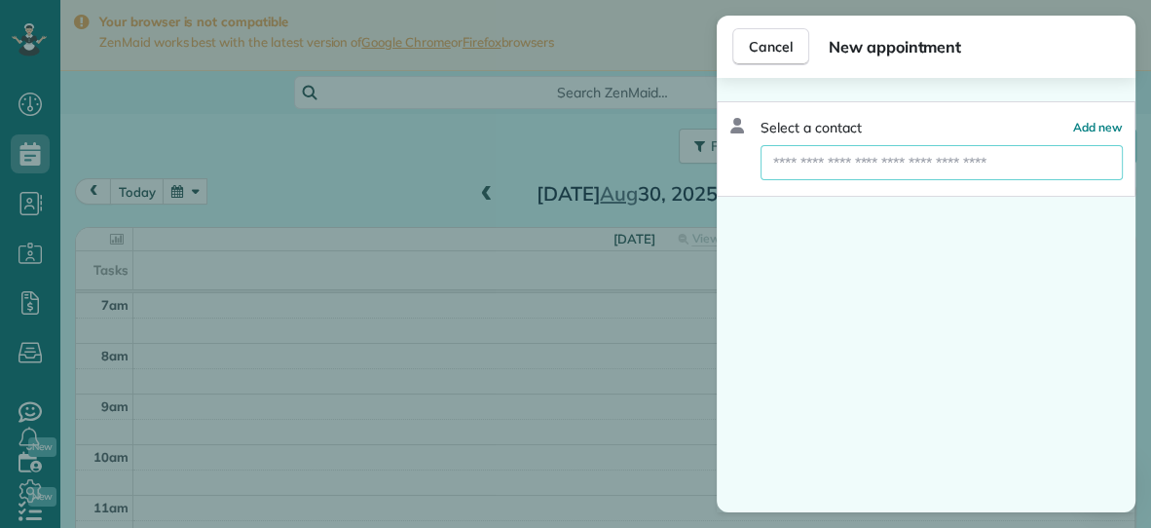
click at [1008, 175] on input "text" at bounding box center [942, 162] width 362 height 35
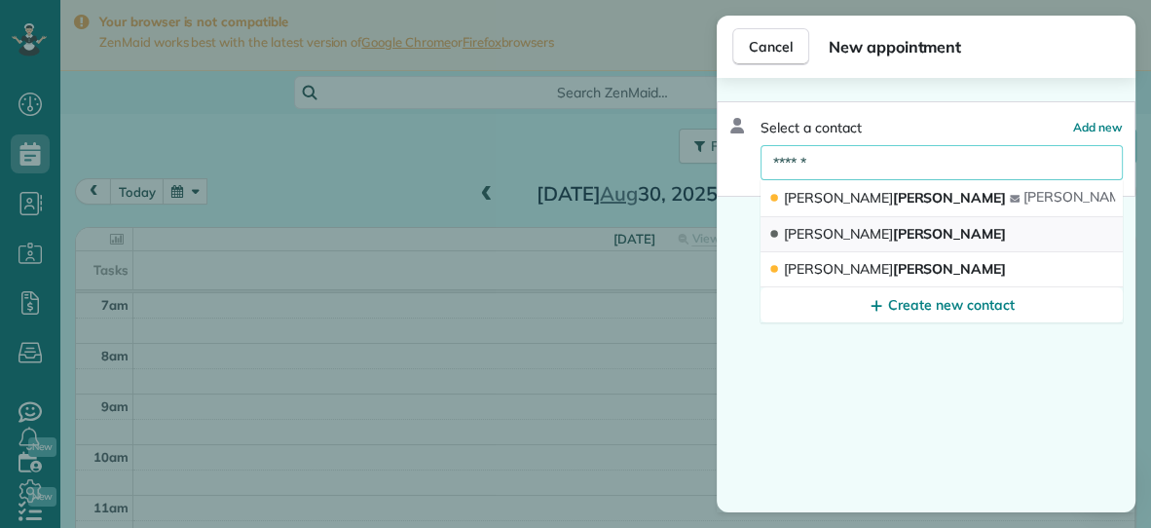
type input "******"
click at [874, 232] on span "Alexis Murphy" at bounding box center [895, 234] width 222 height 19
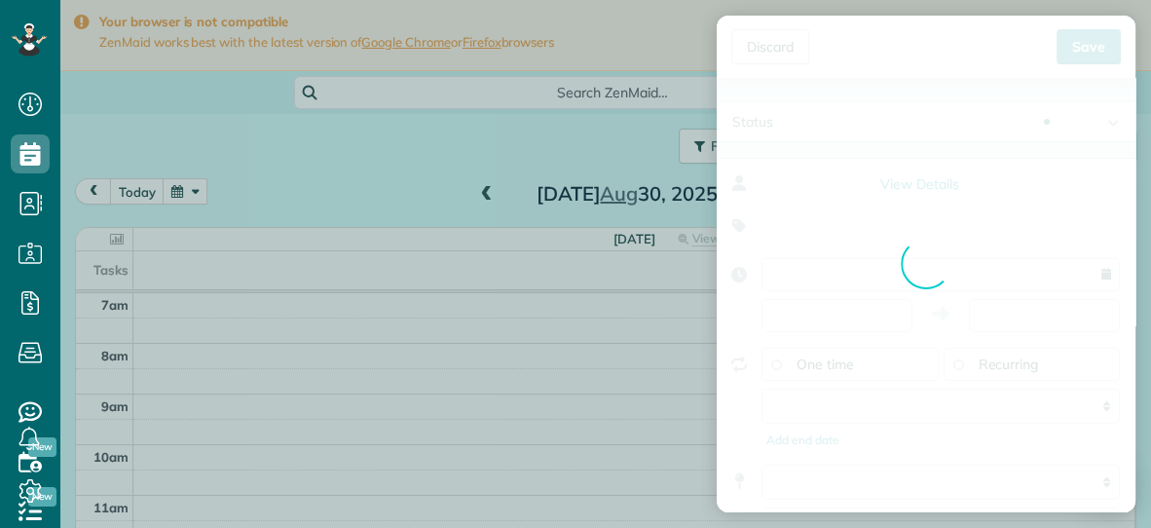
type input "**********"
type input "*****"
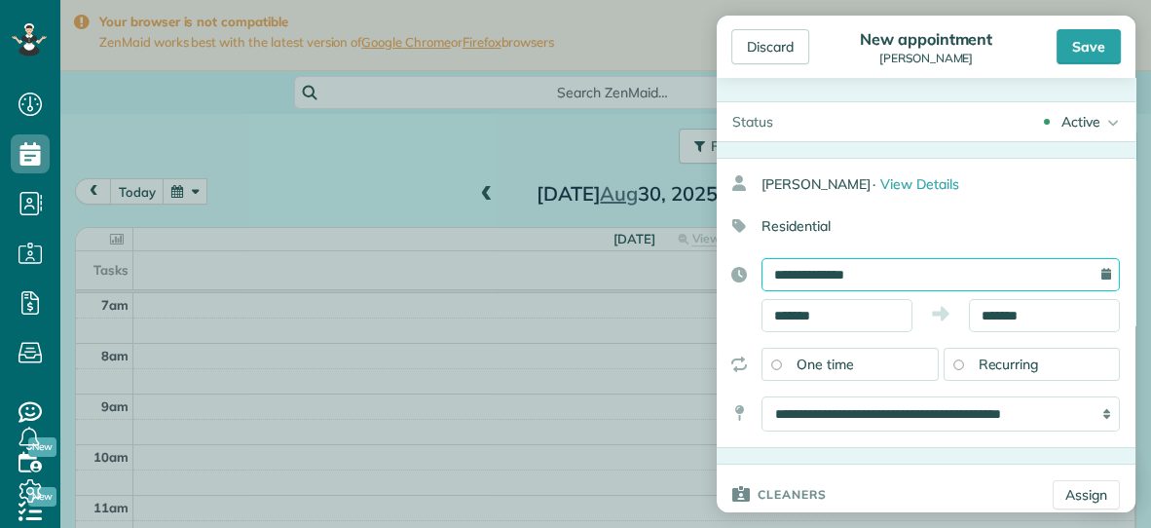
click at [875, 270] on input "**********" at bounding box center [941, 274] width 358 height 33
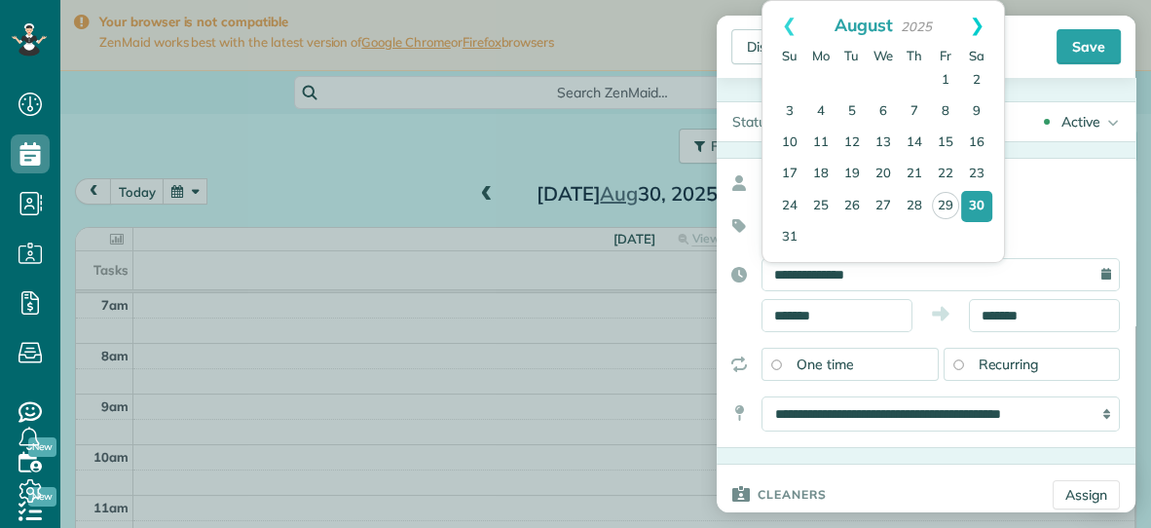
click at [979, 28] on link "Next" at bounding box center [977, 25] width 54 height 49
click at [913, 141] on link "18" at bounding box center [914, 143] width 31 height 31
type input "**********"
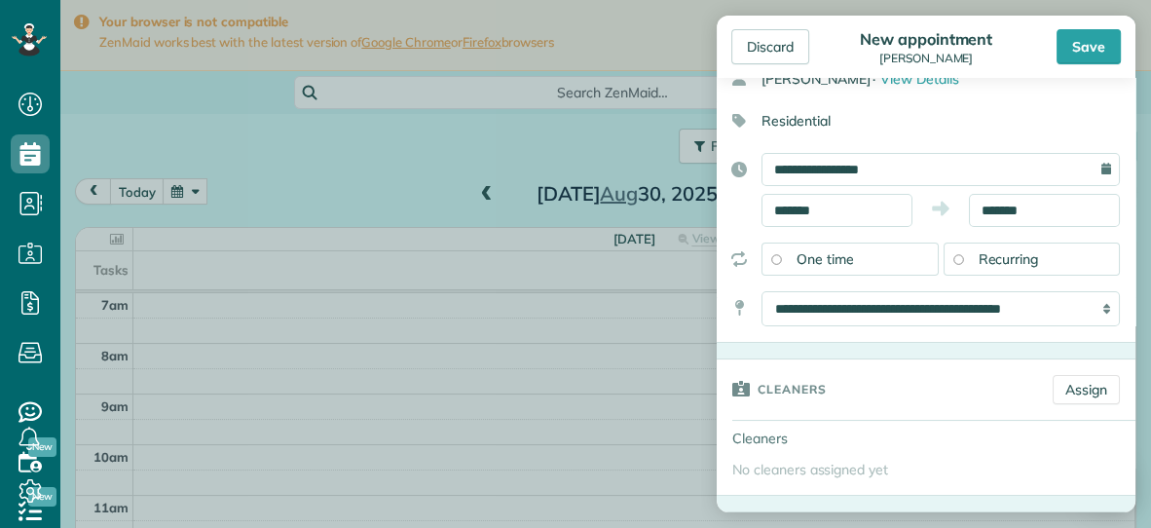
scroll to position [106, 0]
click at [1067, 386] on link "Assign" at bounding box center [1086, 388] width 67 height 29
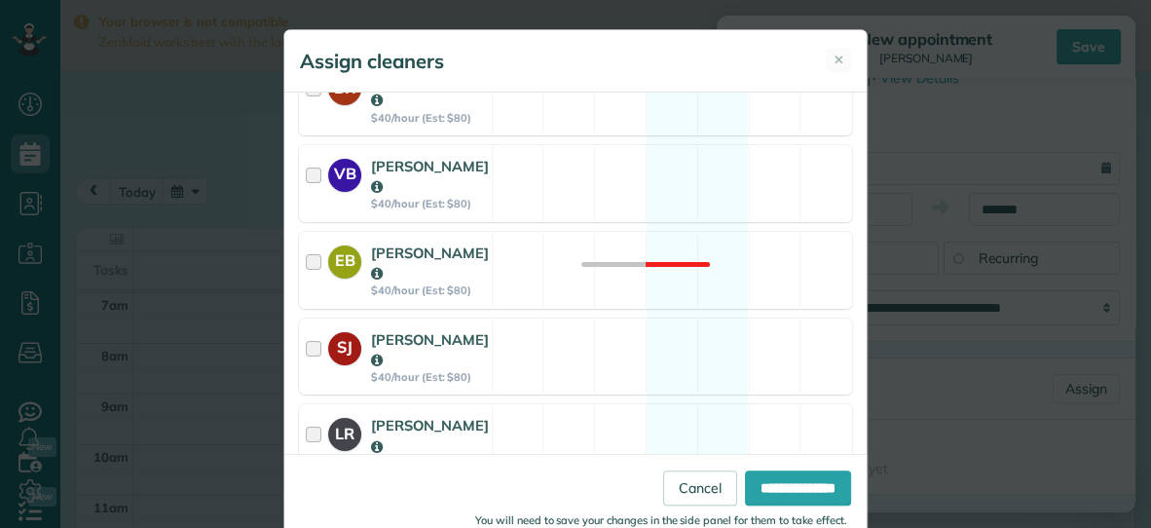
scroll to position [490, 0]
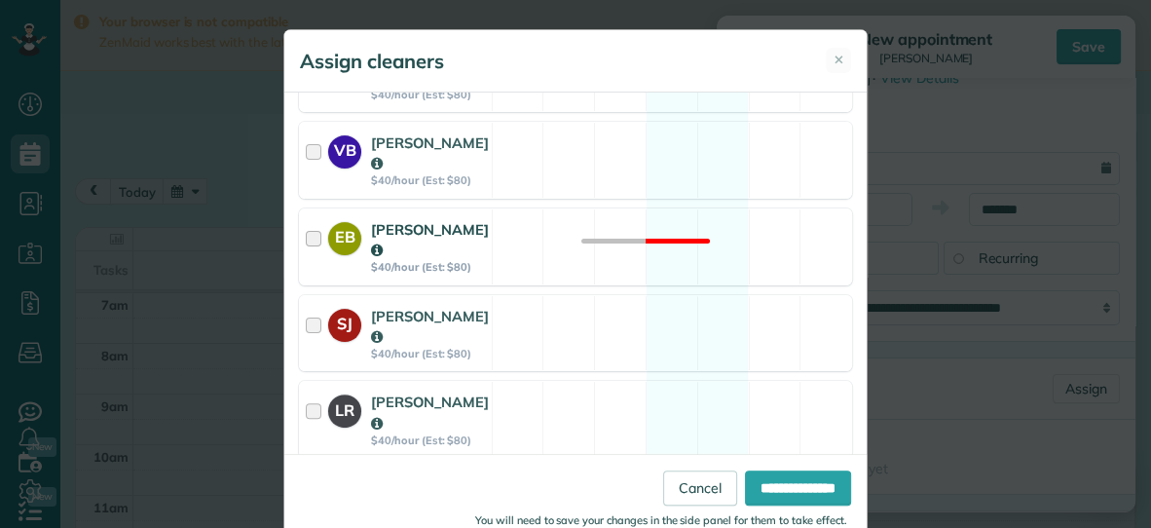
click at [595, 219] on div "EB Ella Birkholz $40/hour (Est: $80) Not available" at bounding box center [575, 246] width 553 height 77
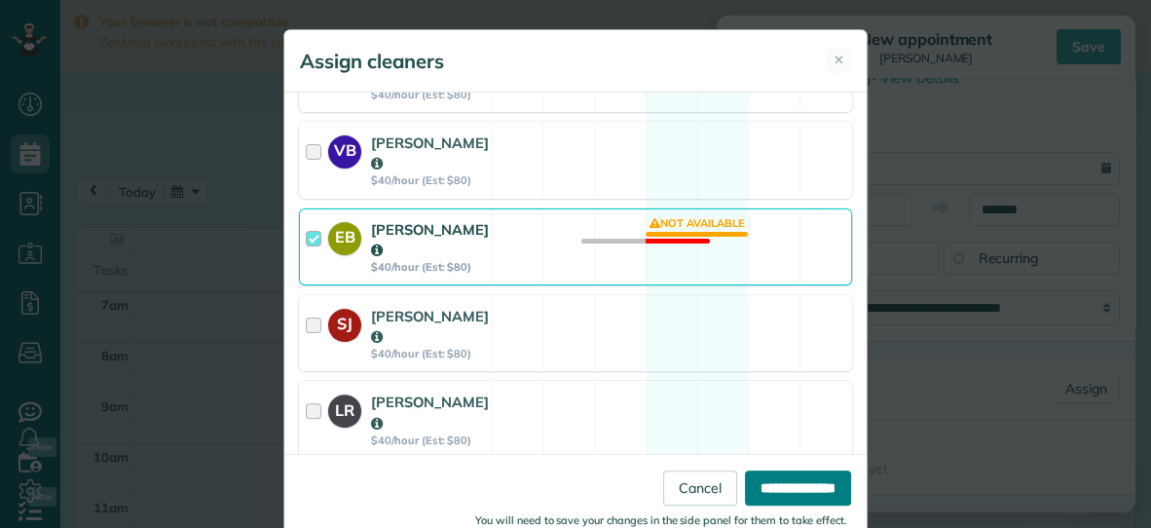
click at [776, 485] on input "**********" at bounding box center [798, 487] width 106 height 35
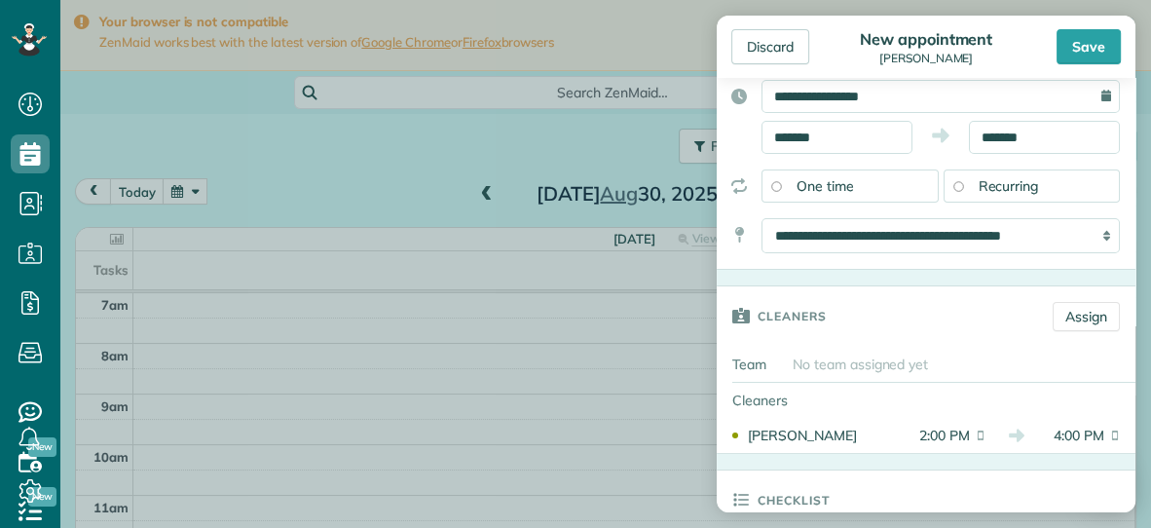
scroll to position [173, 0]
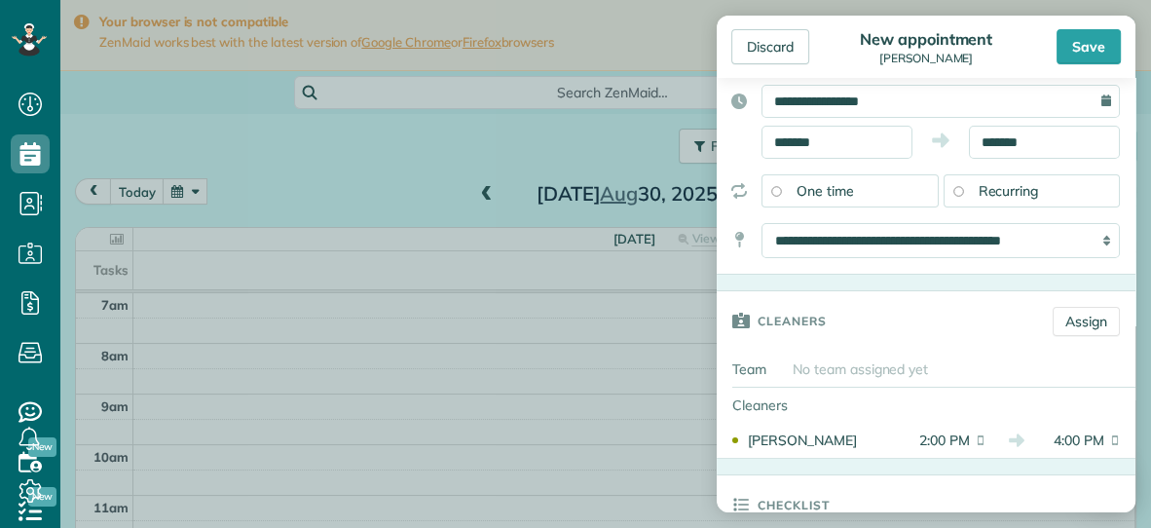
click at [972, 190] on div "Recurring" at bounding box center [1032, 190] width 177 height 33
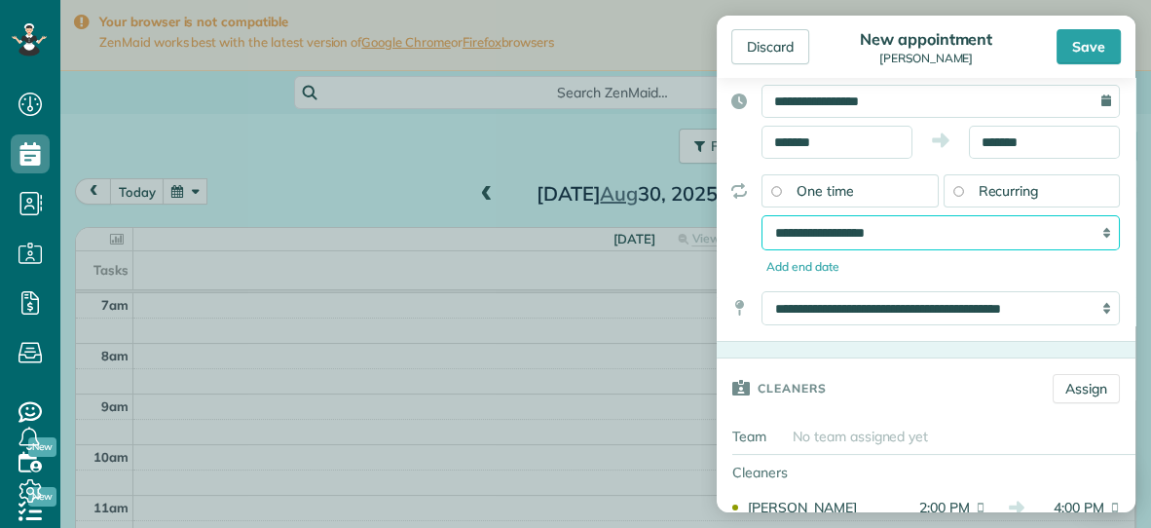
click at [912, 225] on select "**********" at bounding box center [941, 232] width 358 height 35
select select "**********"
click at [762, 215] on select "**********" at bounding box center [941, 232] width 358 height 35
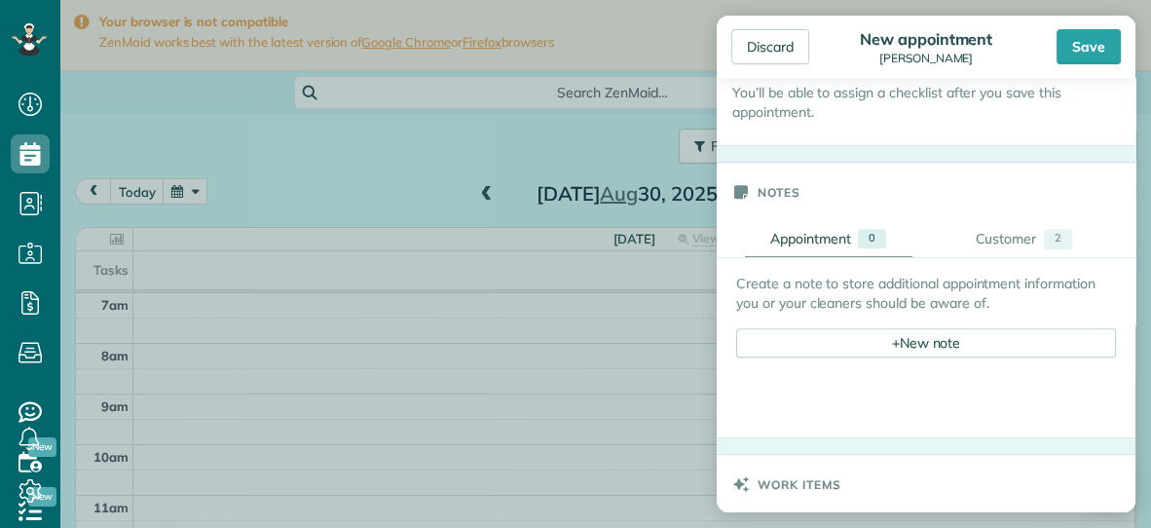
scroll to position [692, 0]
click at [1077, 45] on div "Save" at bounding box center [1089, 46] width 64 height 35
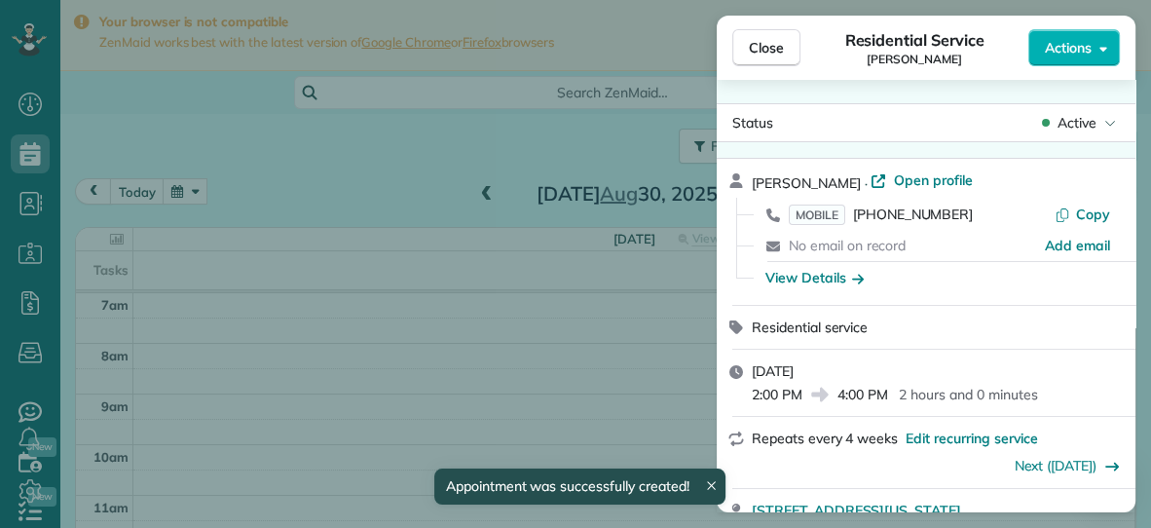
click at [783, 43] on span "Close" at bounding box center [766, 47] width 35 height 19
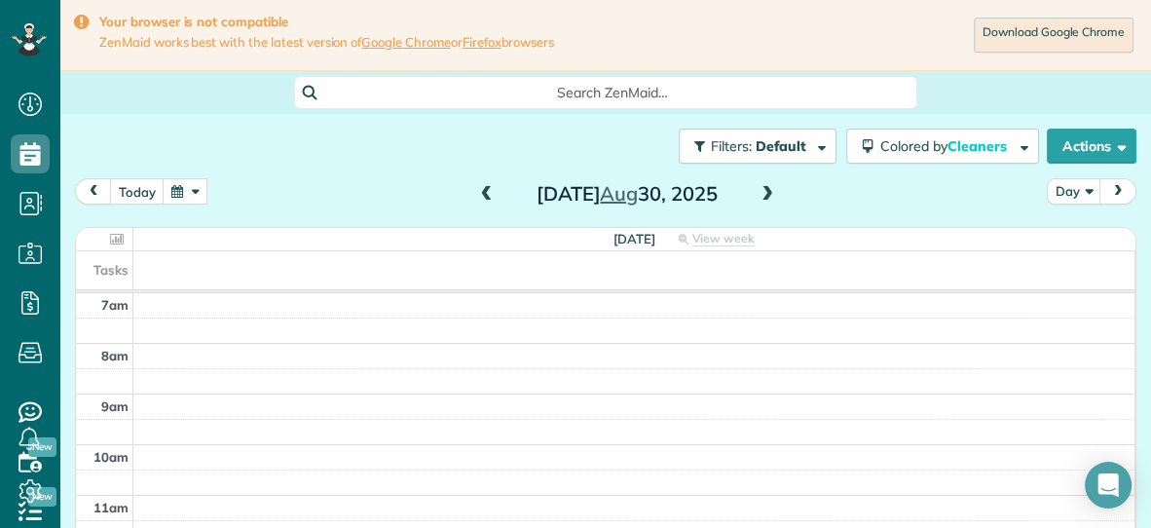
click at [492, 193] on span at bounding box center [486, 195] width 21 height 18
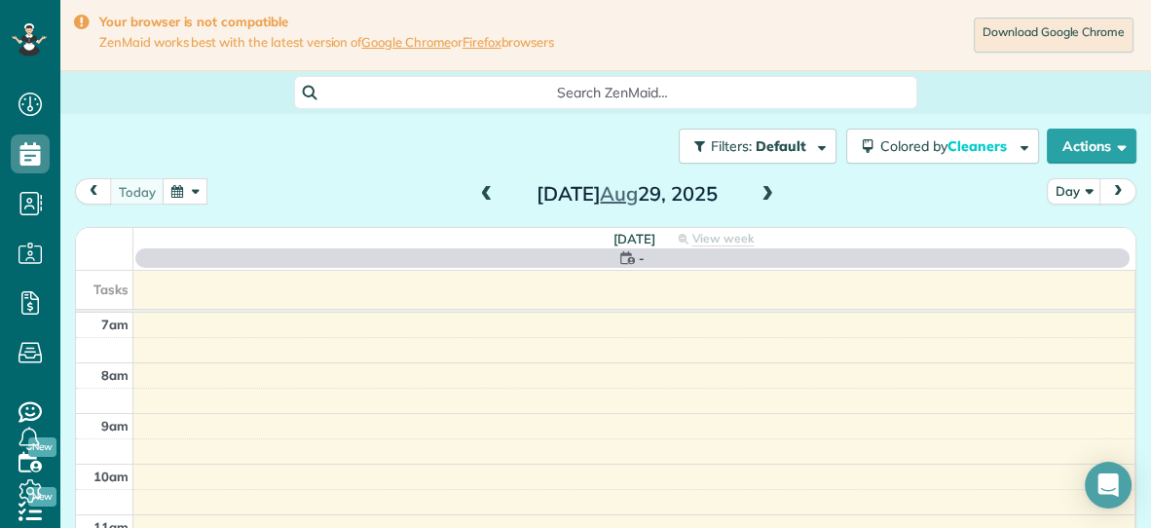
click at [492, 193] on span at bounding box center [486, 195] width 21 height 18
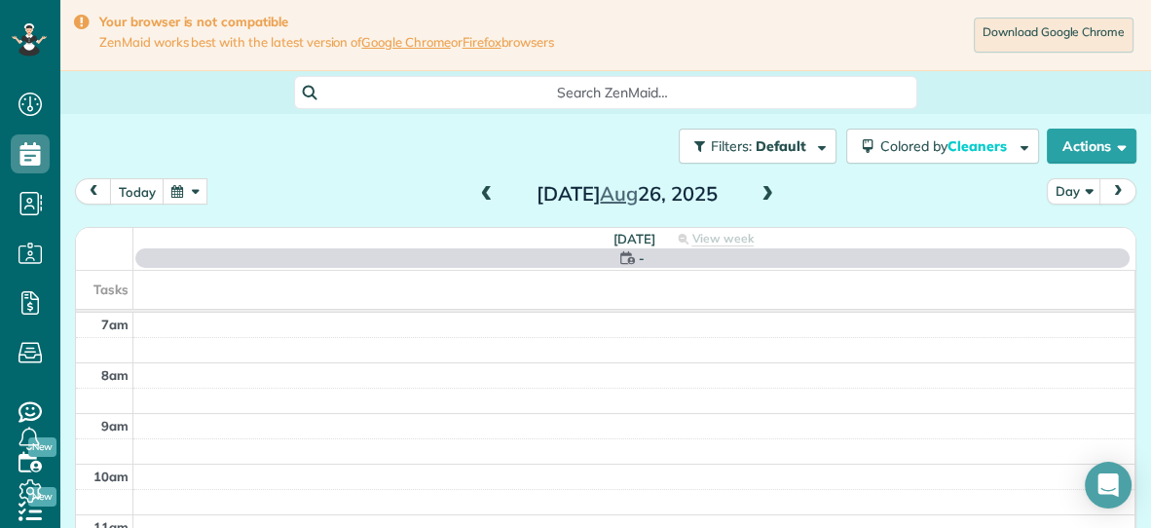
click at [492, 193] on span at bounding box center [486, 195] width 21 height 18
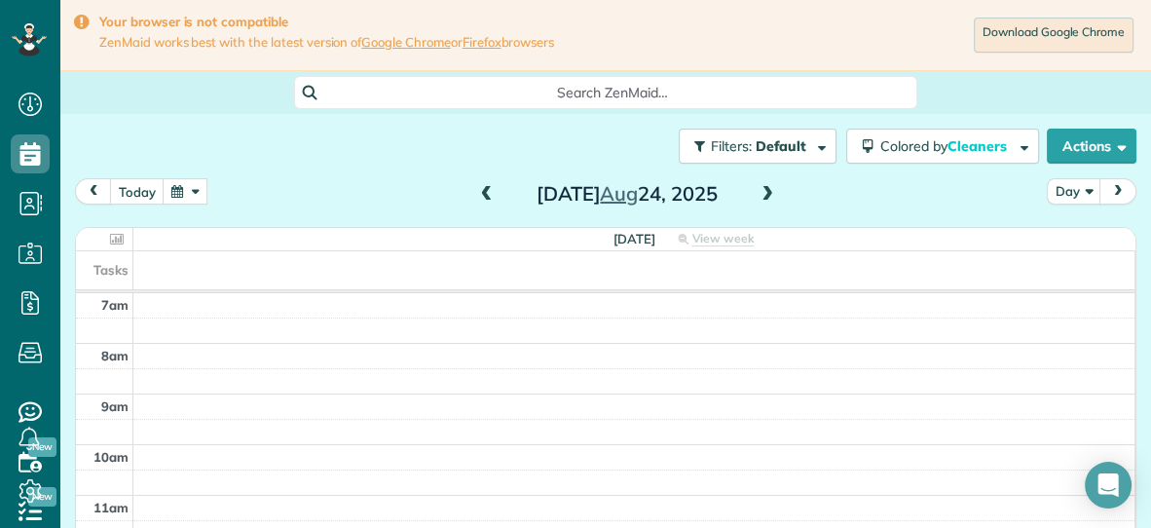
click at [760, 196] on span at bounding box center [767, 195] width 21 height 18
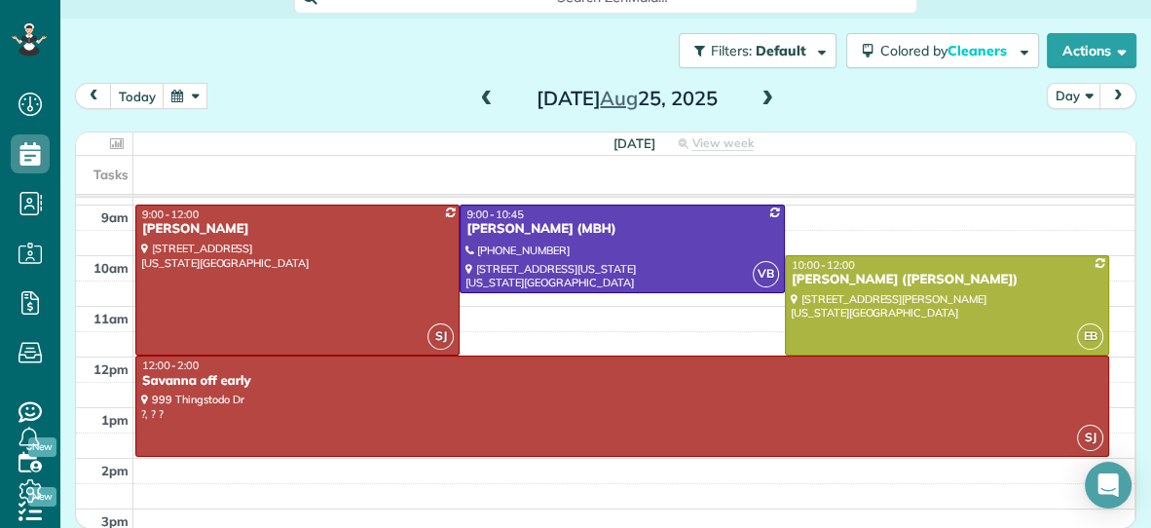
scroll to position [93, 0]
click at [770, 96] on span at bounding box center [767, 100] width 21 height 18
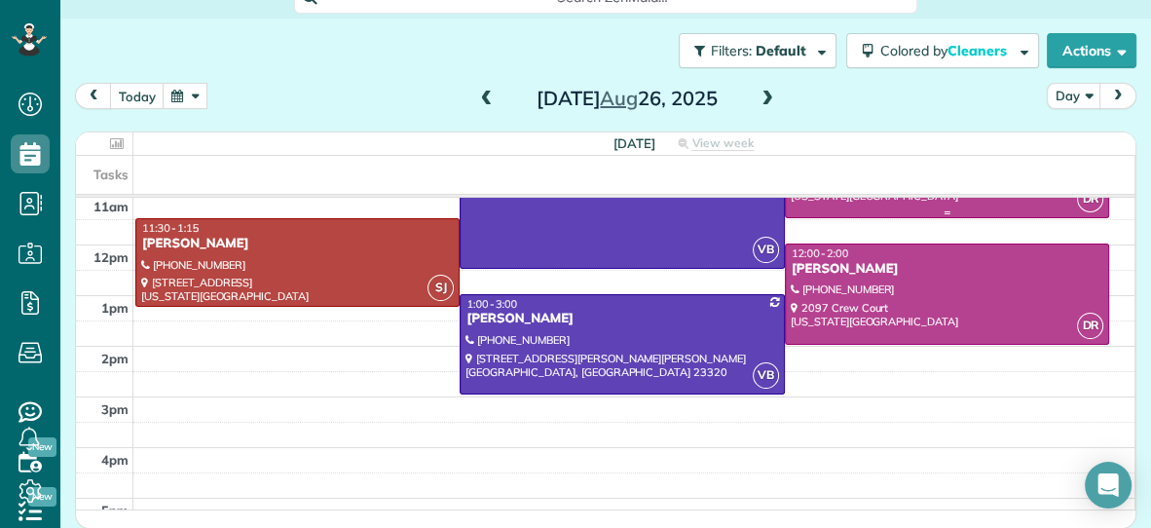
scroll to position [209, 0]
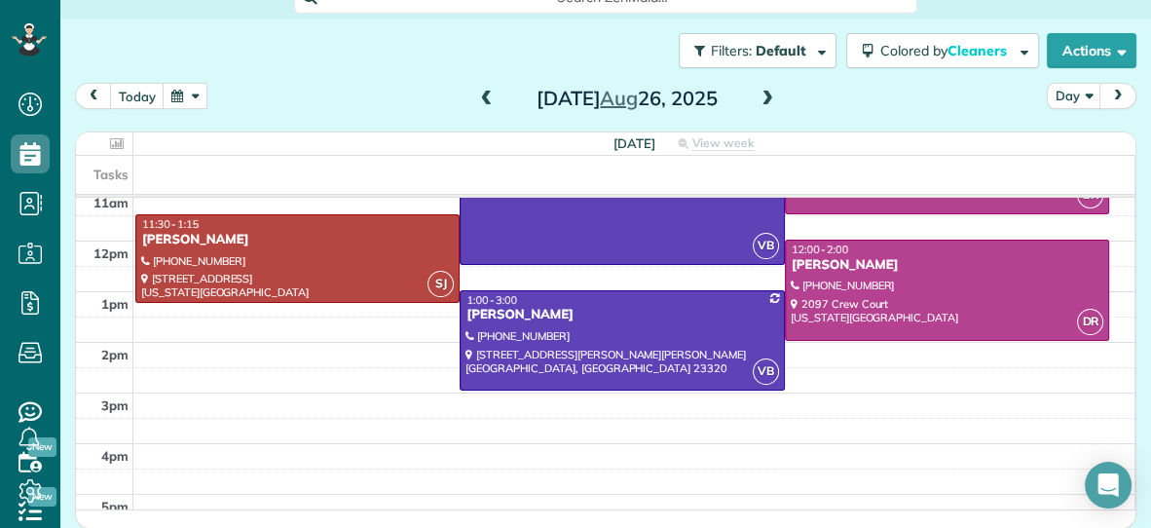
click at [767, 93] on span at bounding box center [767, 100] width 21 height 18
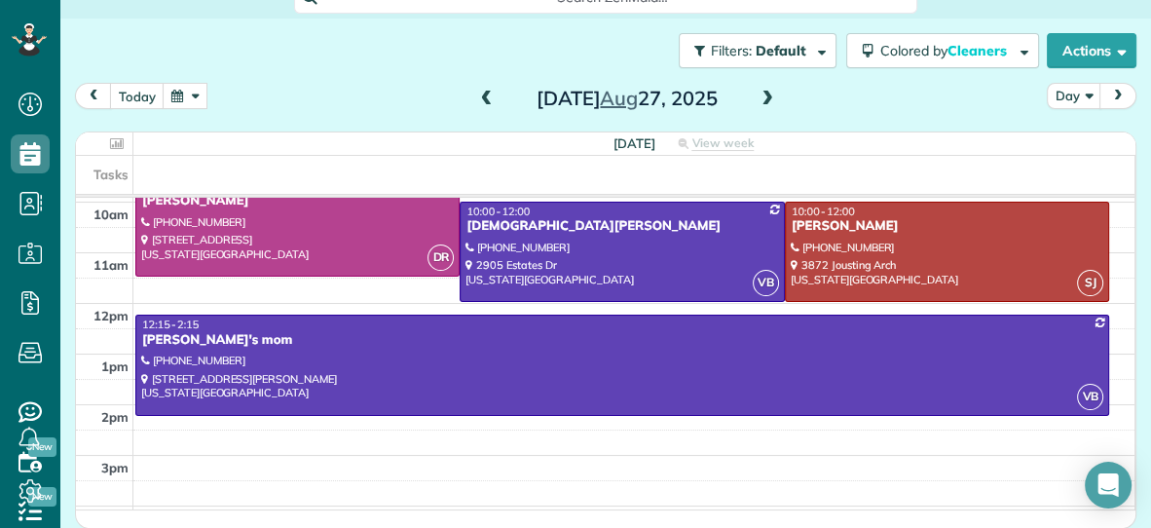
scroll to position [149, 0]
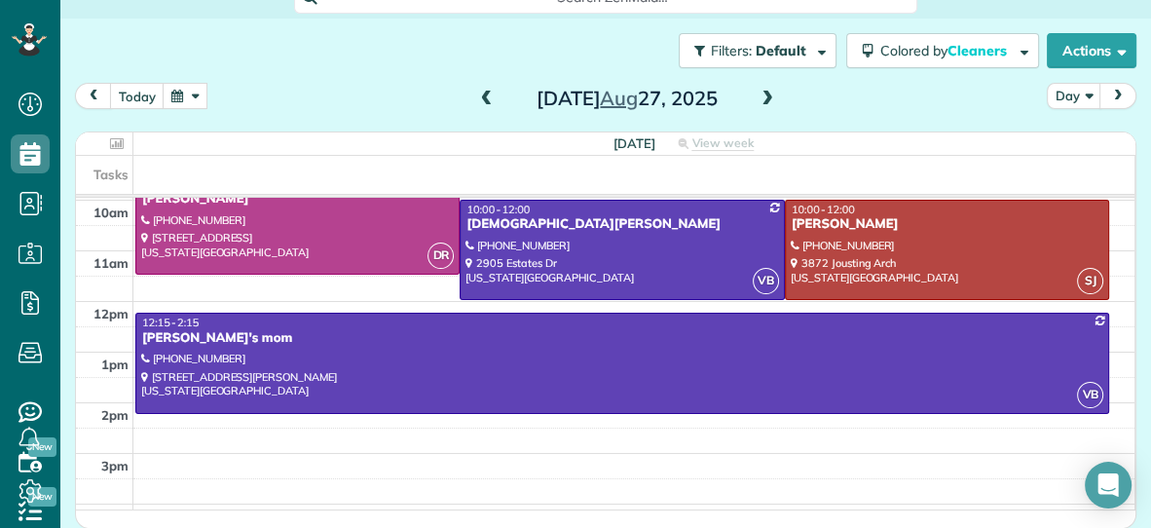
click at [767, 93] on span at bounding box center [767, 100] width 21 height 18
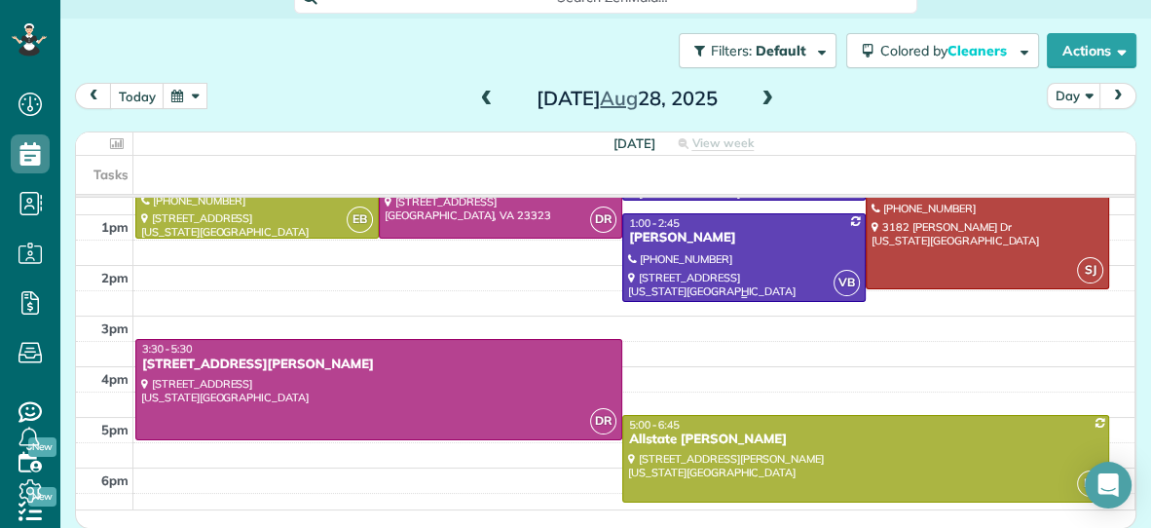
scroll to position [291, 0]
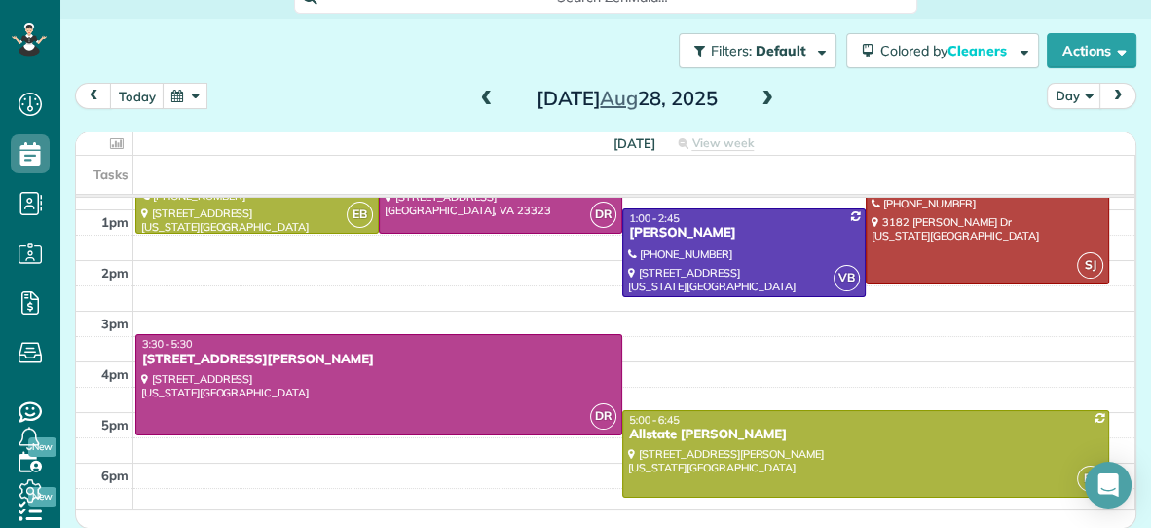
click at [764, 106] on span at bounding box center [767, 100] width 21 height 18
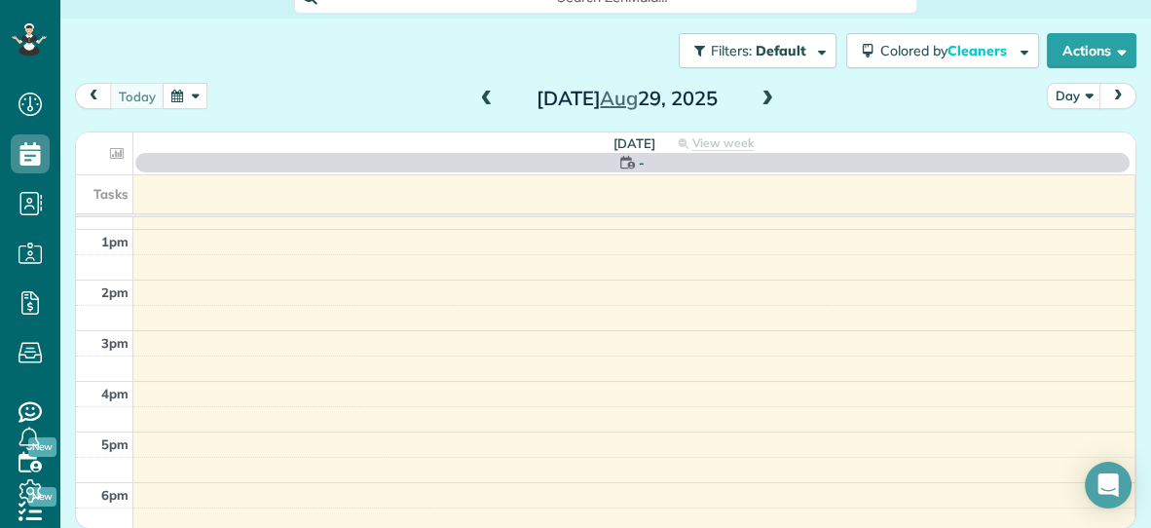
scroll to position [0, 0]
